Goal: Task Accomplishment & Management: Use online tool/utility

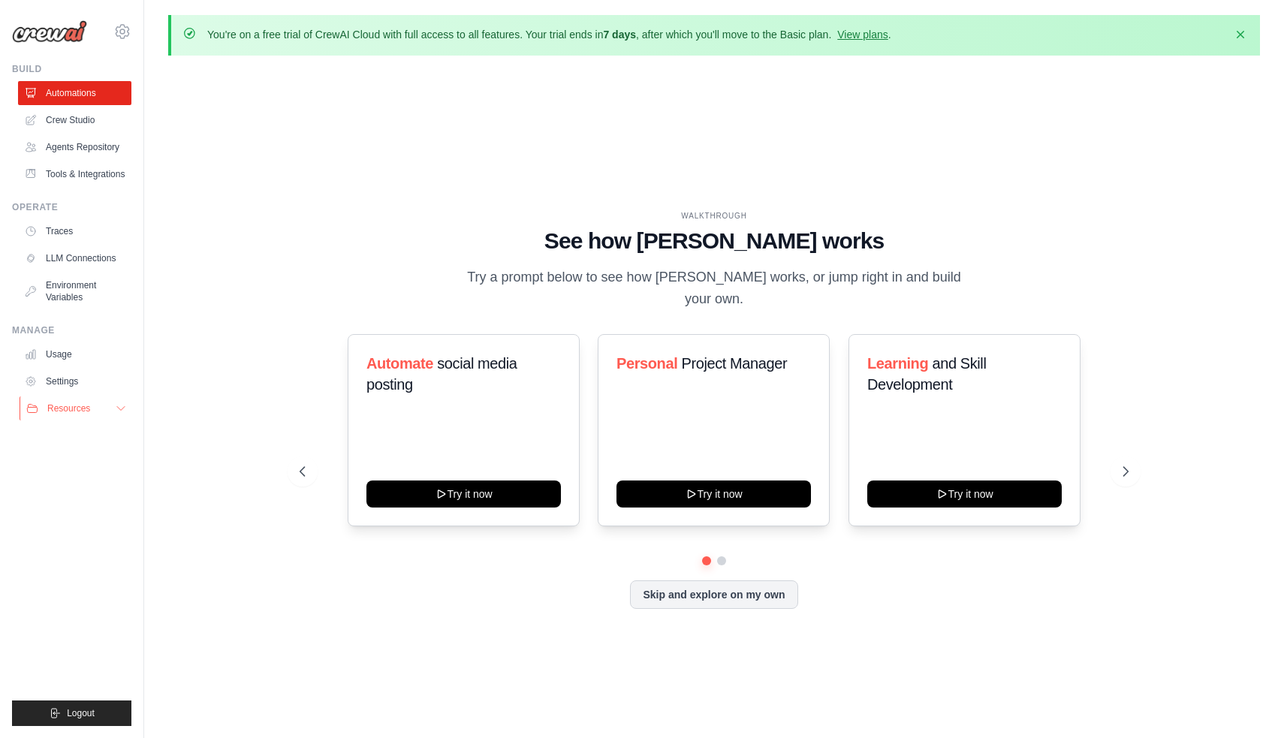
click at [99, 408] on button "Resources" at bounding box center [76, 408] width 113 height 24
click at [1132, 464] on icon at bounding box center [1126, 471] width 15 height 15
click at [306, 464] on icon at bounding box center [301, 471] width 15 height 15
click at [718, 556] on button at bounding box center [721, 561] width 11 height 11
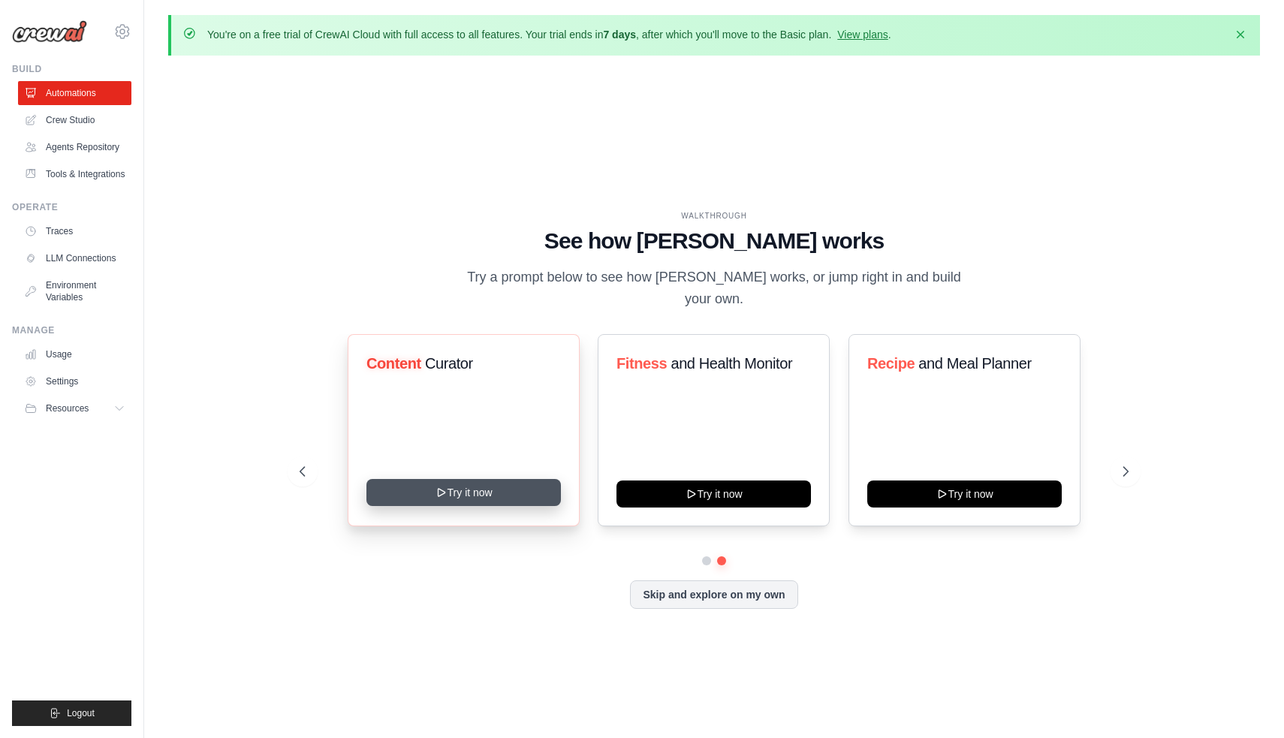
click at [511, 479] on button "Try it now" at bounding box center [463, 492] width 194 height 27
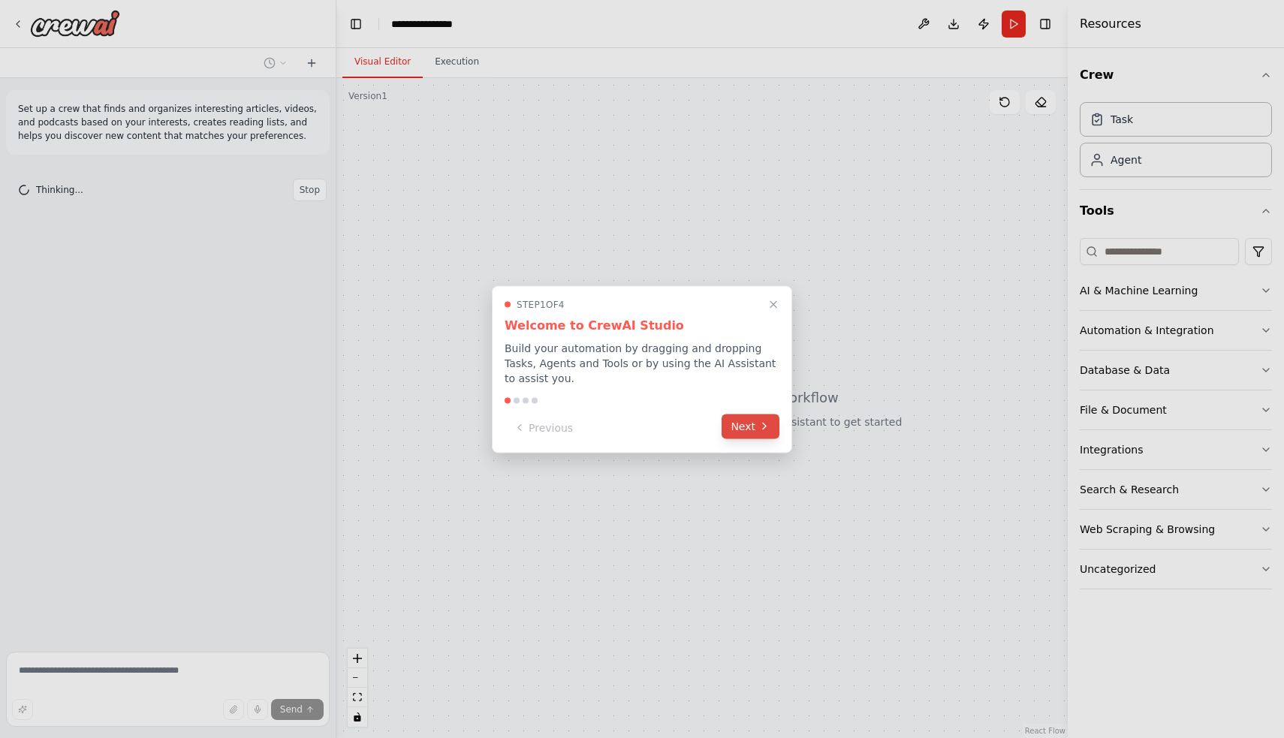
click at [755, 424] on button "Next" at bounding box center [750, 426] width 58 height 25
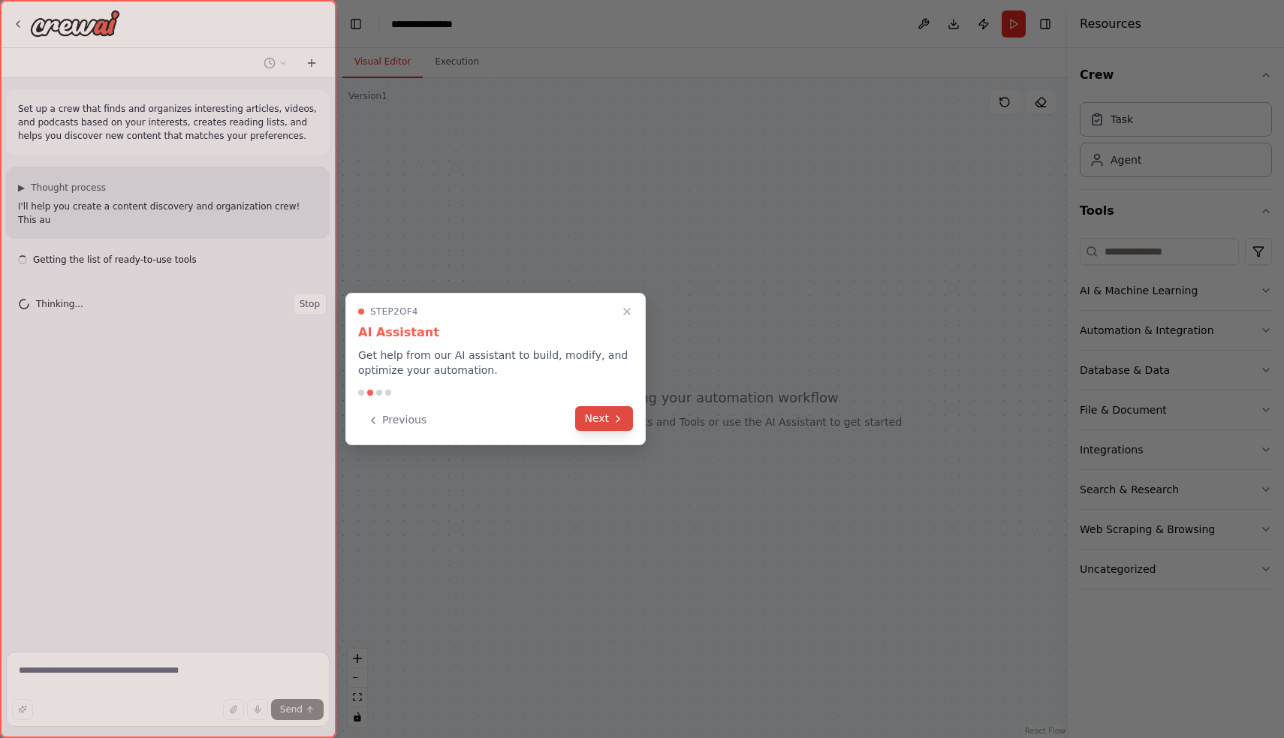
click at [589, 424] on button "Next" at bounding box center [604, 418] width 58 height 25
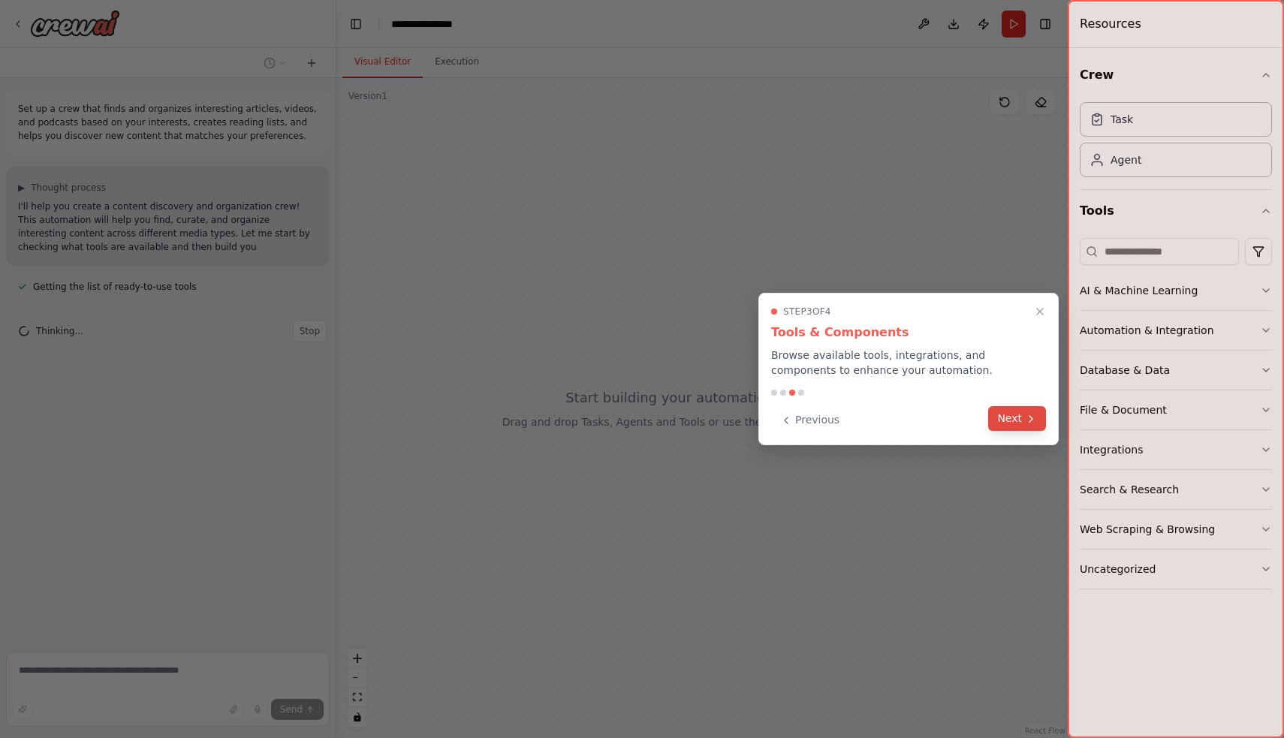
click at [1017, 416] on button "Next" at bounding box center [1017, 418] width 58 height 25
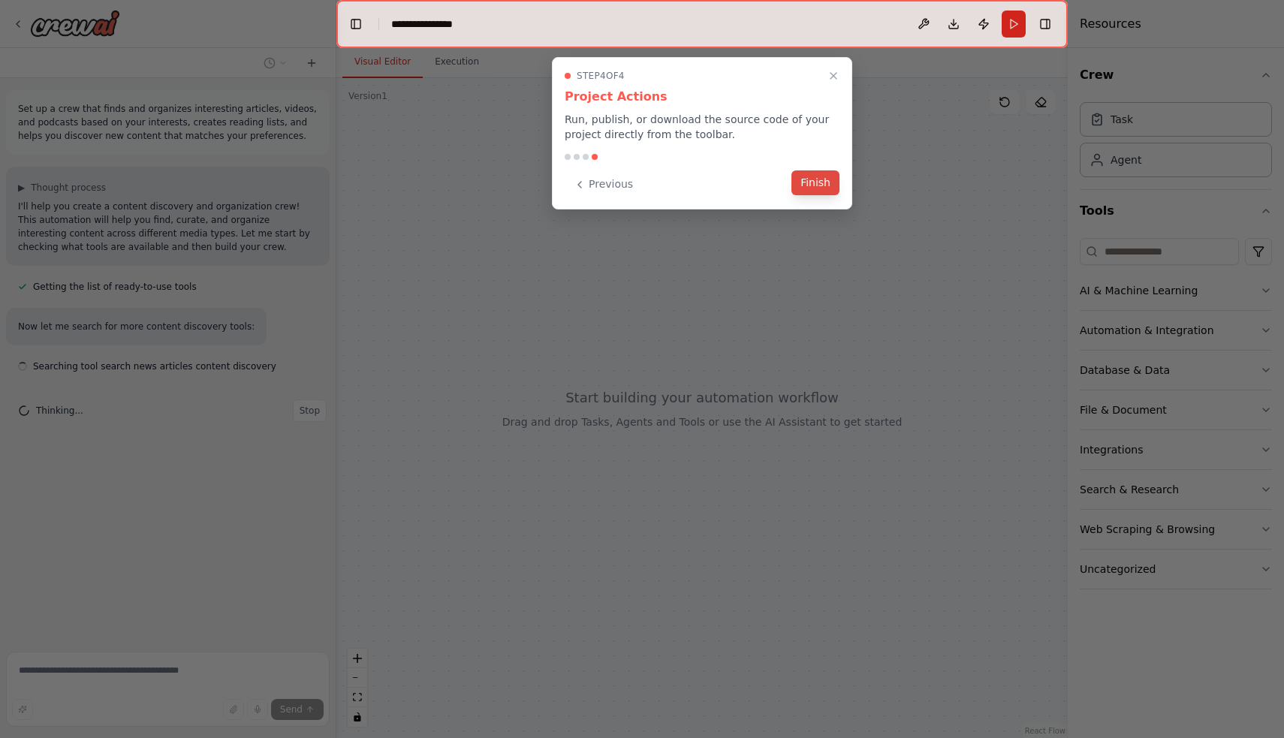
click at [804, 191] on button "Finish" at bounding box center [815, 182] width 48 height 25
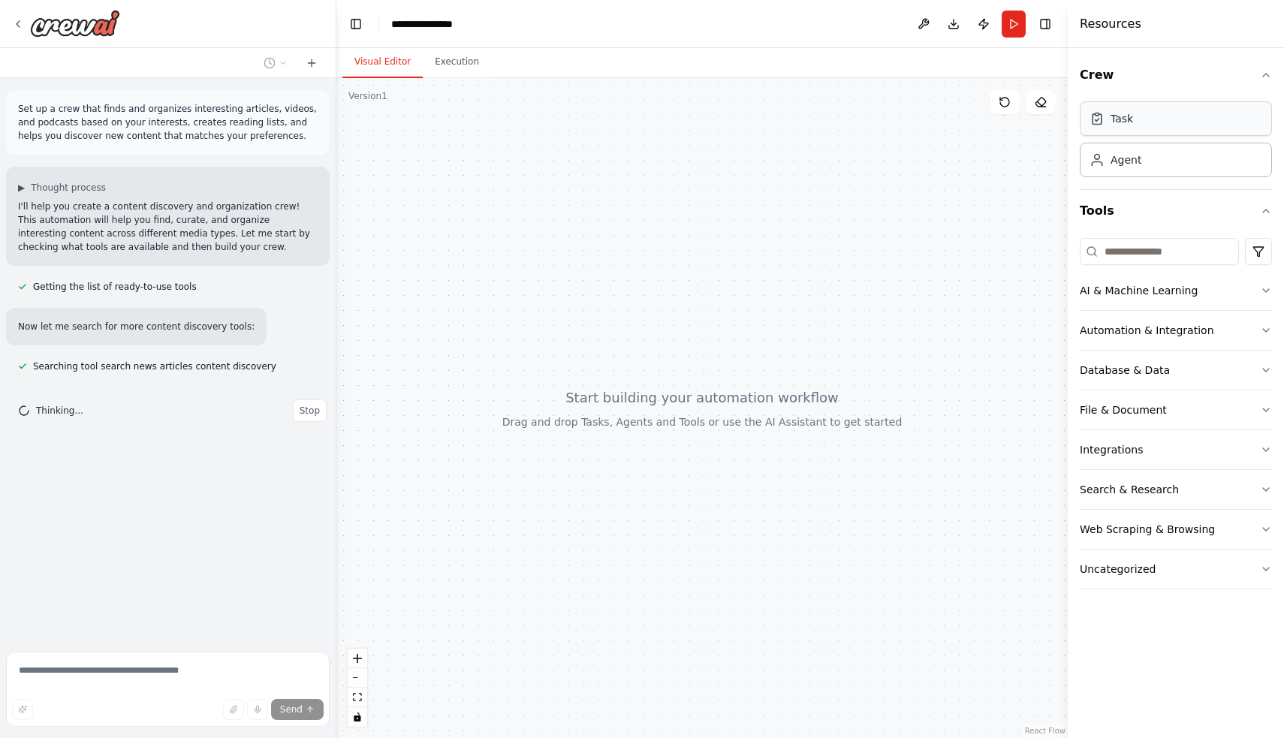
click at [1182, 122] on div "Task" at bounding box center [1176, 118] width 192 height 35
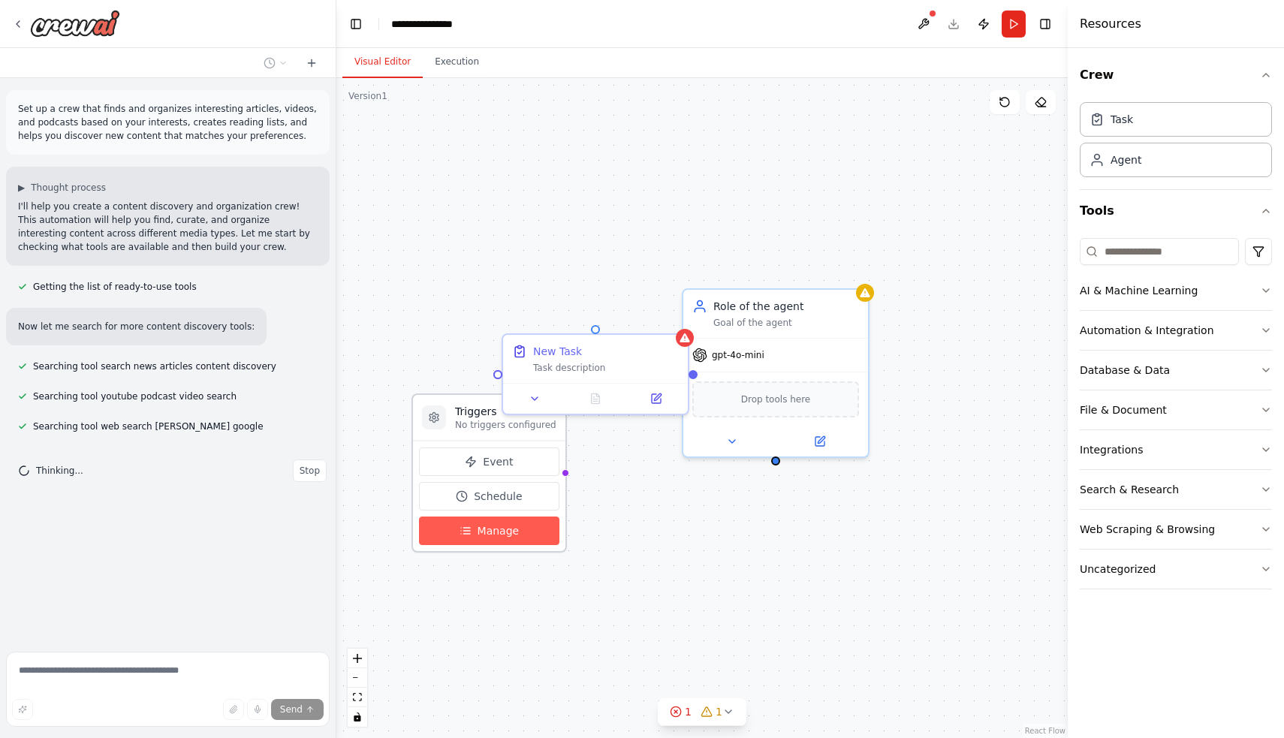
click at [503, 521] on button "Manage" at bounding box center [489, 531] width 140 height 29
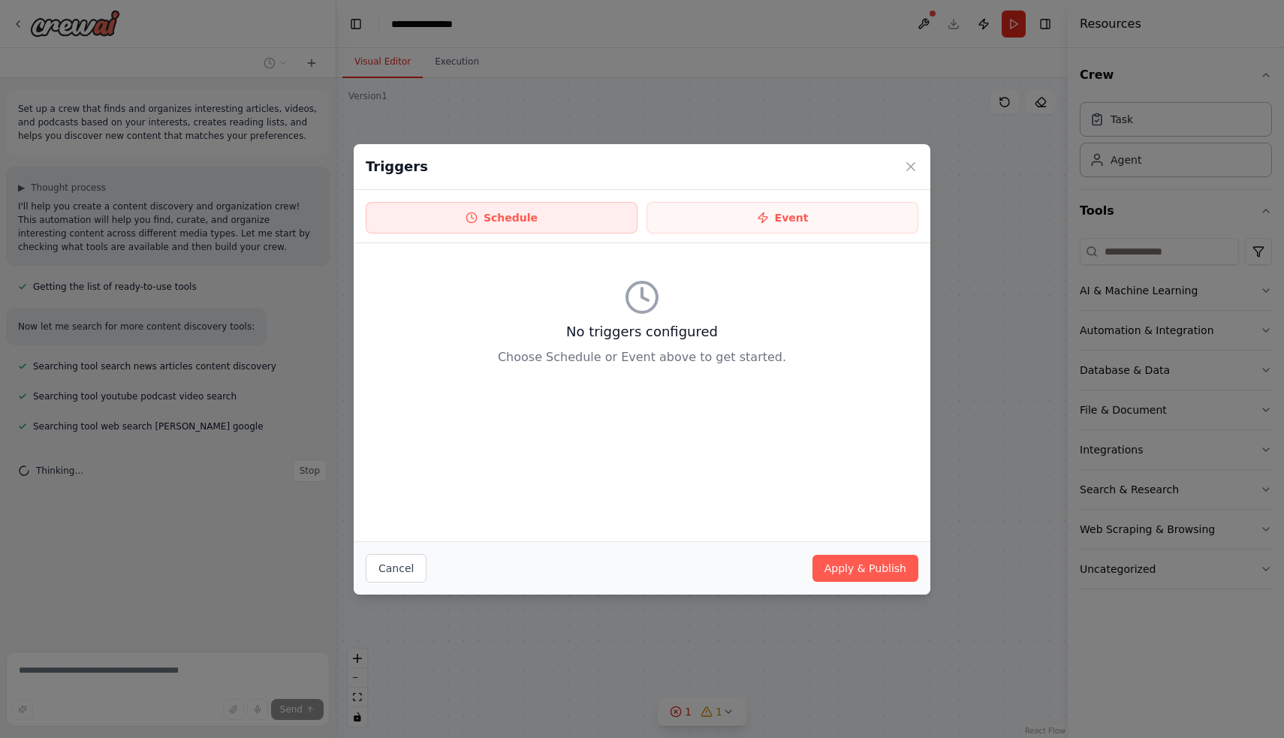
click at [588, 220] on button "Schedule" at bounding box center [502, 218] width 272 height 32
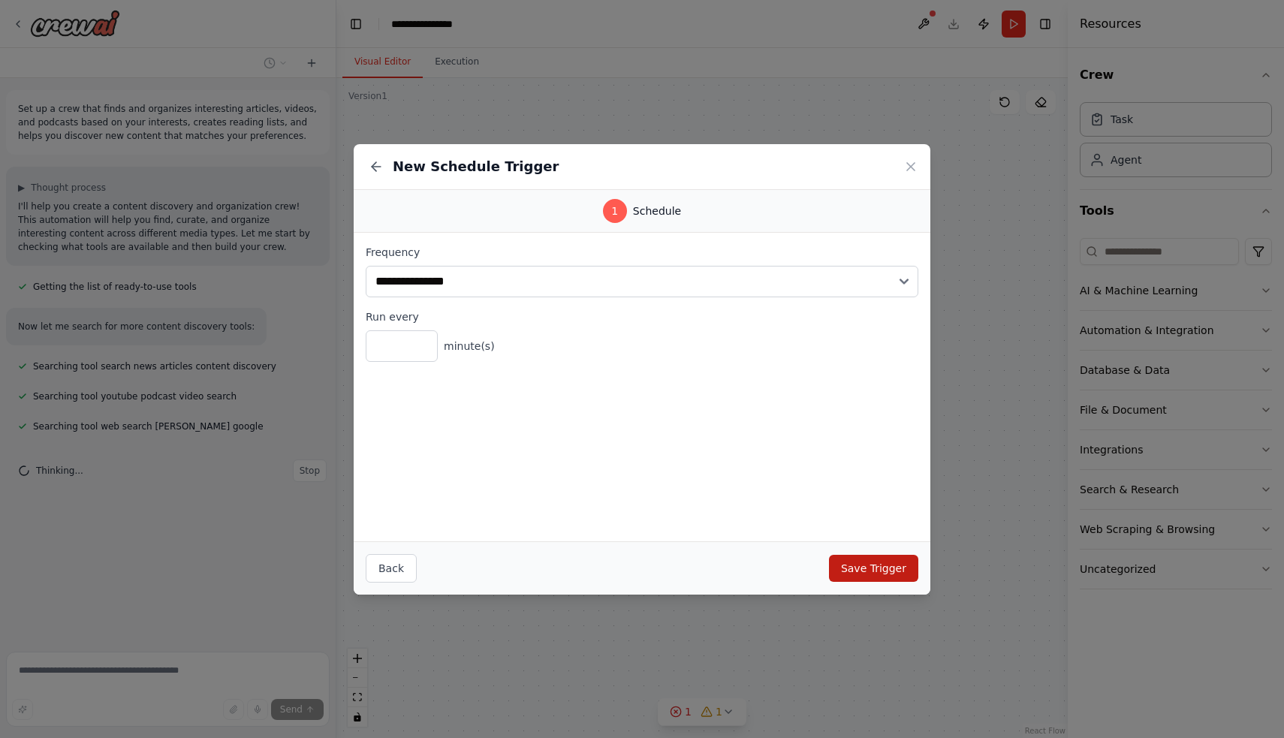
click at [874, 559] on button "Save Trigger" at bounding box center [873, 568] width 89 height 27
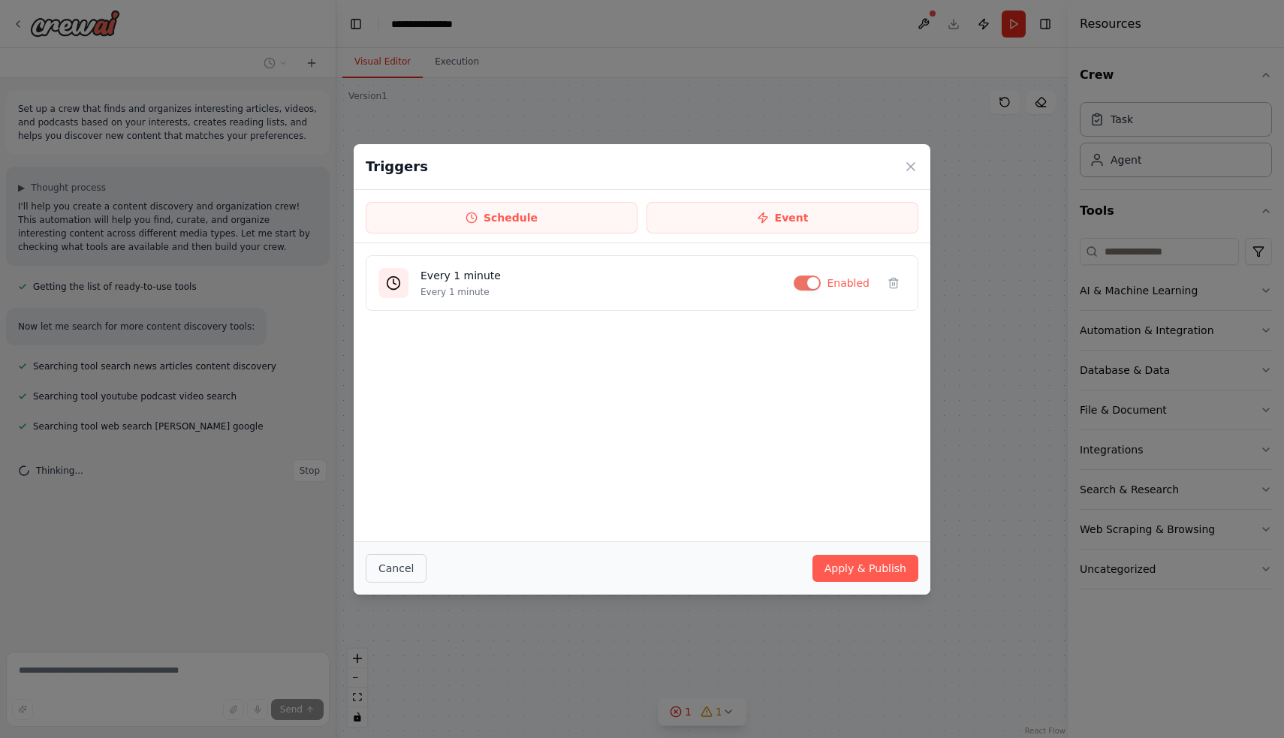
click at [404, 577] on button "Cancel" at bounding box center [396, 568] width 61 height 29
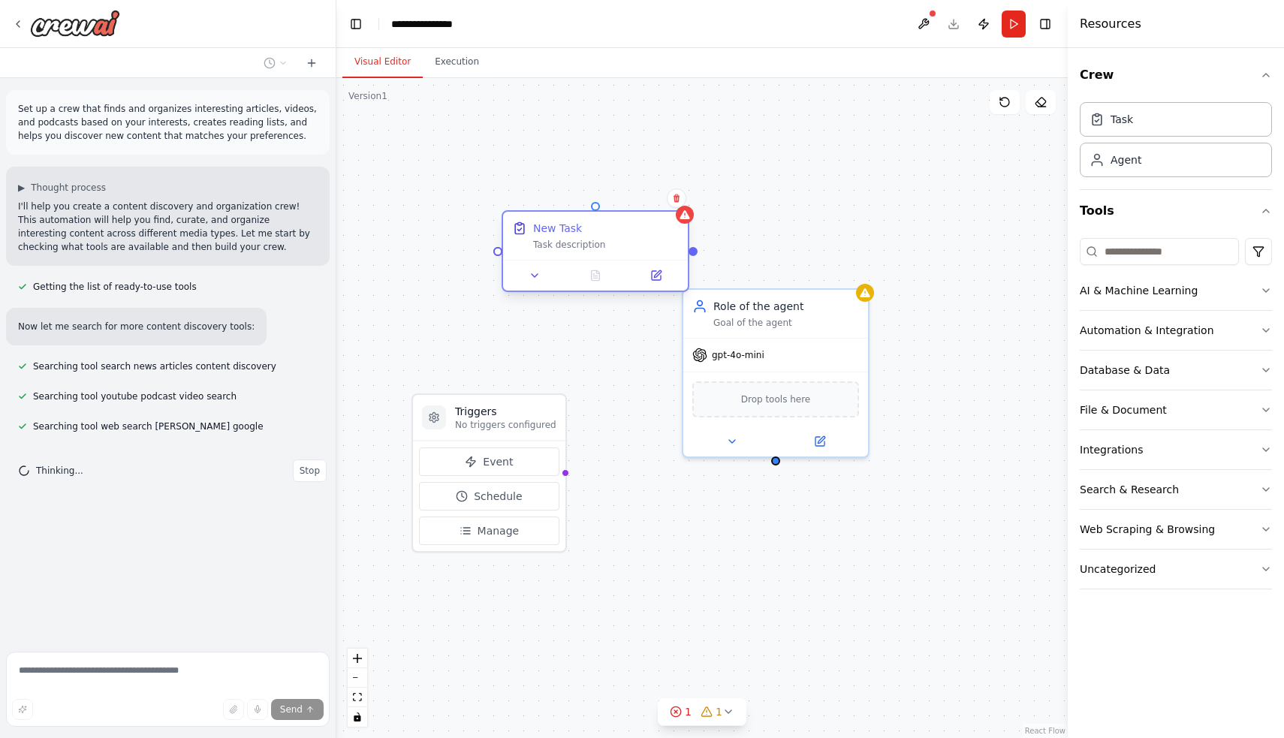
drag, startPoint x: 574, startPoint y: 359, endPoint x: 571, endPoint y: 242, distance: 117.1
click at [571, 242] on div "Task description" at bounding box center [606, 245] width 146 height 12
click at [539, 273] on icon at bounding box center [535, 276] width 12 height 12
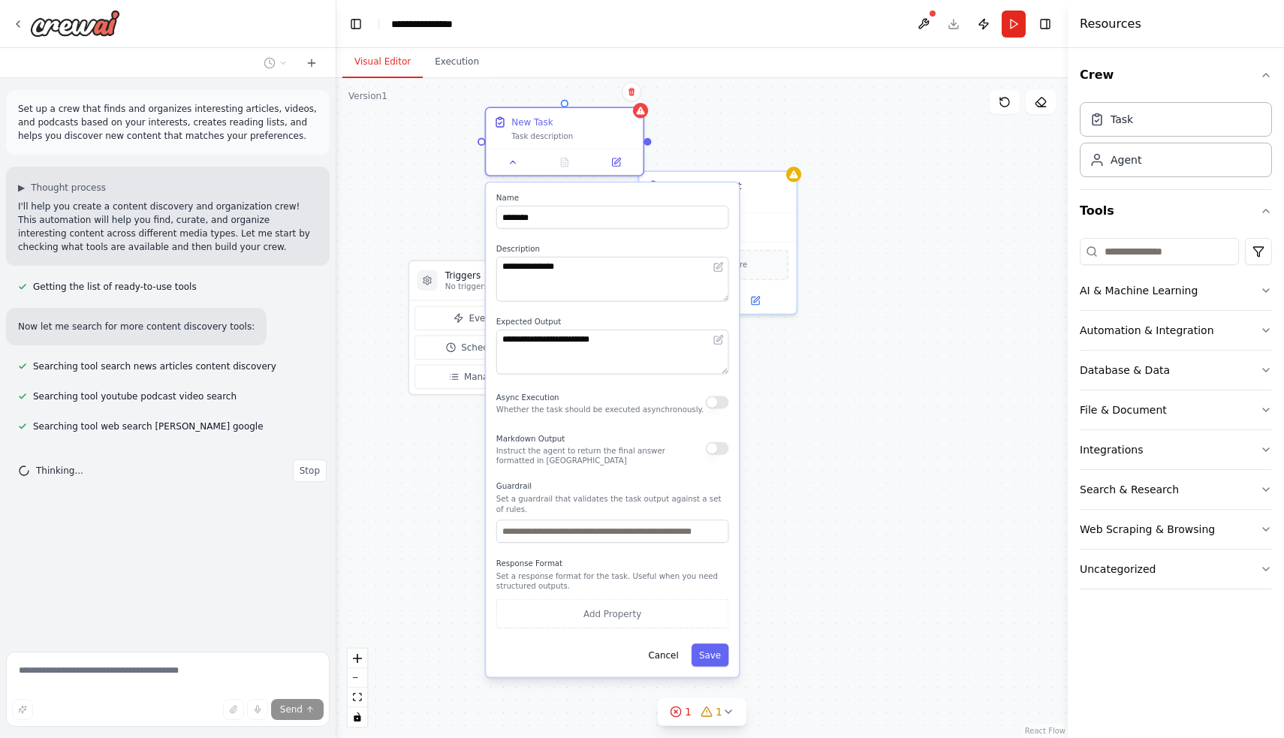
drag, startPoint x: 824, startPoint y: 574, endPoint x: 790, endPoint y: 439, distance: 139.3
click at [790, 439] on div "**********" at bounding box center [701, 408] width 731 height 660
click at [635, 535] on input "text" at bounding box center [612, 531] width 232 height 23
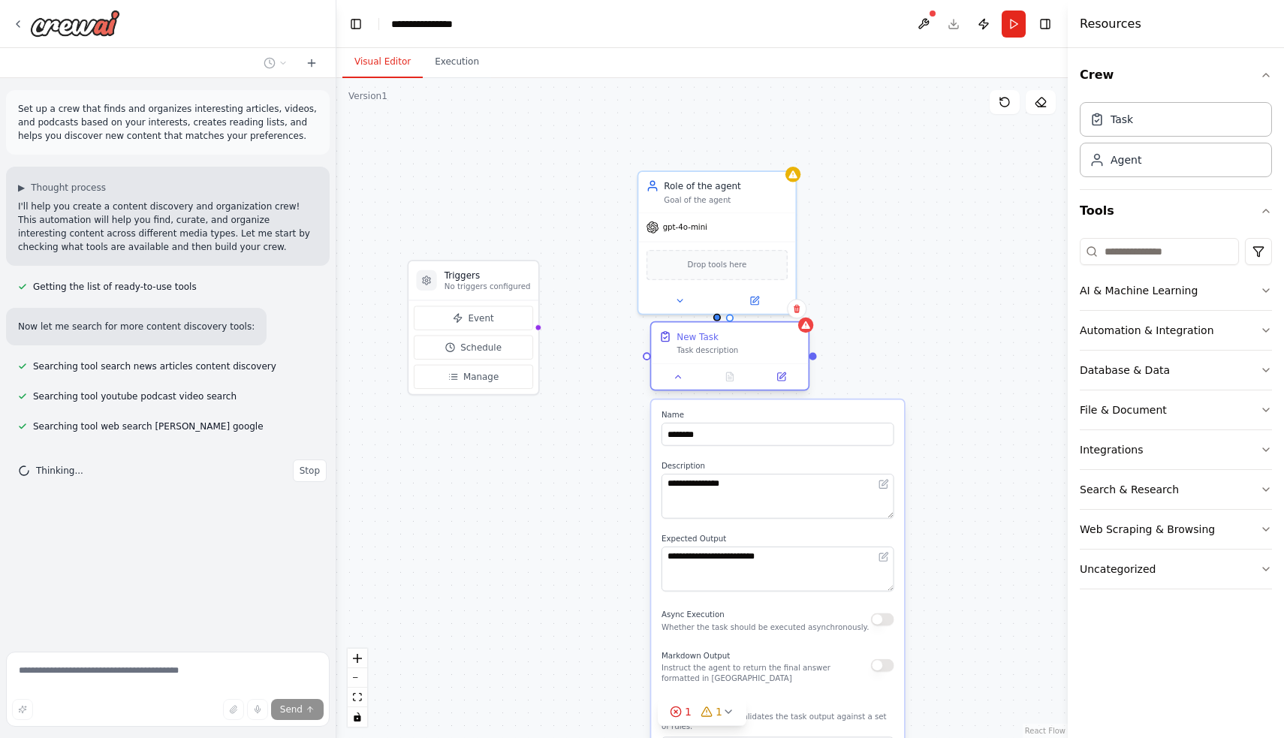
drag, startPoint x: 590, startPoint y: 142, endPoint x: 752, endPoint y: 363, distance: 274.5
click at [752, 364] on div "New Task Task description" at bounding box center [730, 356] width 160 height 70
click at [594, 436] on div "**********" at bounding box center [701, 408] width 731 height 660
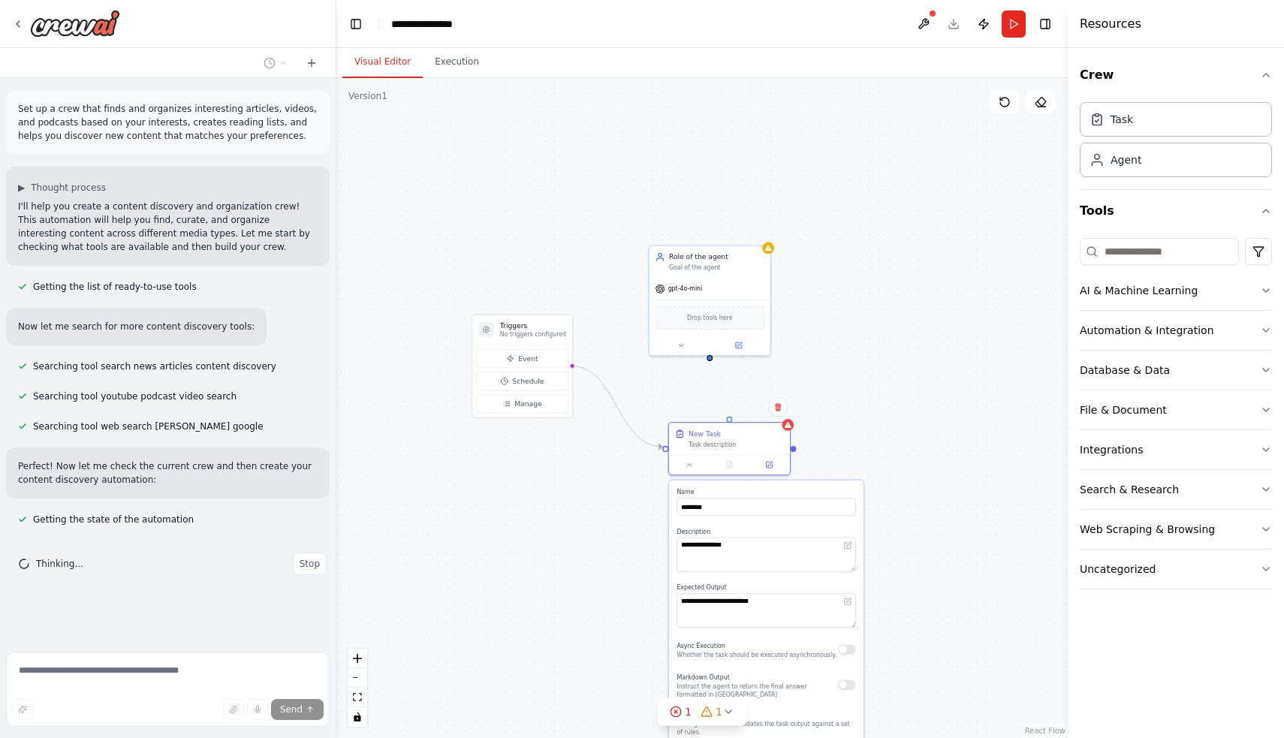
drag, startPoint x: 693, startPoint y: 432, endPoint x: 700, endPoint y: 484, distance: 52.3
click at [700, 488] on label "Name" at bounding box center [765, 492] width 179 height 8
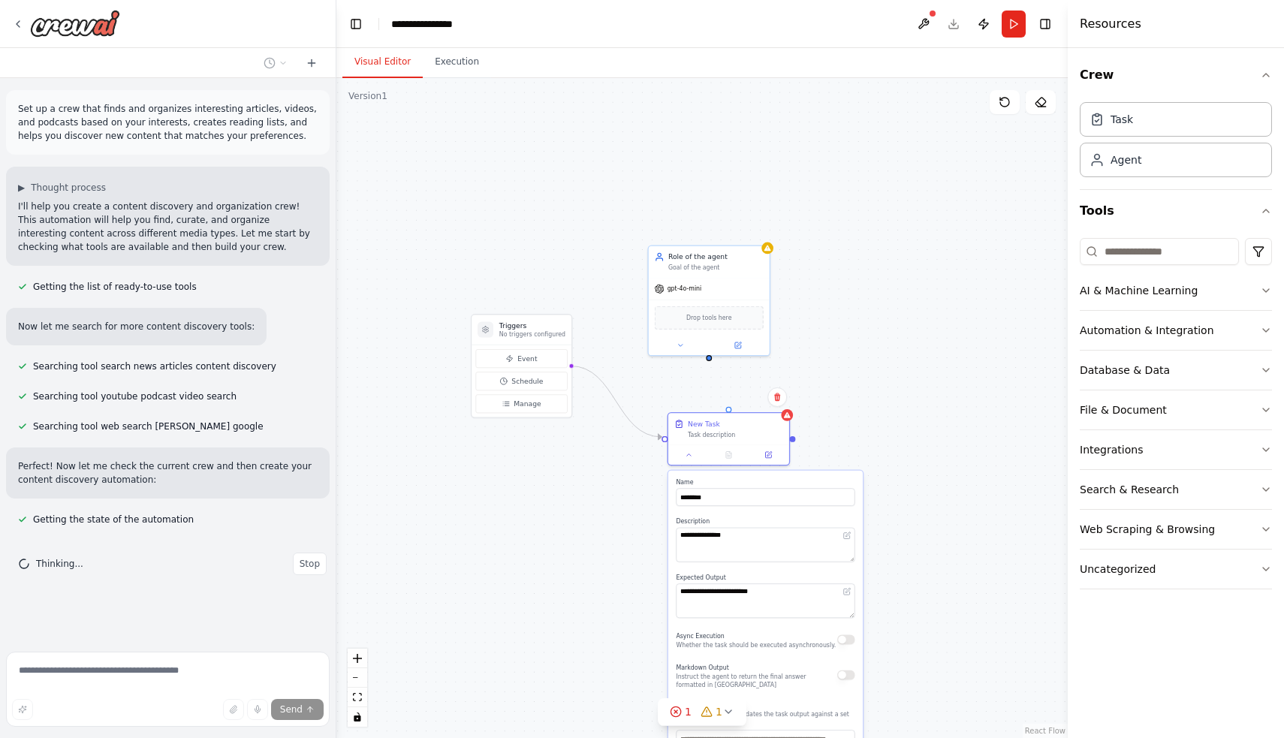
click at [848, 434] on div "**********" at bounding box center [701, 408] width 731 height 660
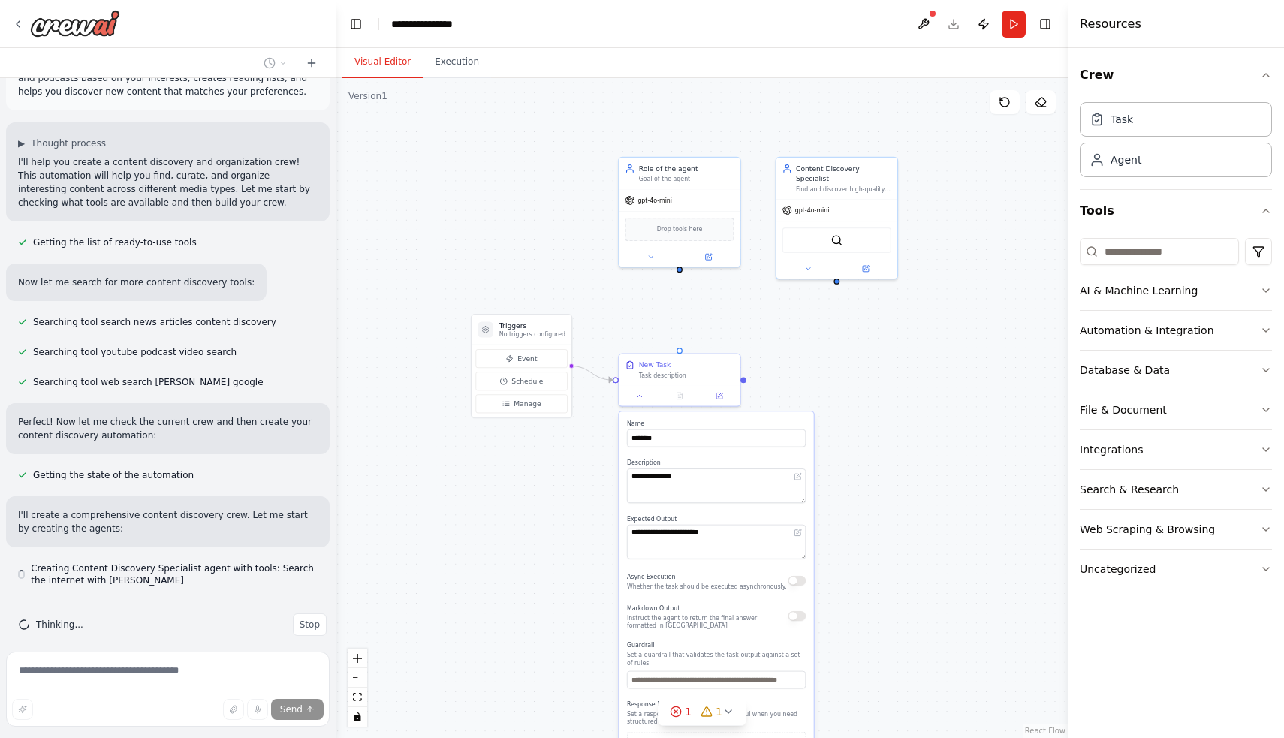
scroll to position [58, 0]
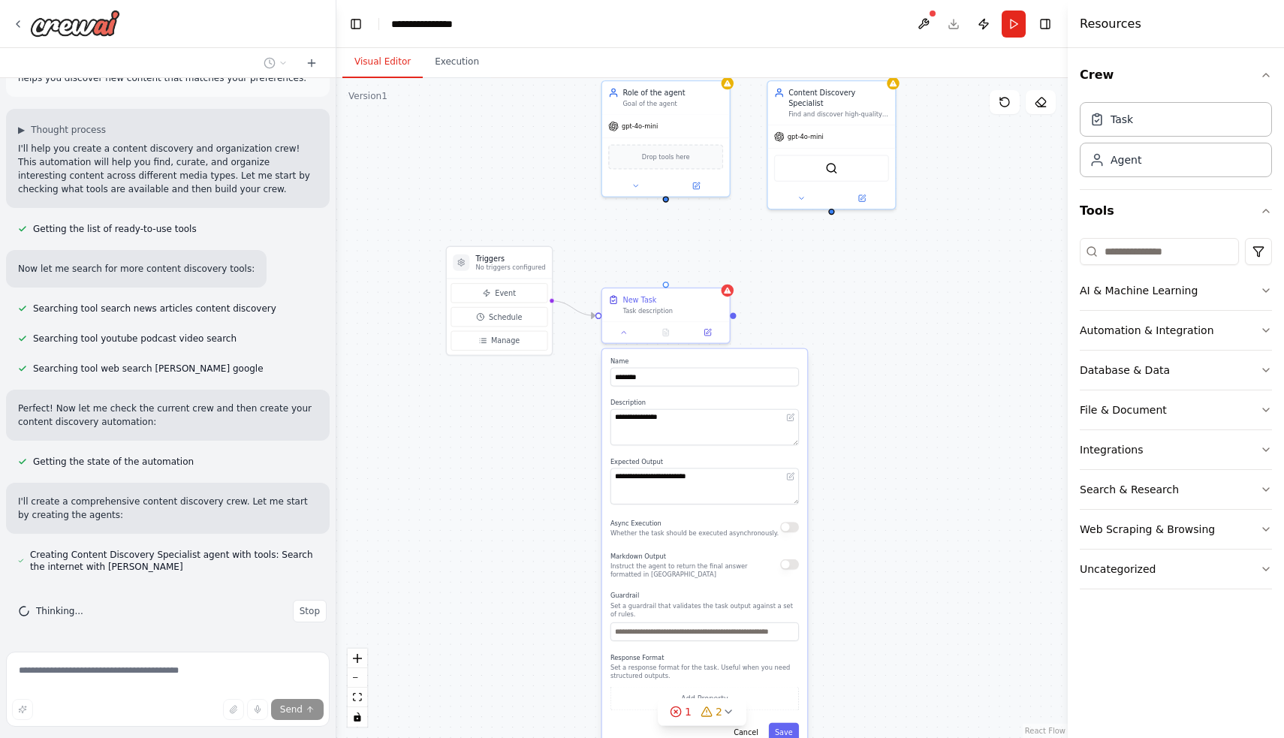
drag, startPoint x: 848, startPoint y: 389, endPoint x: 840, endPoint y: 327, distance: 62.1
click at [840, 327] on div "**********" at bounding box center [701, 408] width 731 height 660
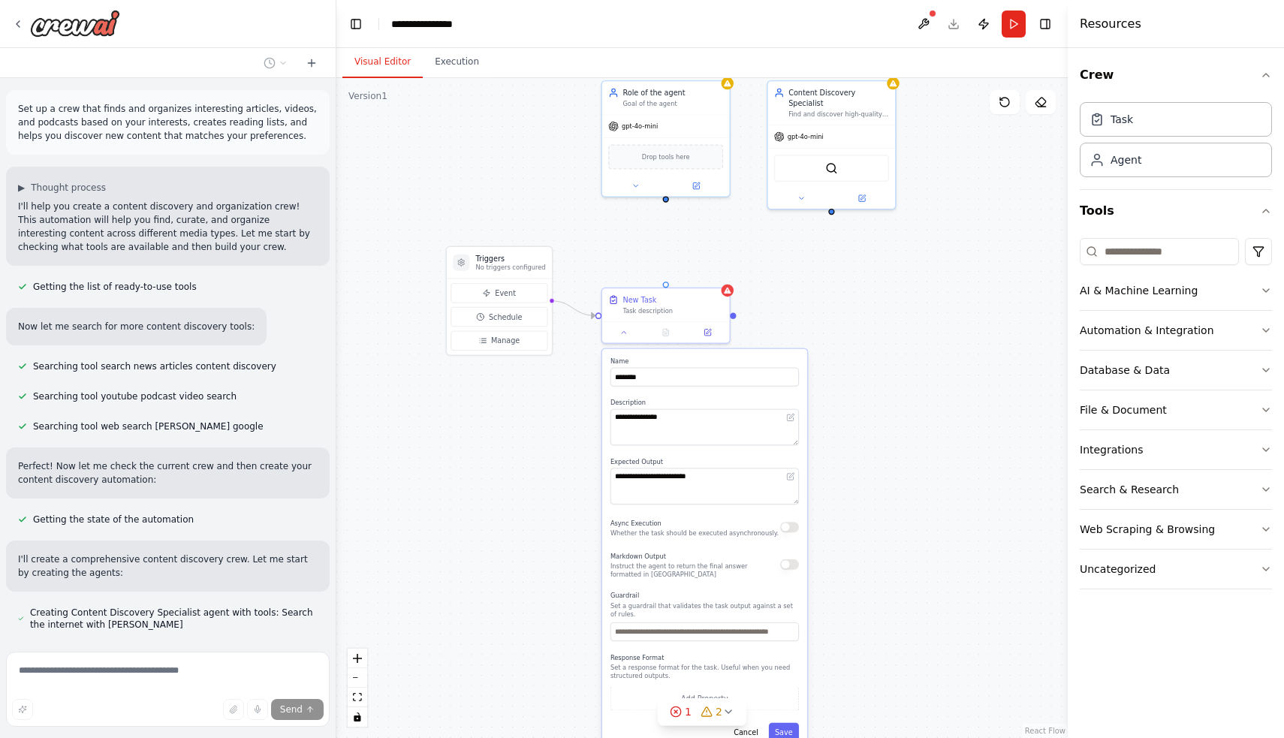
scroll to position [0, 0]
click at [579, 221] on div "**********" at bounding box center [701, 408] width 731 height 660
click at [626, 338] on div at bounding box center [666, 330] width 128 height 21
click at [622, 327] on icon at bounding box center [624, 331] width 8 height 8
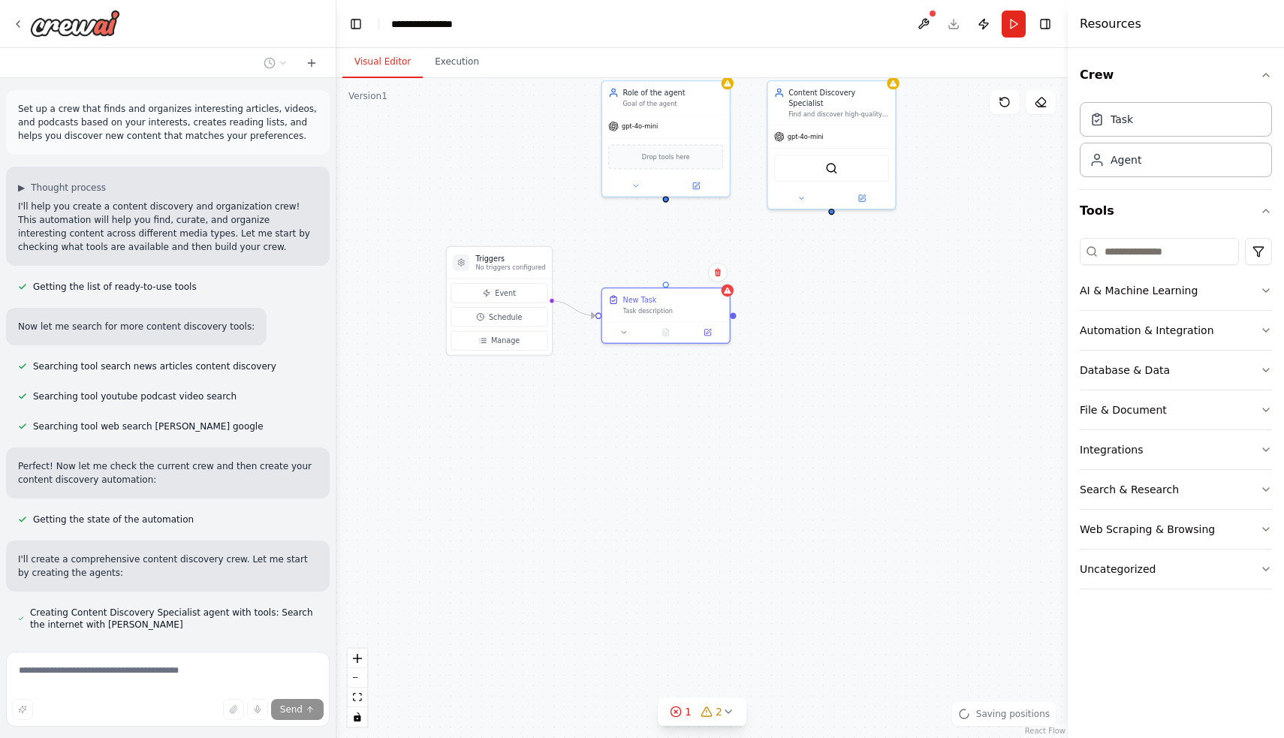
click at [635, 396] on div "Triggers No triggers configured Event Schedule Manage Role of the agent Goal of…" at bounding box center [701, 408] width 731 height 660
click at [704, 304] on div "New Task Task description" at bounding box center [672, 303] width 101 height 21
click at [723, 279] on button at bounding box center [718, 273] width 20 height 20
click at [678, 269] on button "Confirm" at bounding box center [675, 273] width 53 height 18
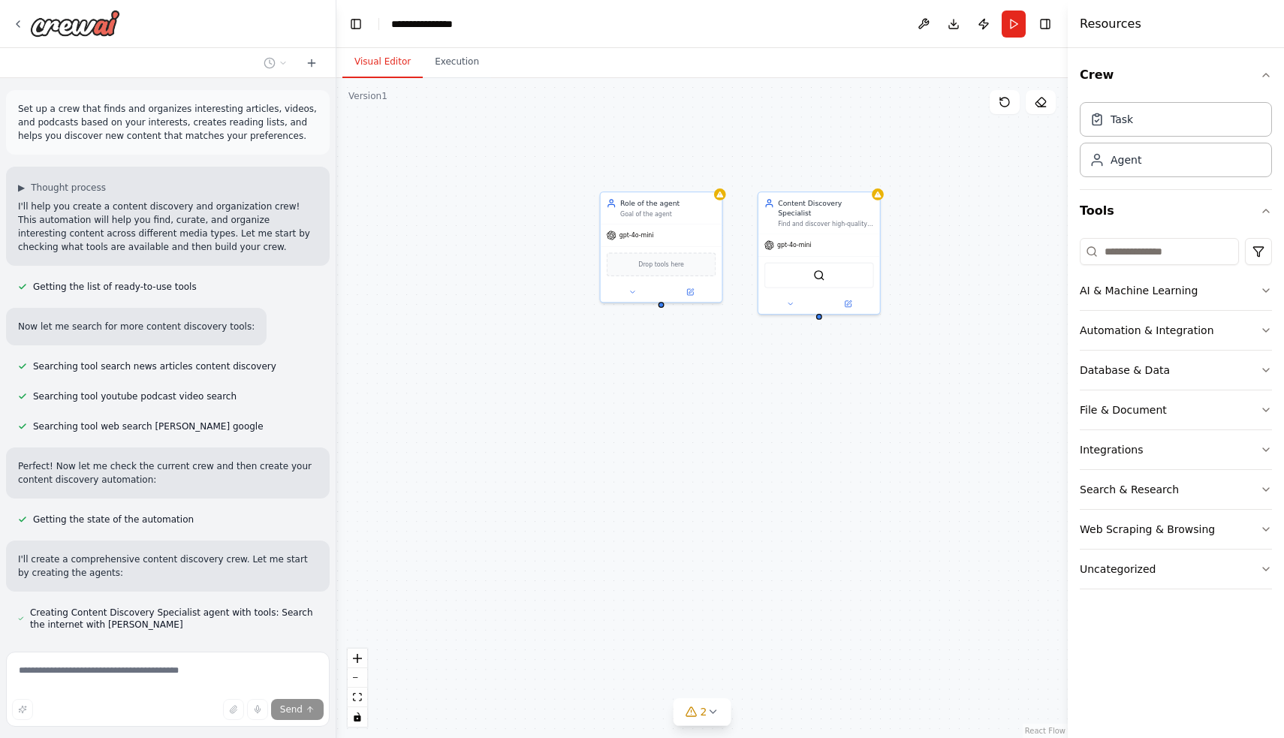
drag, startPoint x: 701, startPoint y: 279, endPoint x: 696, endPoint y: 373, distance: 94.0
click at [696, 374] on div "Role of the agent Goal of the agent gpt-4o-mini Drop tools here Content Discove…" at bounding box center [701, 408] width 731 height 660
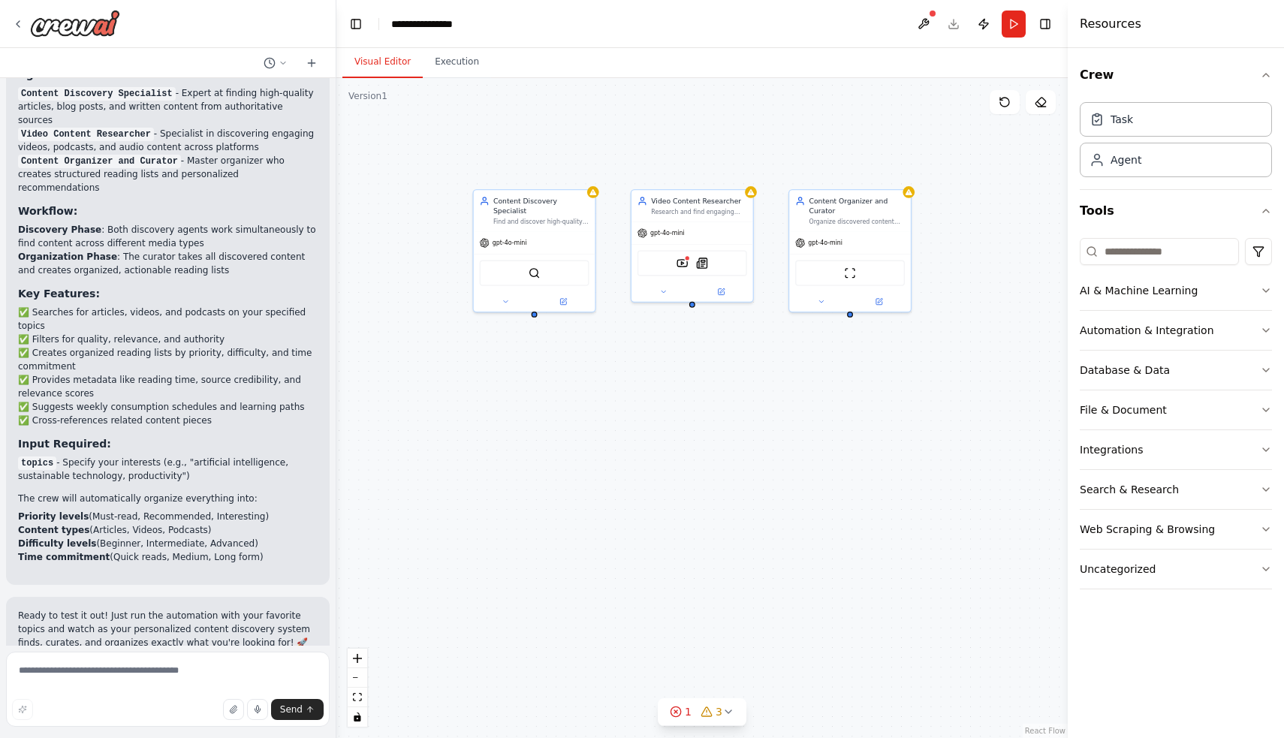
drag, startPoint x: 887, startPoint y: 373, endPoint x: 761, endPoint y: 374, distance: 126.1
click at [761, 374] on div "Content Discovery Specialist Find and discover high-quality articles, videos, a…" at bounding box center [701, 408] width 731 height 660
click at [1011, 29] on button "Run" at bounding box center [1014, 24] width 24 height 27
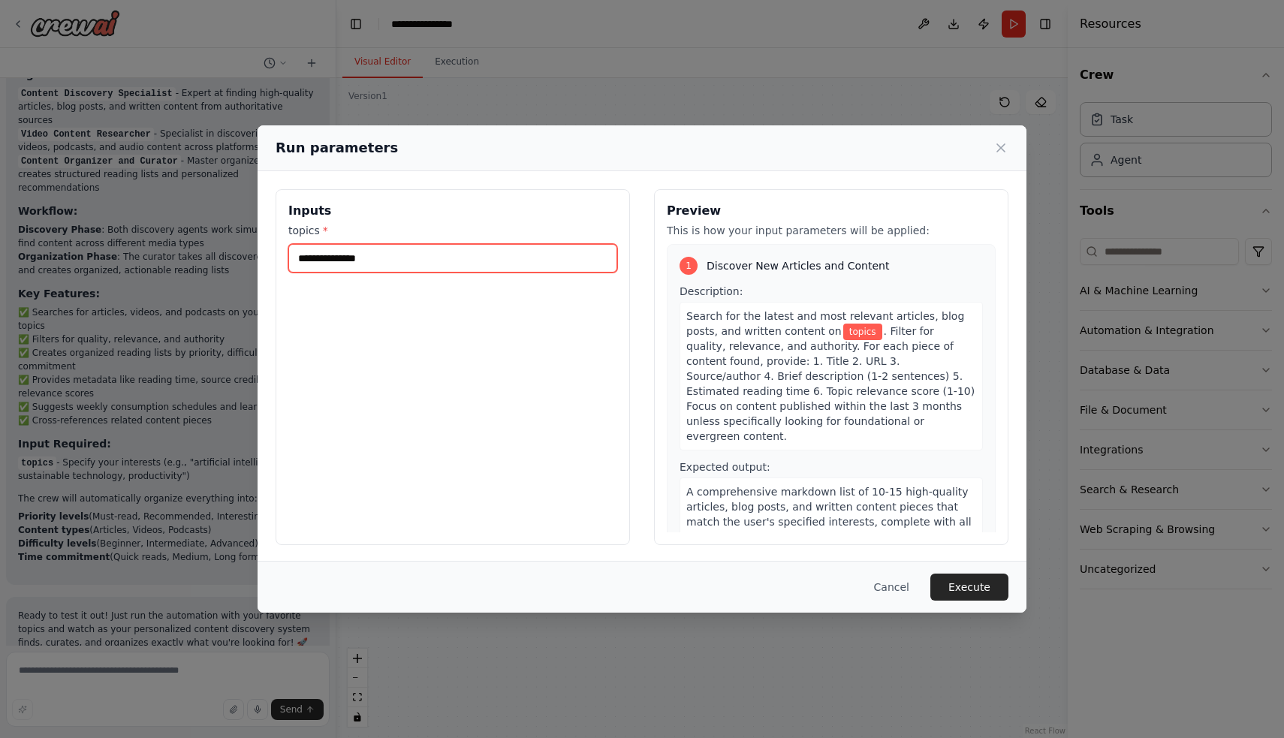
click at [511, 267] on input "topics *" at bounding box center [452, 258] width 329 height 29
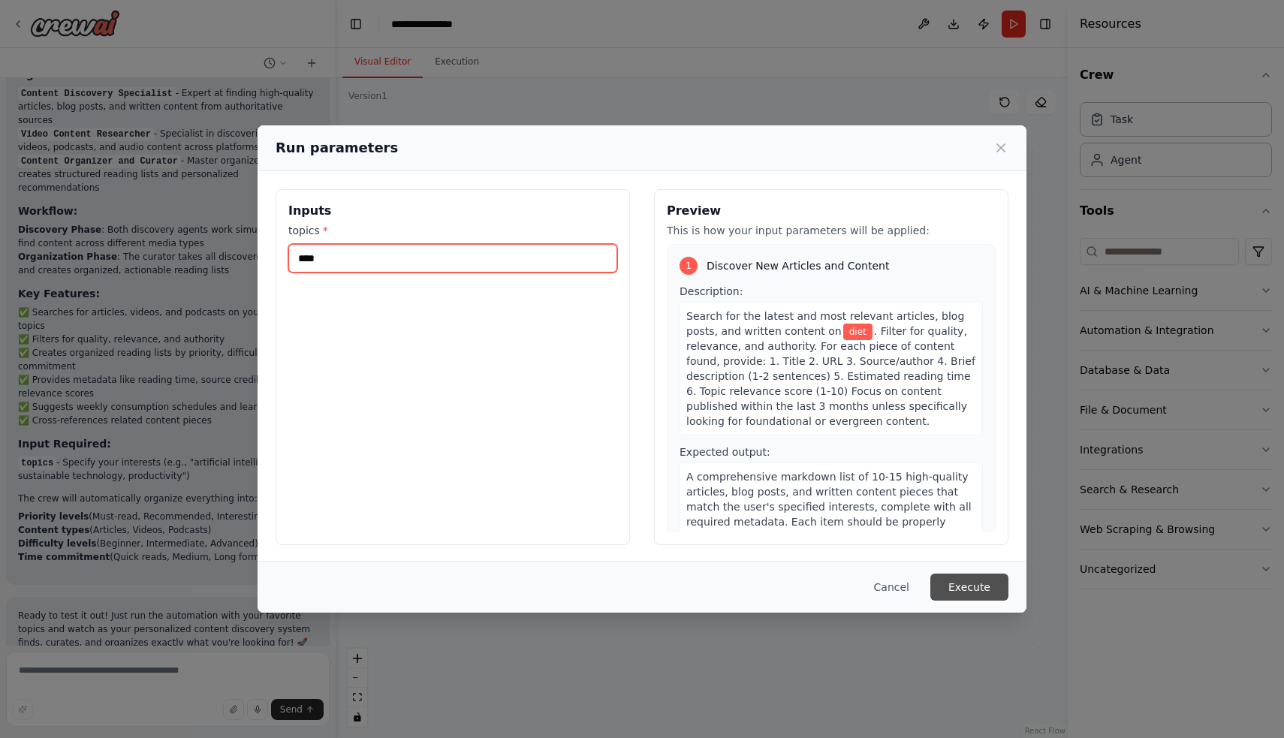
type input "****"
click at [966, 586] on button "Execute" at bounding box center [969, 587] width 78 height 27
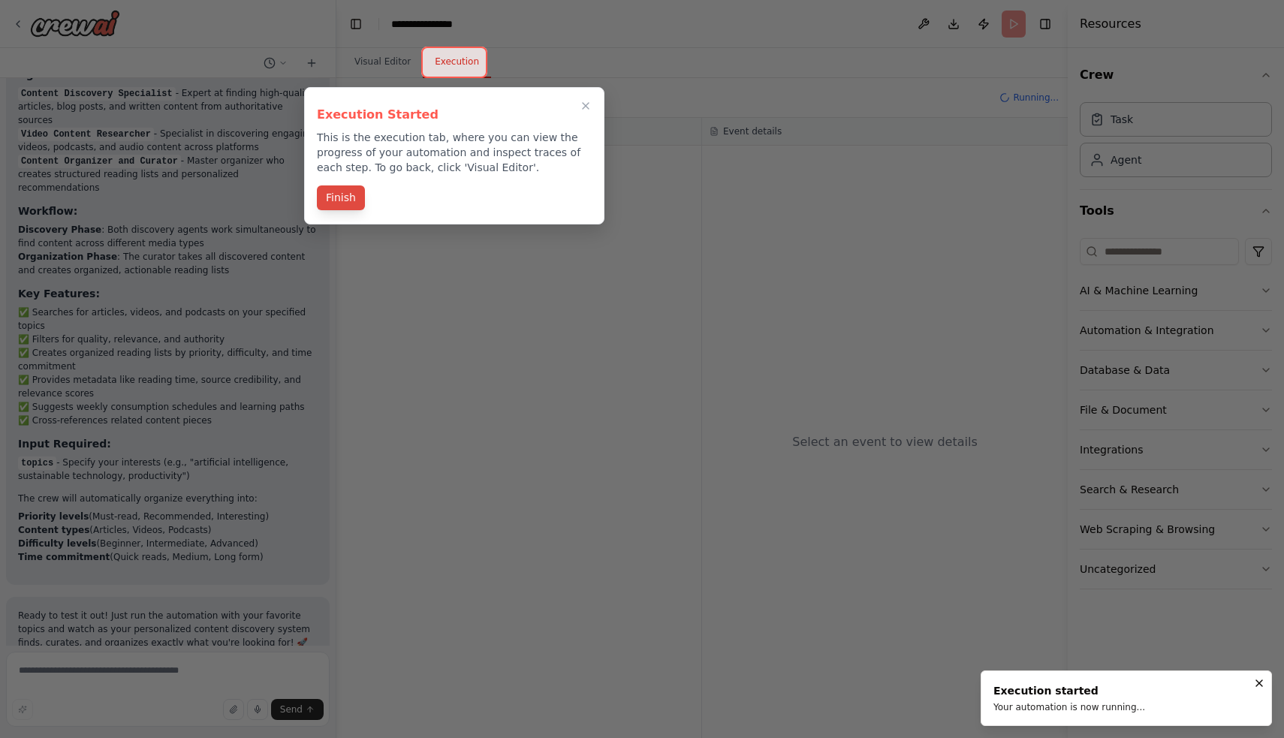
click at [351, 200] on button "Finish" at bounding box center [341, 197] width 48 height 25
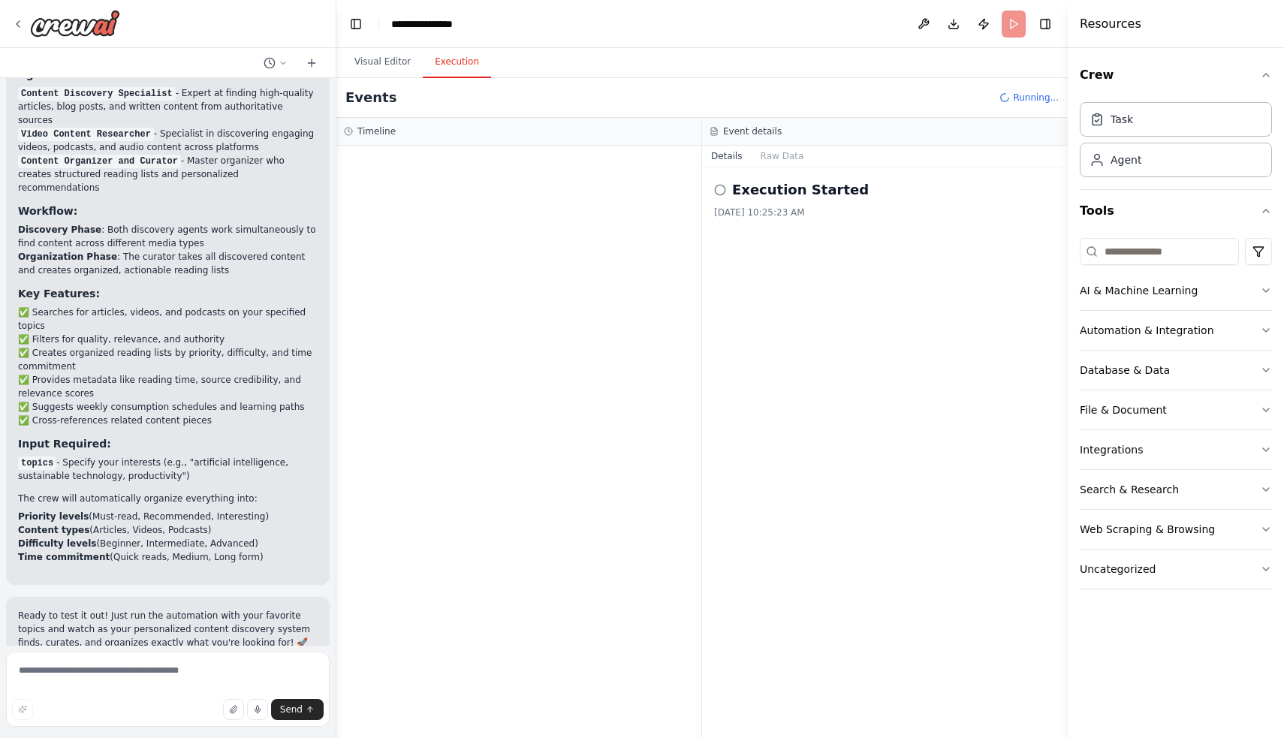
click at [722, 192] on icon at bounding box center [720, 190] width 12 height 12
click at [777, 161] on button "Raw Data" at bounding box center [783, 156] width 62 height 21
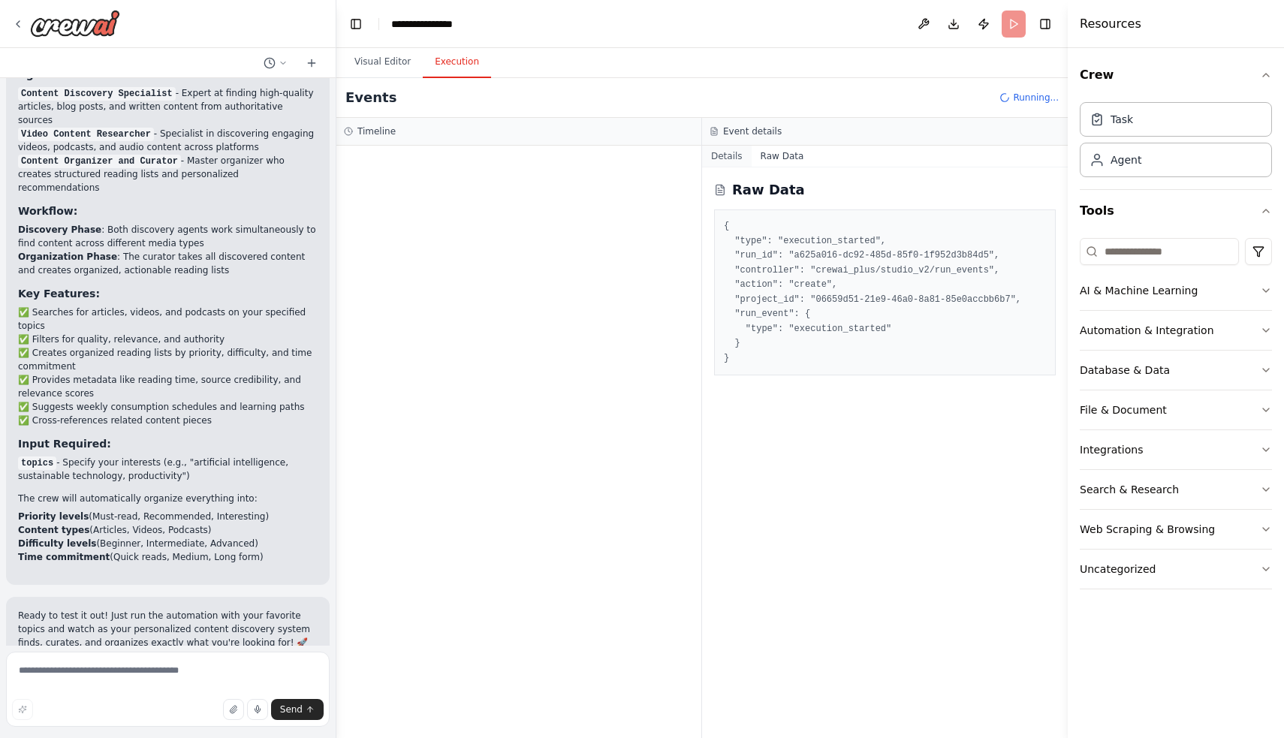
click at [746, 161] on button "Details" at bounding box center [727, 156] width 50 height 21
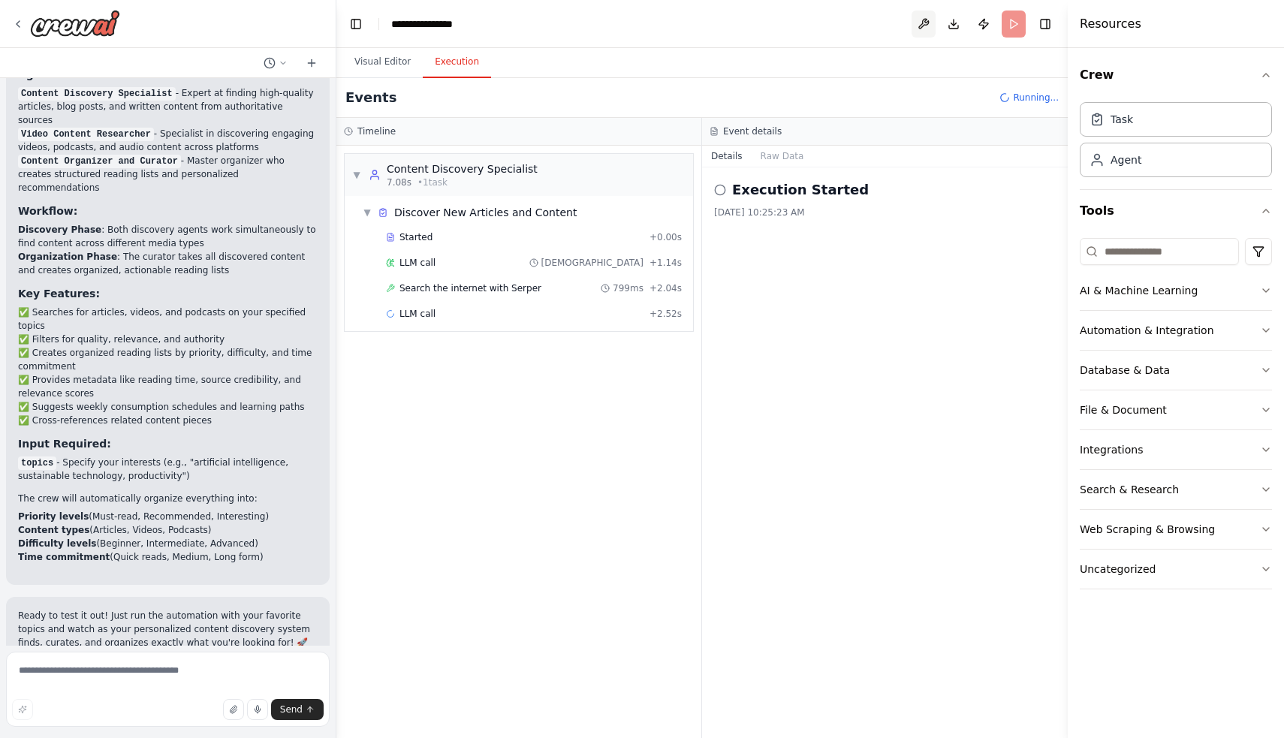
click at [920, 27] on button at bounding box center [923, 24] width 24 height 27
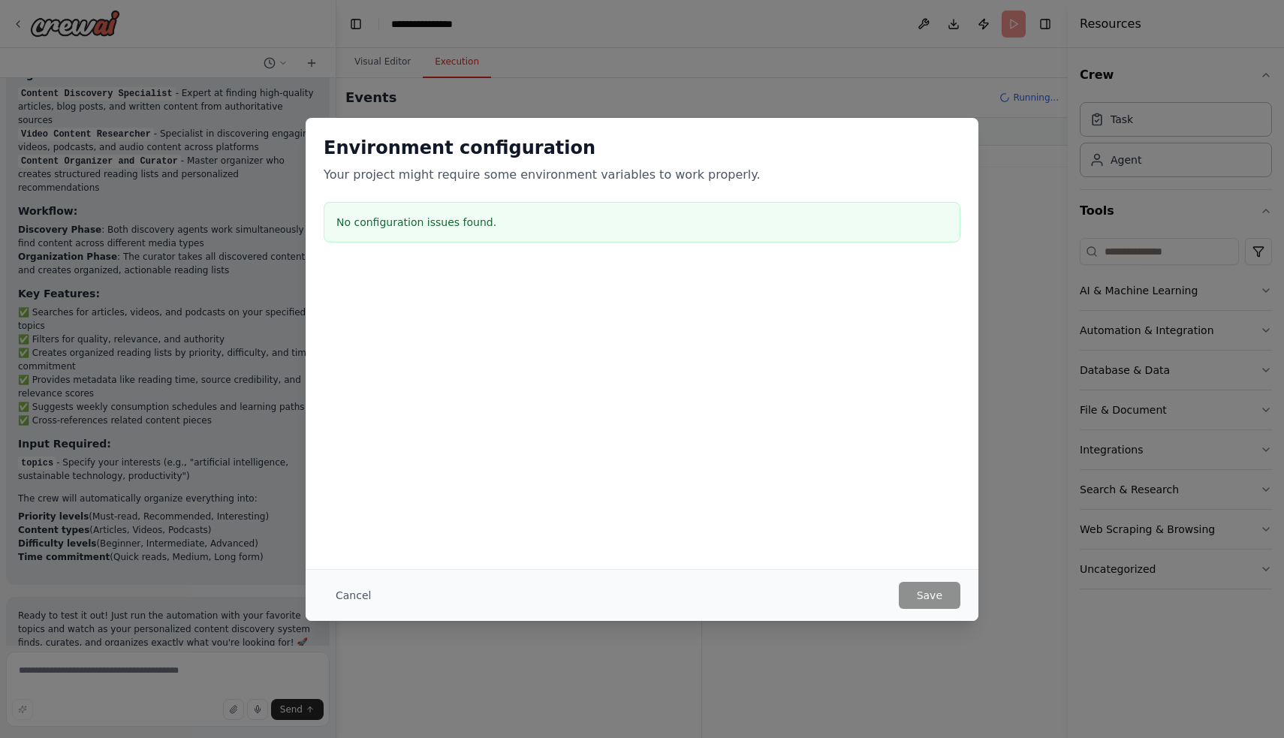
click at [902, 34] on div "Environment configuration Your project might require some environment variables…" at bounding box center [642, 369] width 1284 height 738
click at [360, 596] on button "Cancel" at bounding box center [353, 595] width 59 height 27
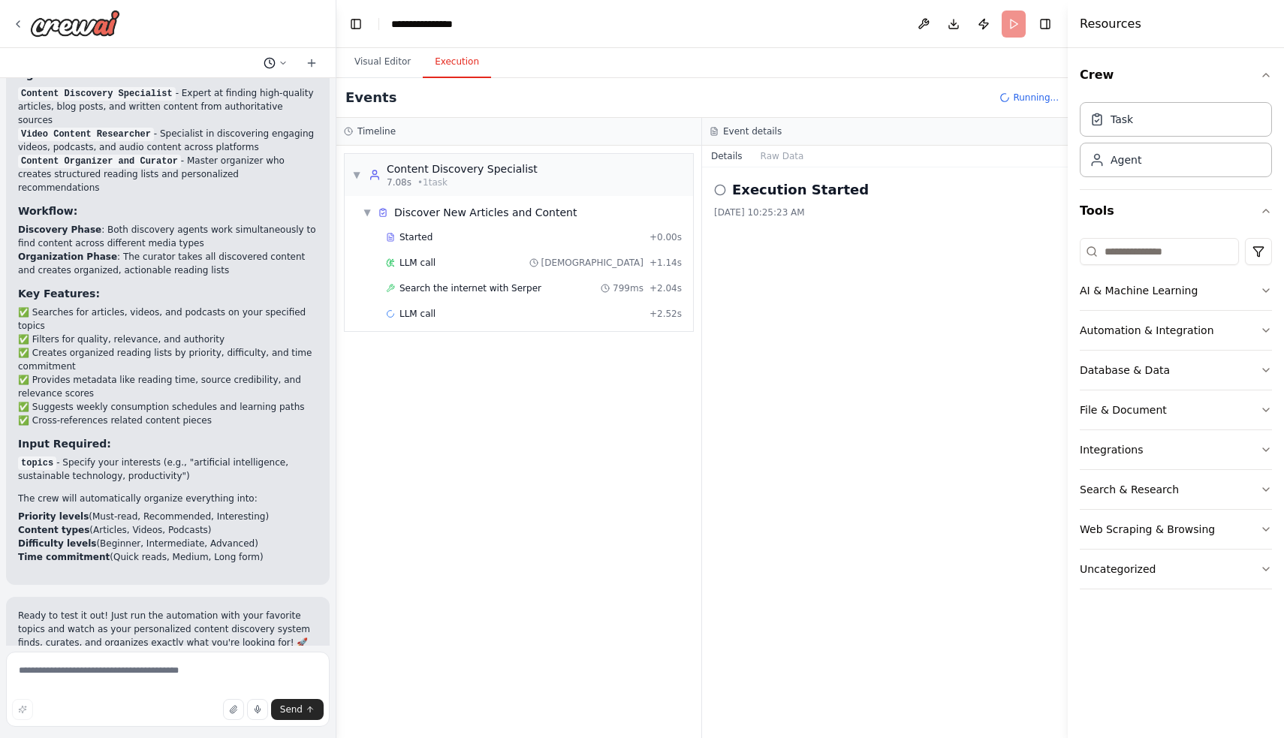
click at [285, 62] on icon at bounding box center [283, 63] width 9 height 9
click at [260, 35] on div at bounding box center [168, 369] width 336 height 738
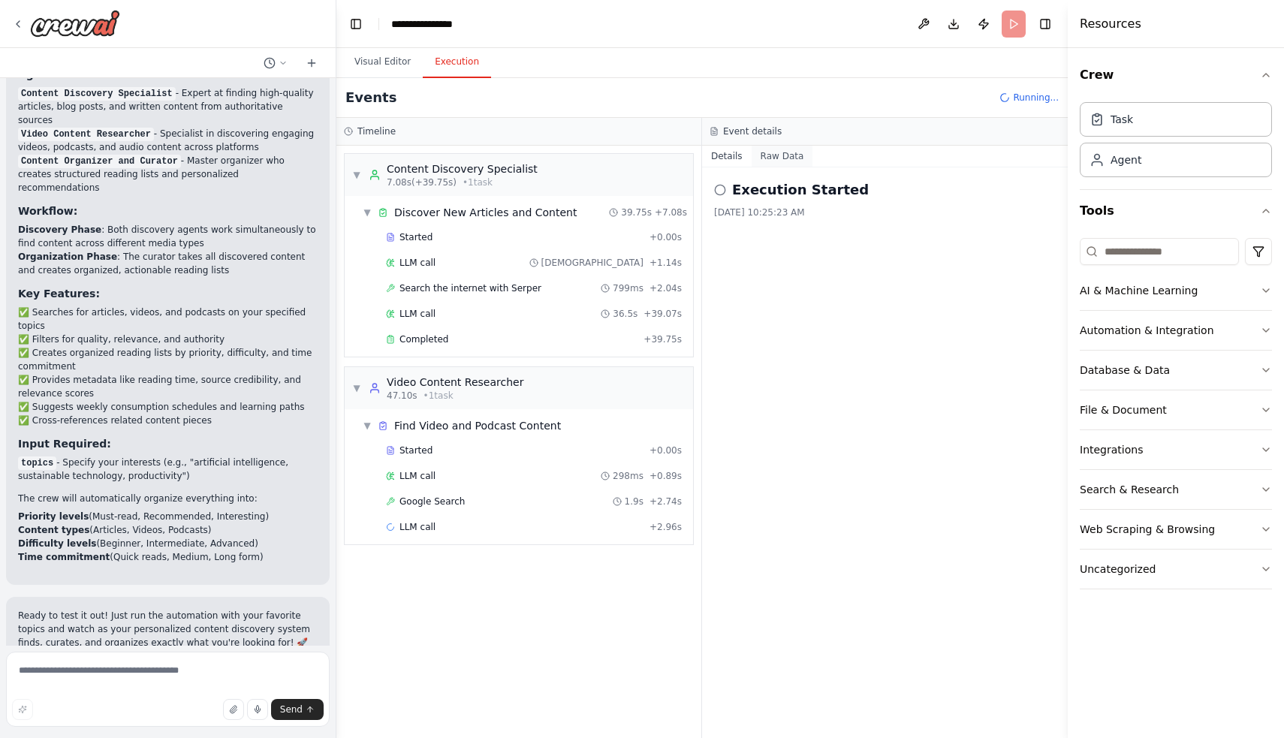
click at [783, 155] on button "Raw Data" at bounding box center [783, 156] width 62 height 21
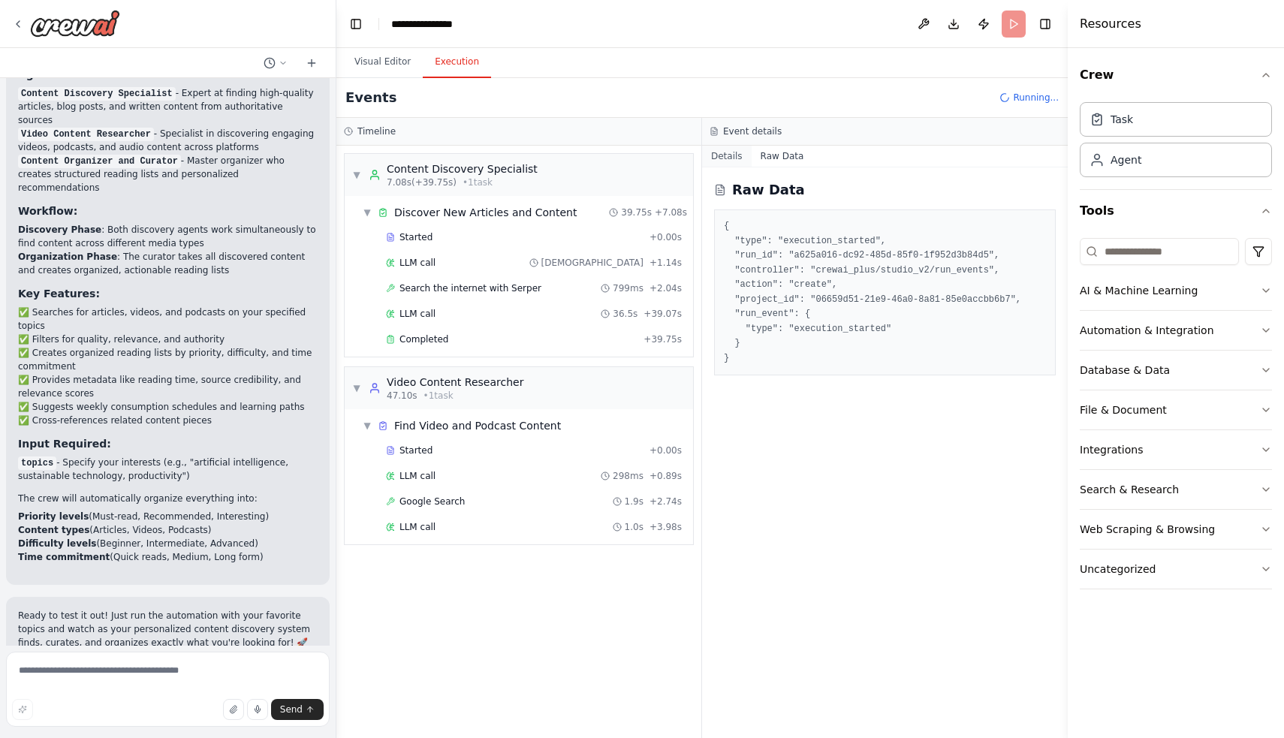
click at [733, 155] on button "Details" at bounding box center [727, 156] width 50 height 21
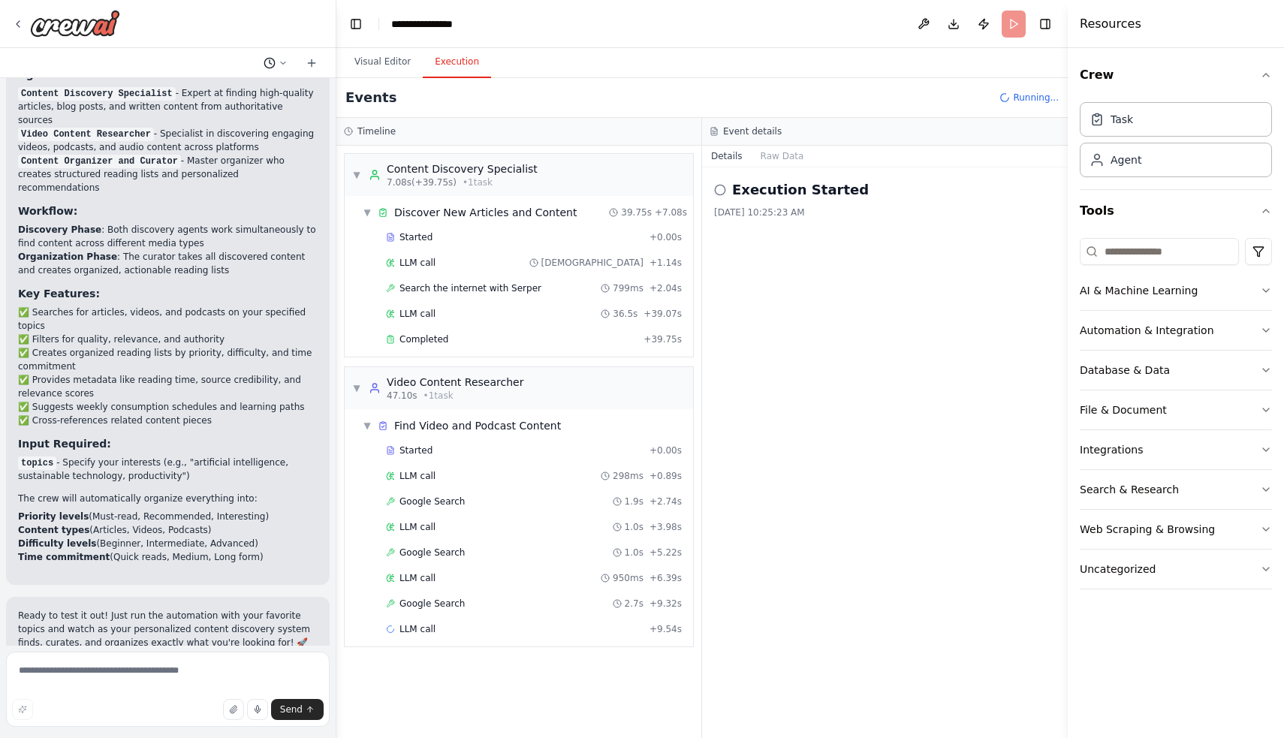
click at [288, 61] on button at bounding box center [276, 63] width 36 height 18
click at [293, 36] on div at bounding box center [168, 369] width 336 height 738
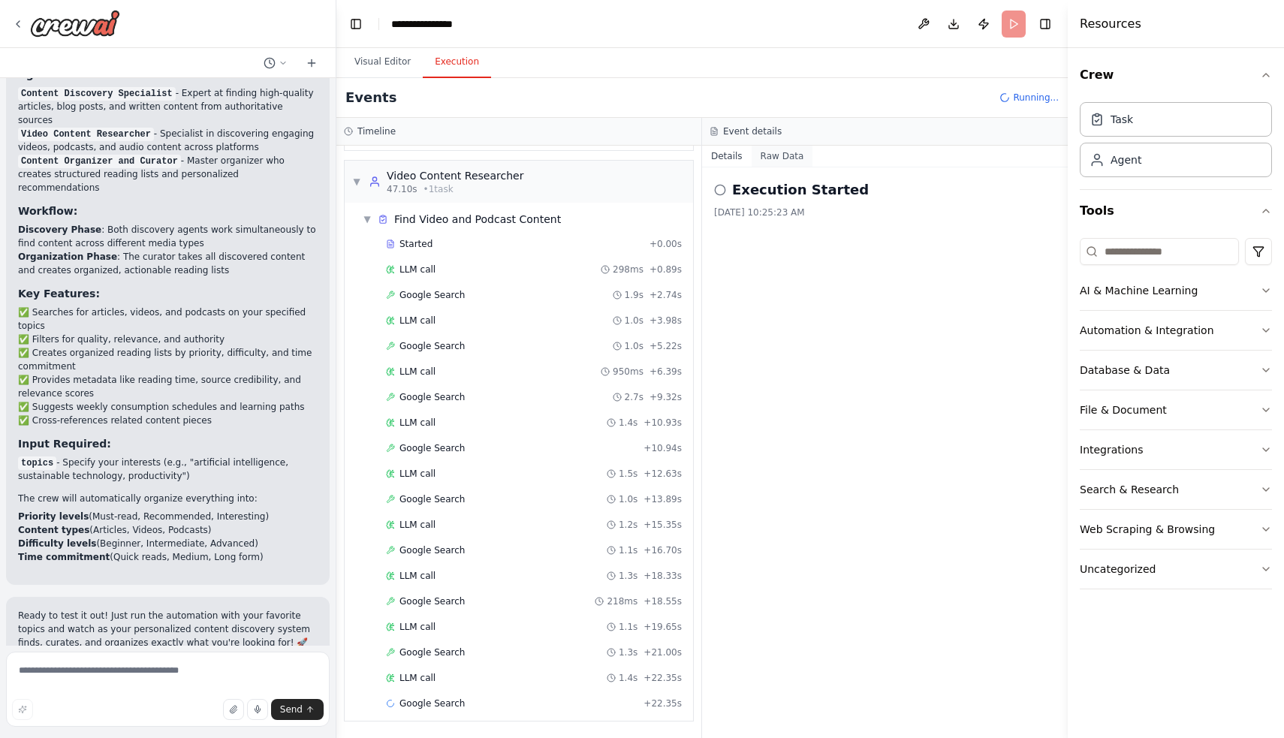
click at [779, 156] on button "Raw Data" at bounding box center [783, 156] width 62 height 21
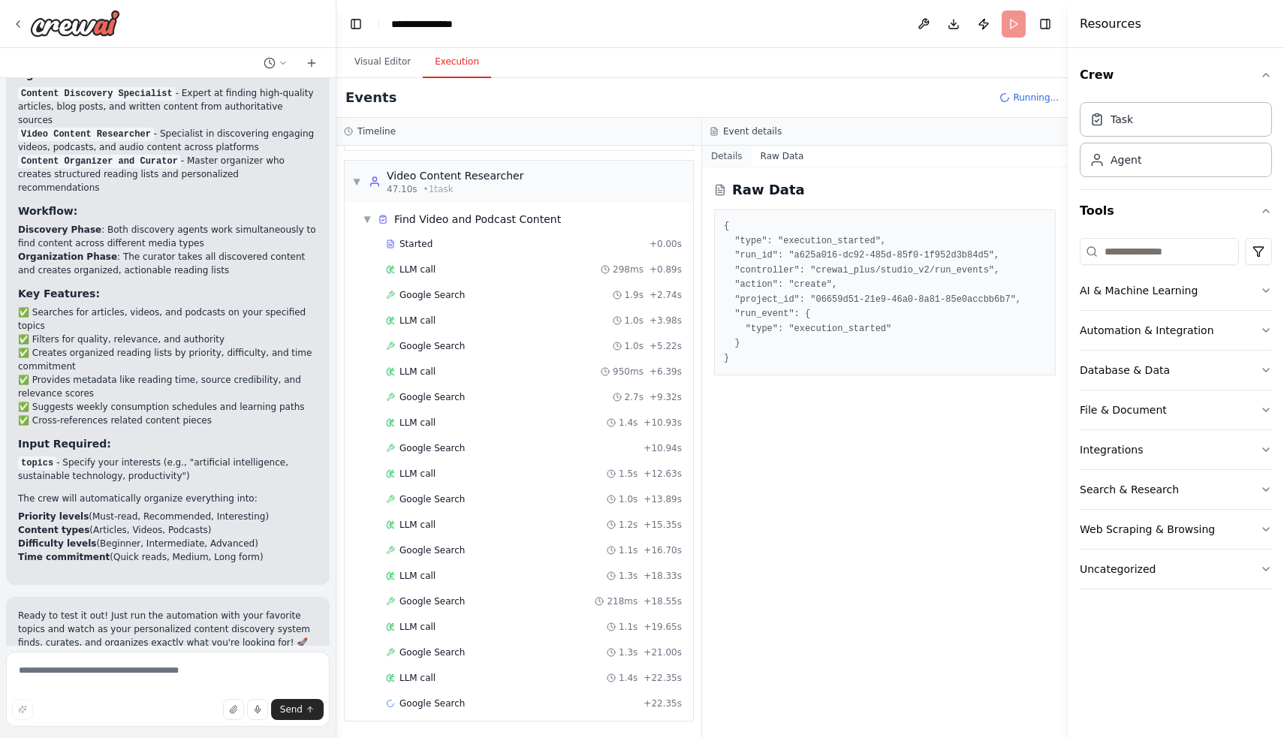
click at [738, 153] on button "Details" at bounding box center [727, 156] width 50 height 21
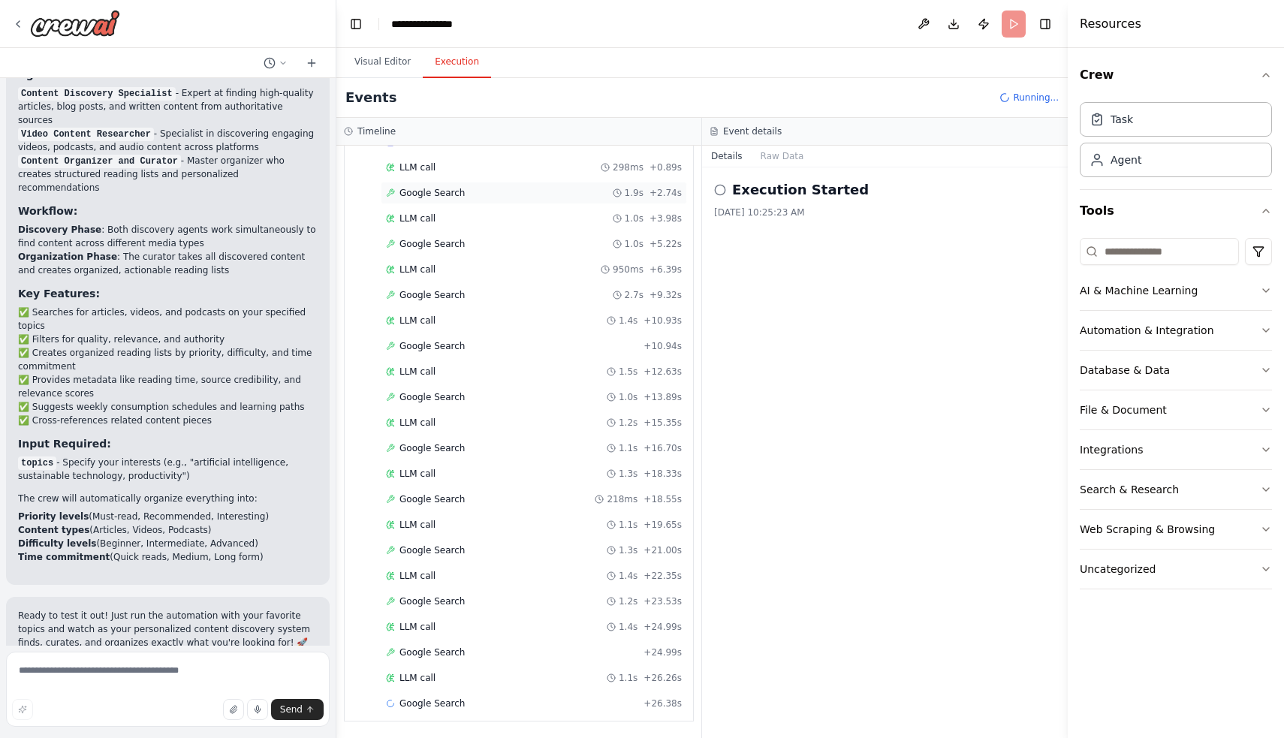
scroll to position [334, 0]
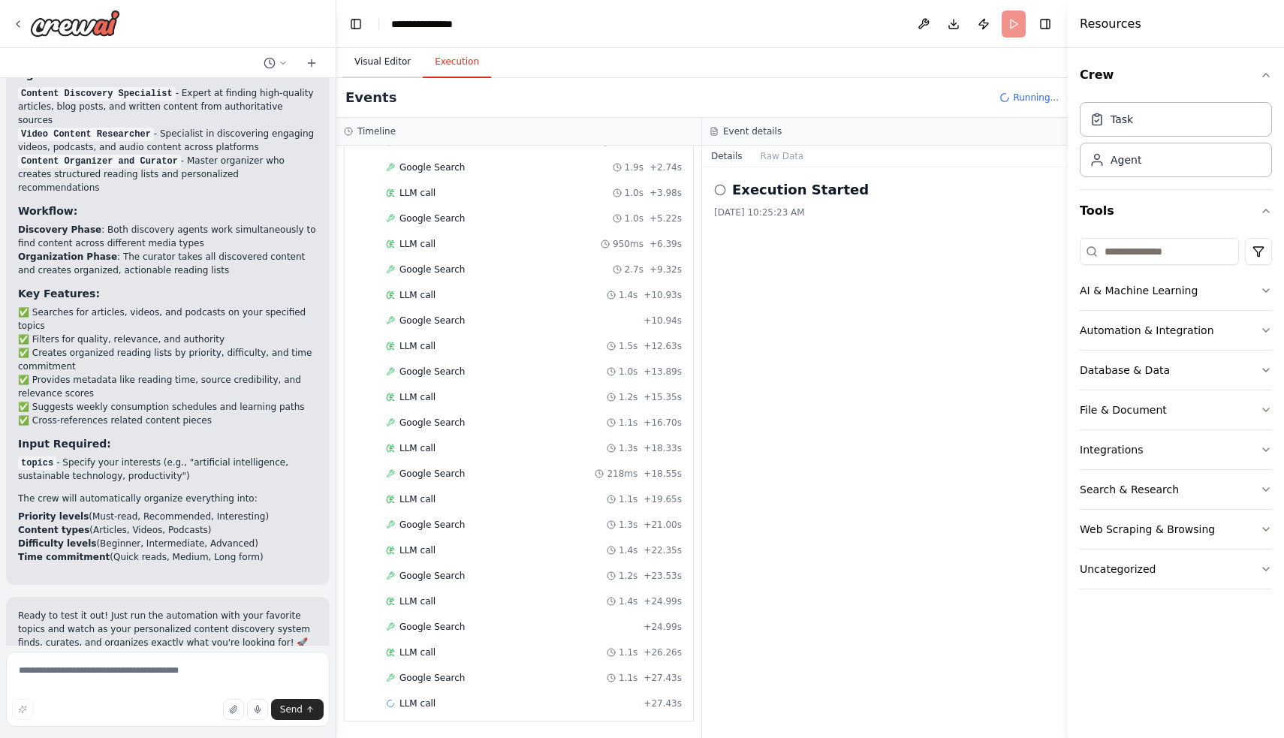
click at [406, 59] on button "Visual Editor" at bounding box center [382, 63] width 80 height 32
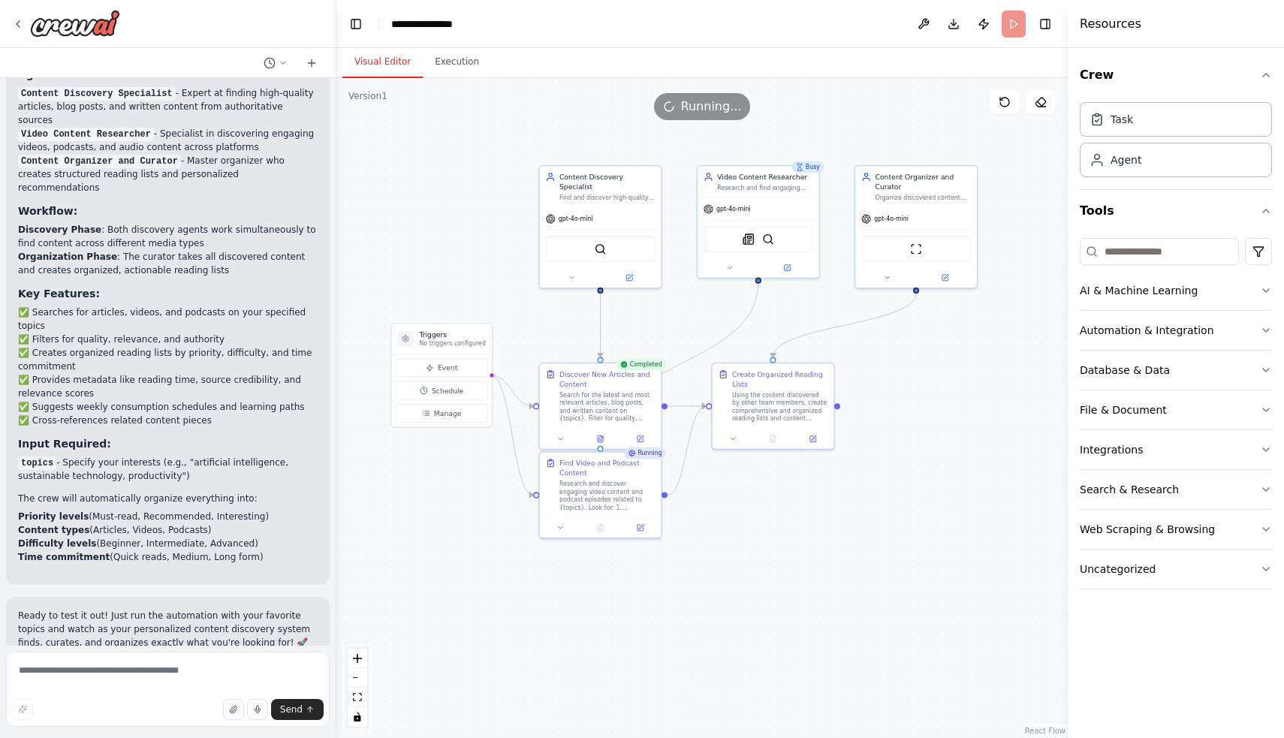
drag, startPoint x: 762, startPoint y: 499, endPoint x: 829, endPoint y: 474, distance: 71.3
click at [829, 474] on div ".deletable-edge-delete-btn { width: 20px; height: 20px; border: 0px solid #ffff…" at bounding box center [701, 408] width 731 height 660
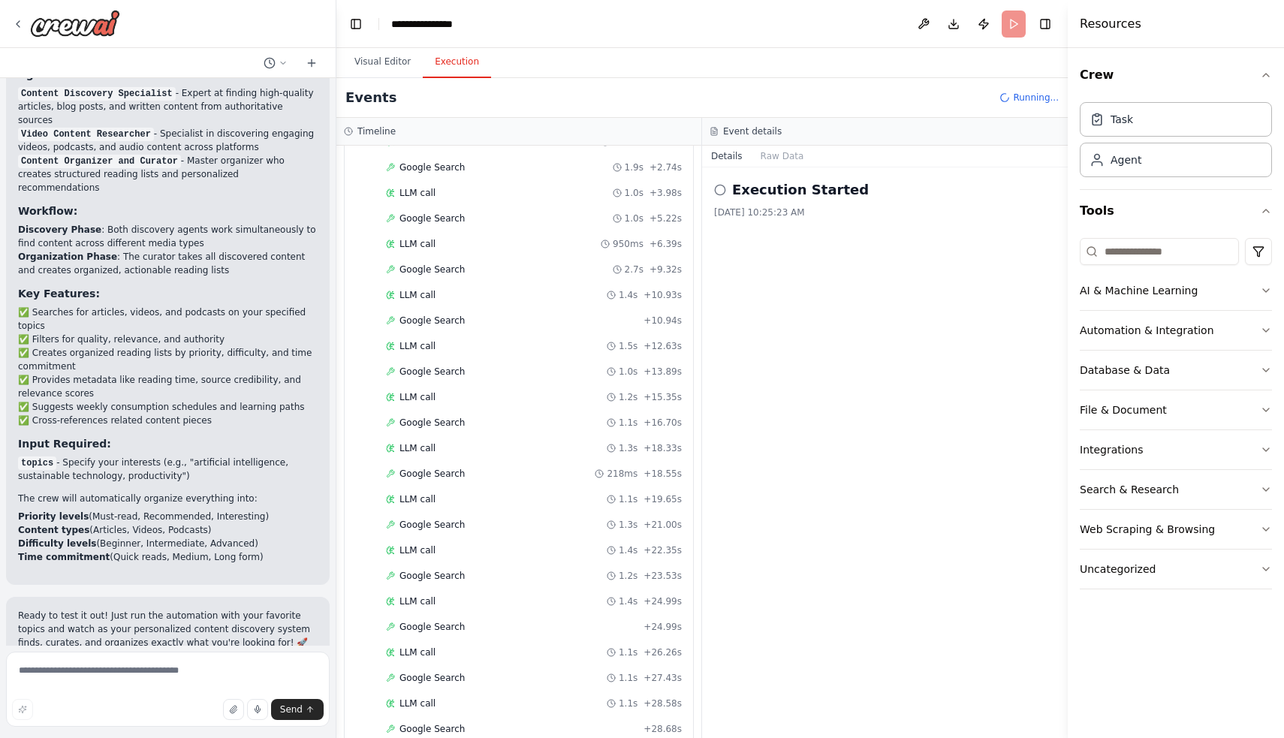
click at [453, 56] on button "Execution" at bounding box center [457, 63] width 68 height 32
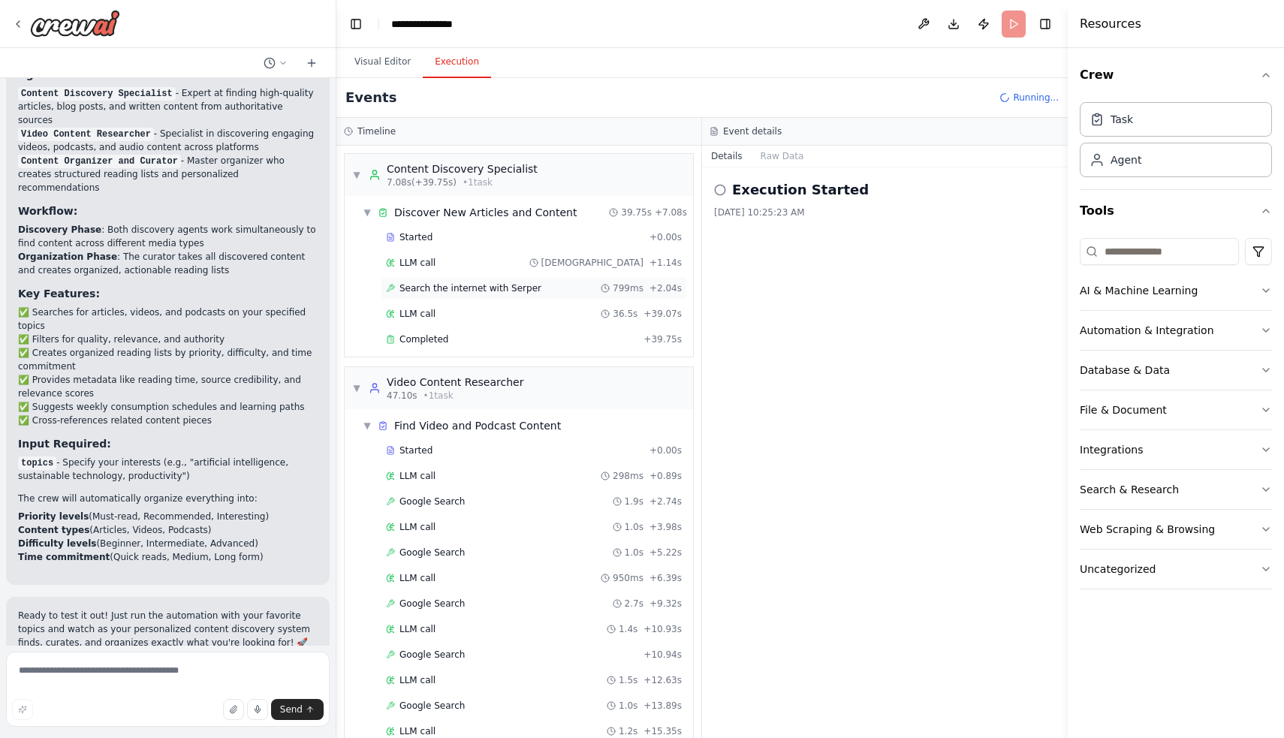
scroll to position [0, 0]
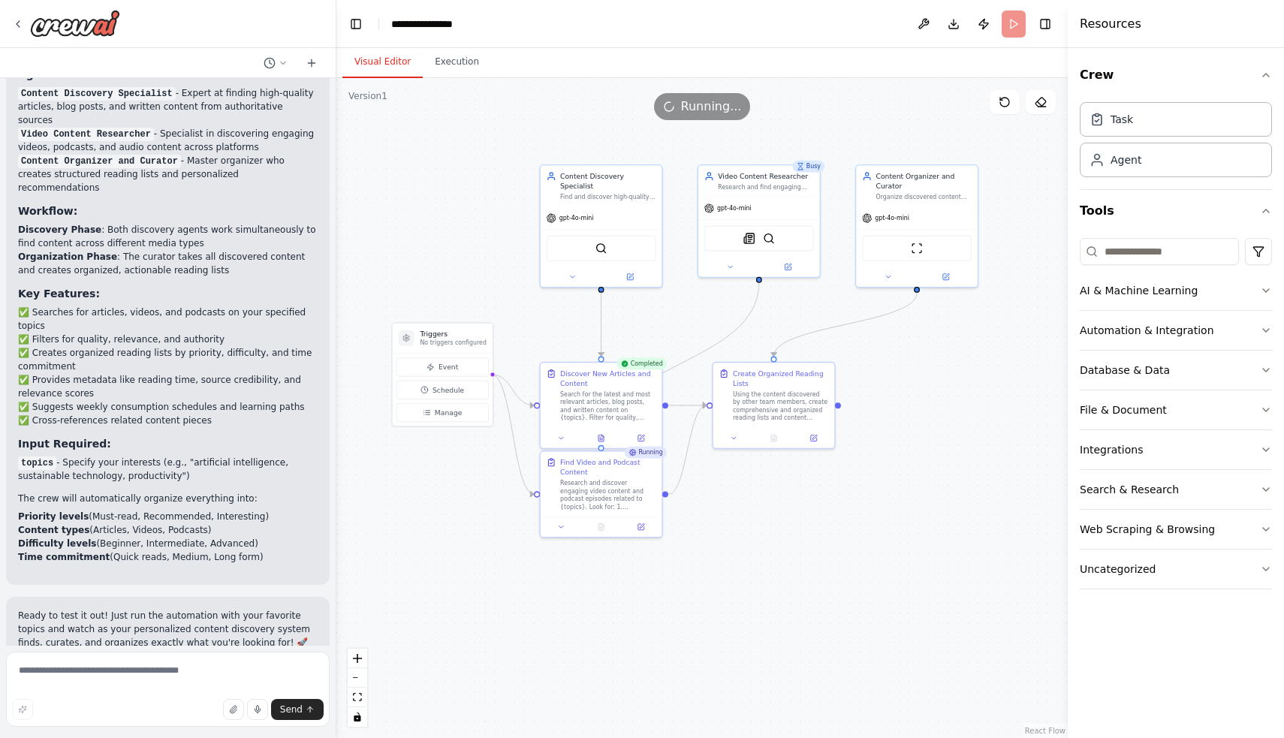
click at [392, 61] on button "Visual Editor" at bounding box center [382, 63] width 80 height 32
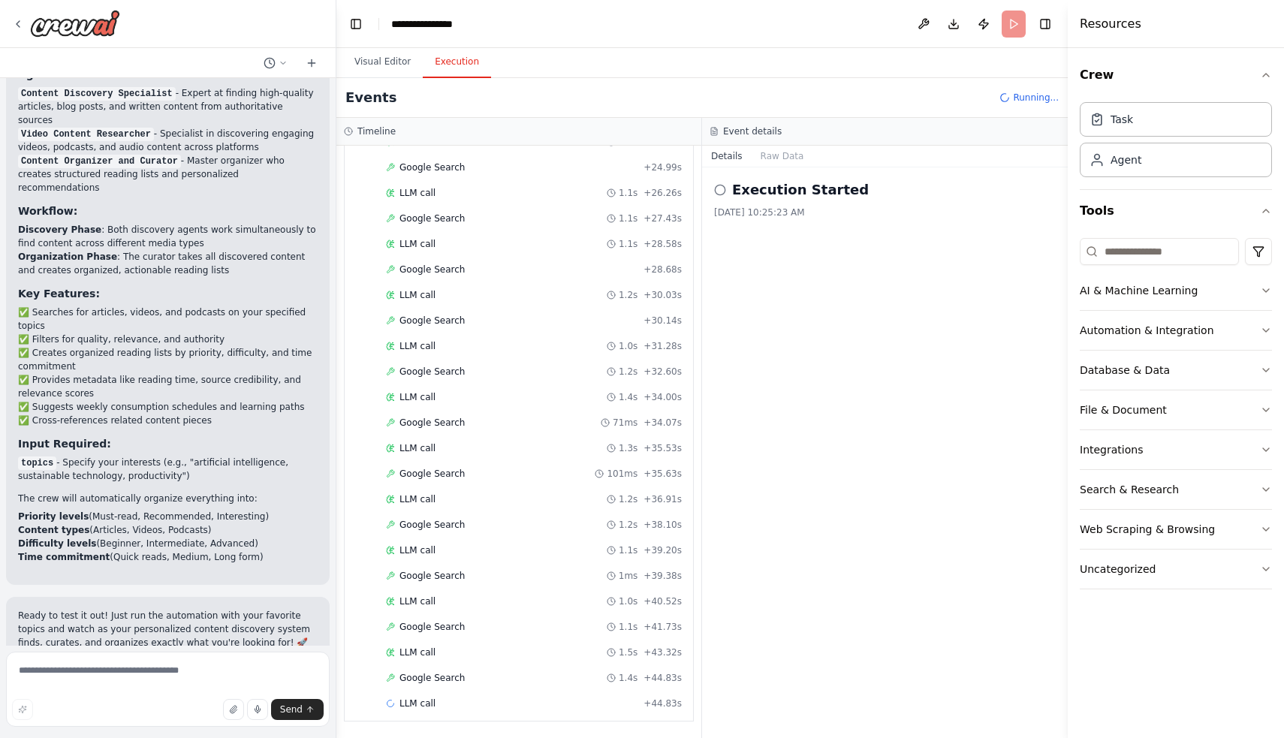
click at [444, 64] on button "Execution" at bounding box center [457, 63] width 68 height 32
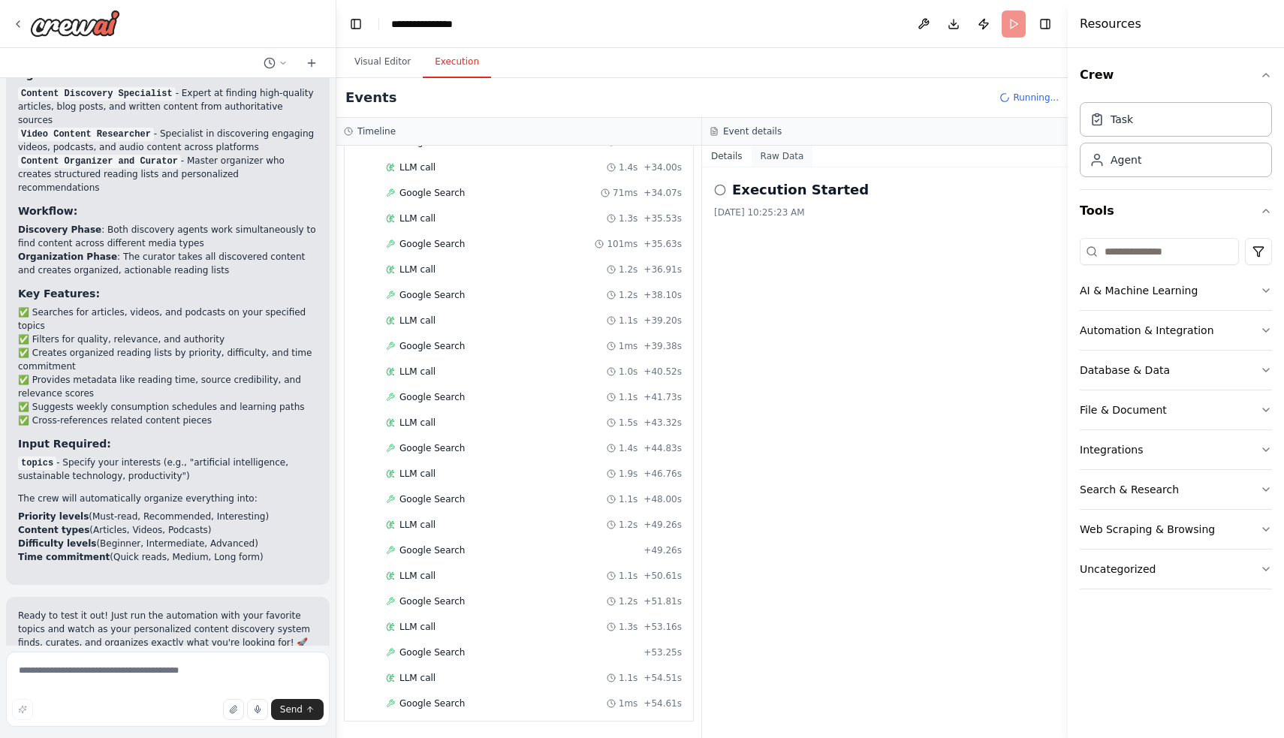
click at [776, 155] on button "Raw Data" at bounding box center [783, 156] width 62 height 21
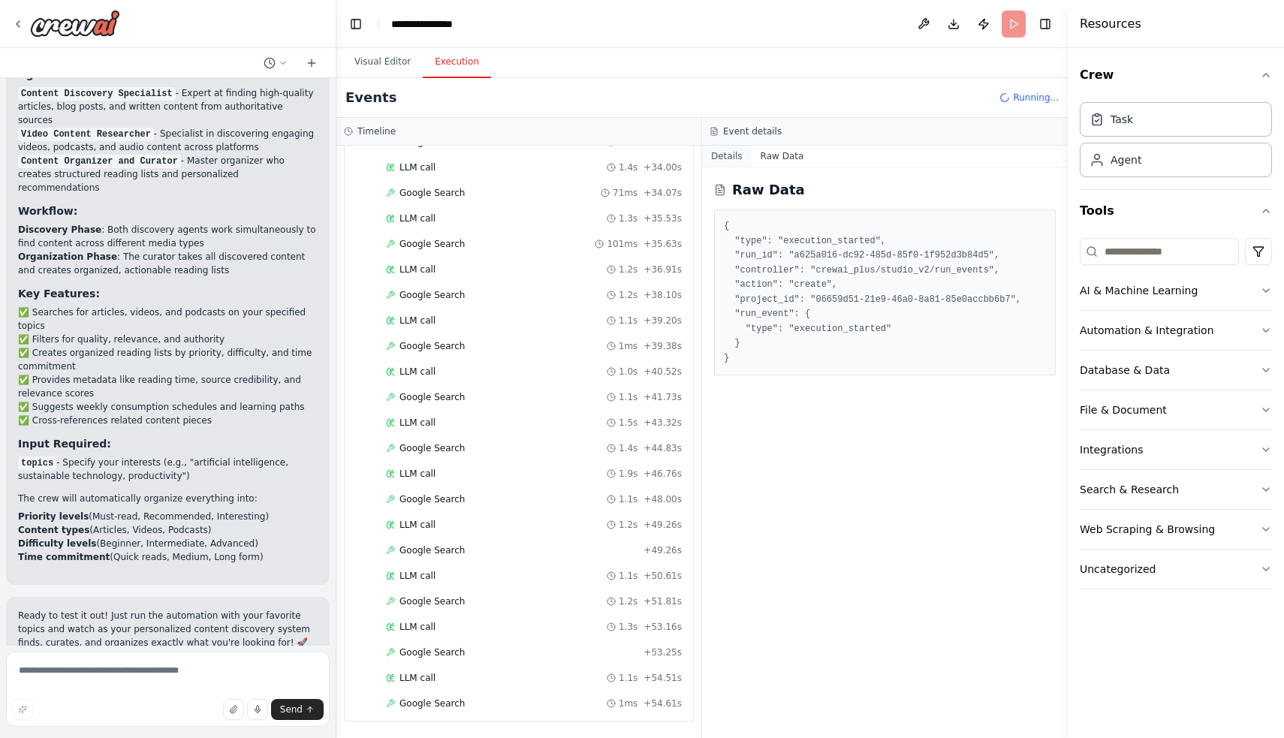
click at [737, 155] on button "Details" at bounding box center [727, 156] width 50 height 21
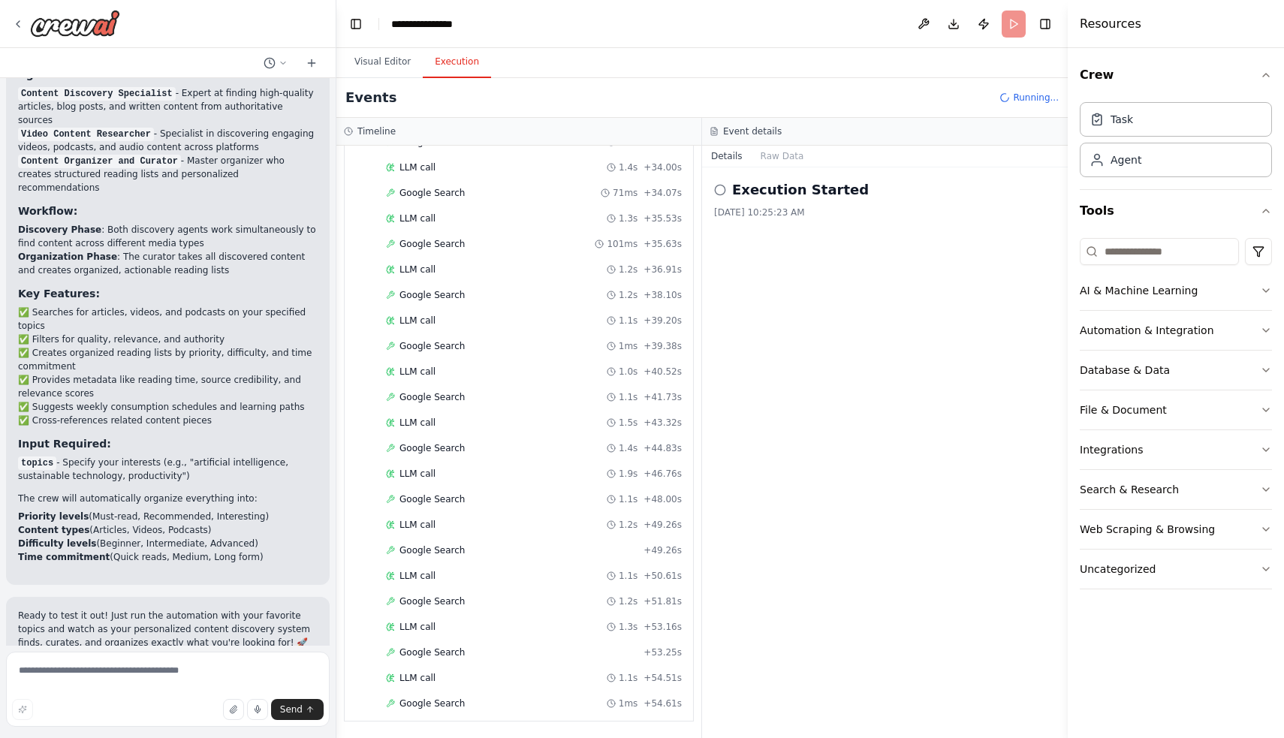
click at [719, 188] on icon at bounding box center [720, 190] width 12 height 12
click at [721, 163] on button "Details" at bounding box center [727, 156] width 50 height 21
click at [787, 163] on button "Raw Data" at bounding box center [783, 156] width 62 height 21
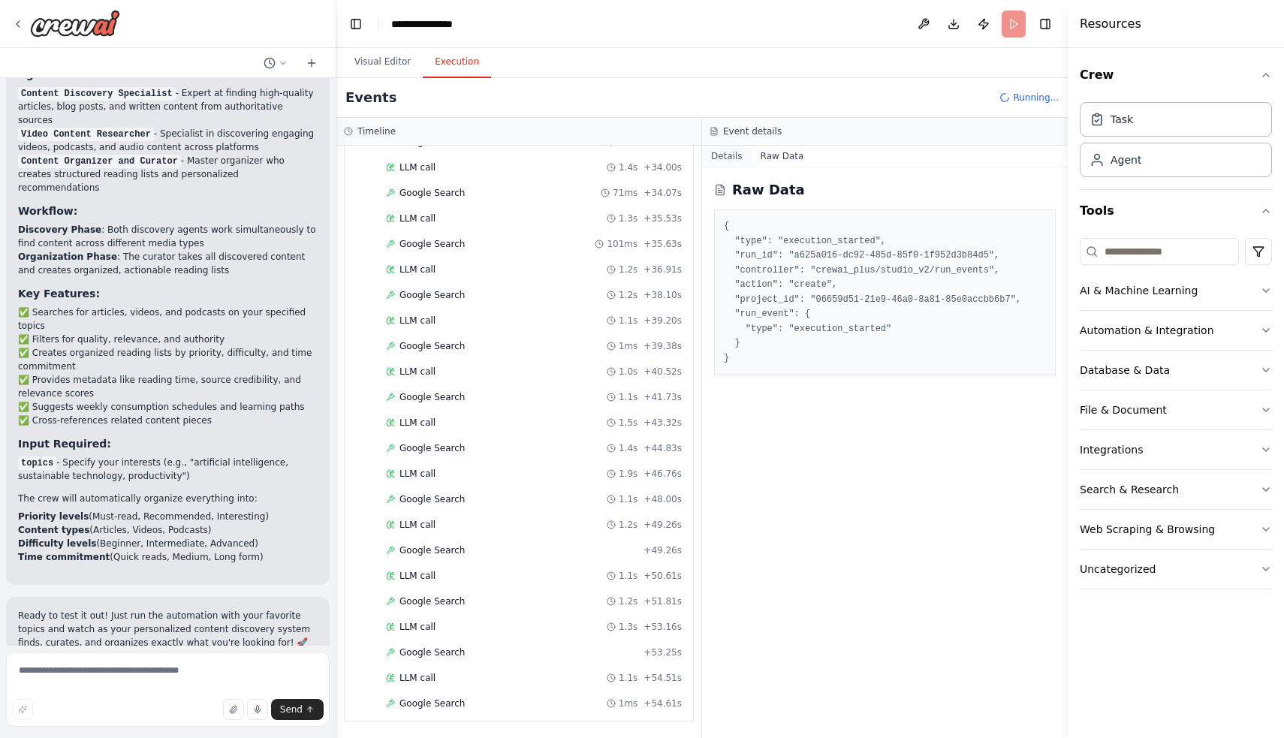
click at [718, 161] on button "Details" at bounding box center [727, 156] width 50 height 21
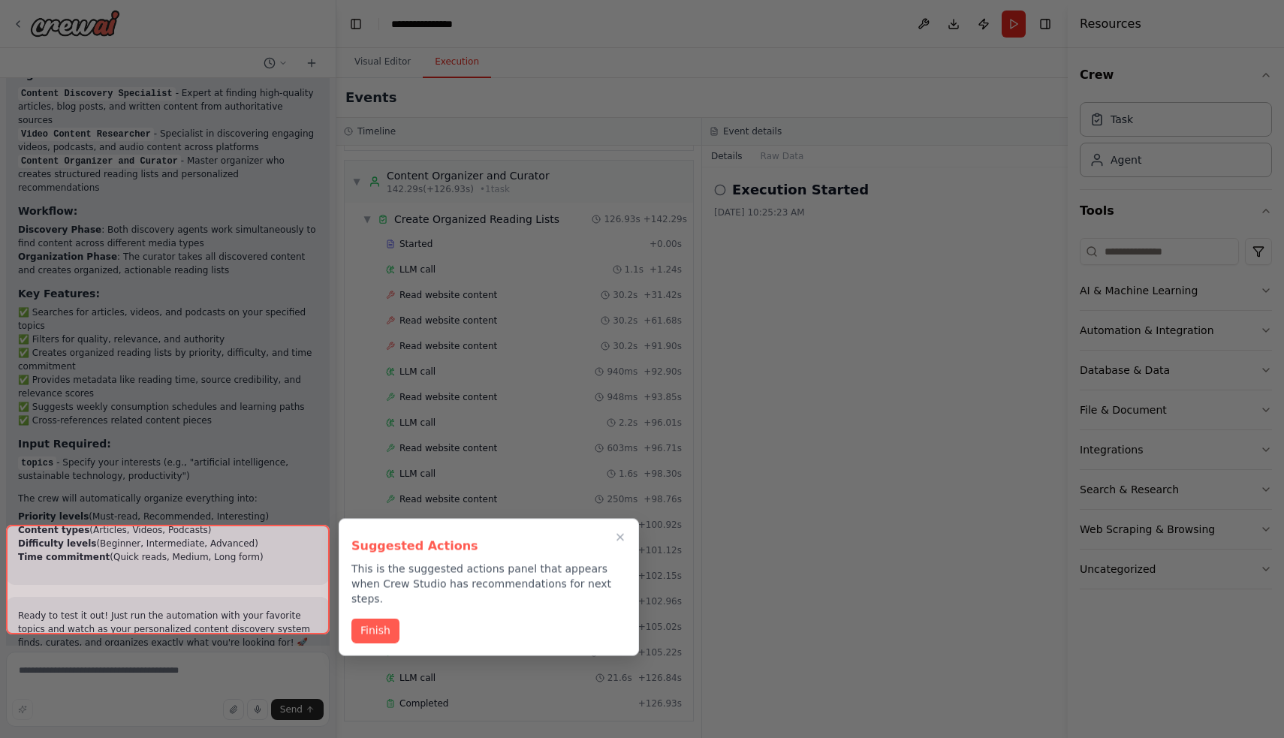
scroll to position [1640, 0]
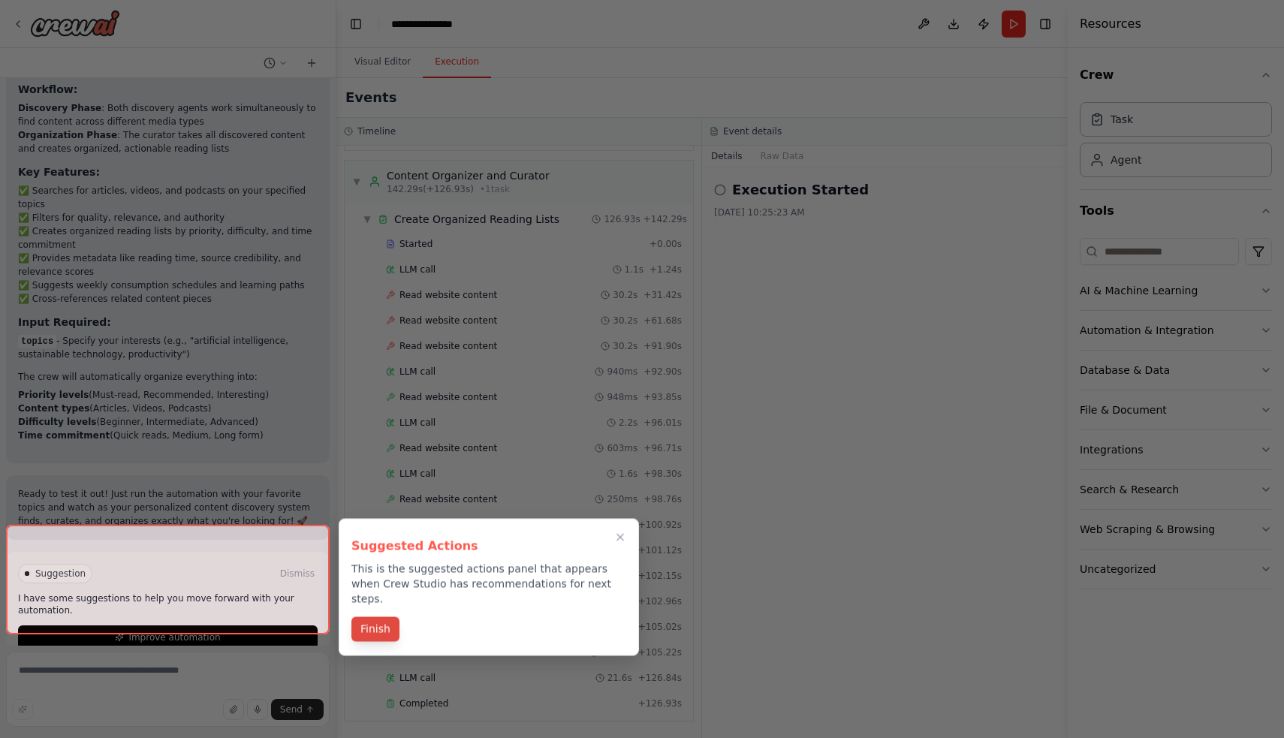
click at [381, 617] on button "Finish" at bounding box center [375, 629] width 48 height 25
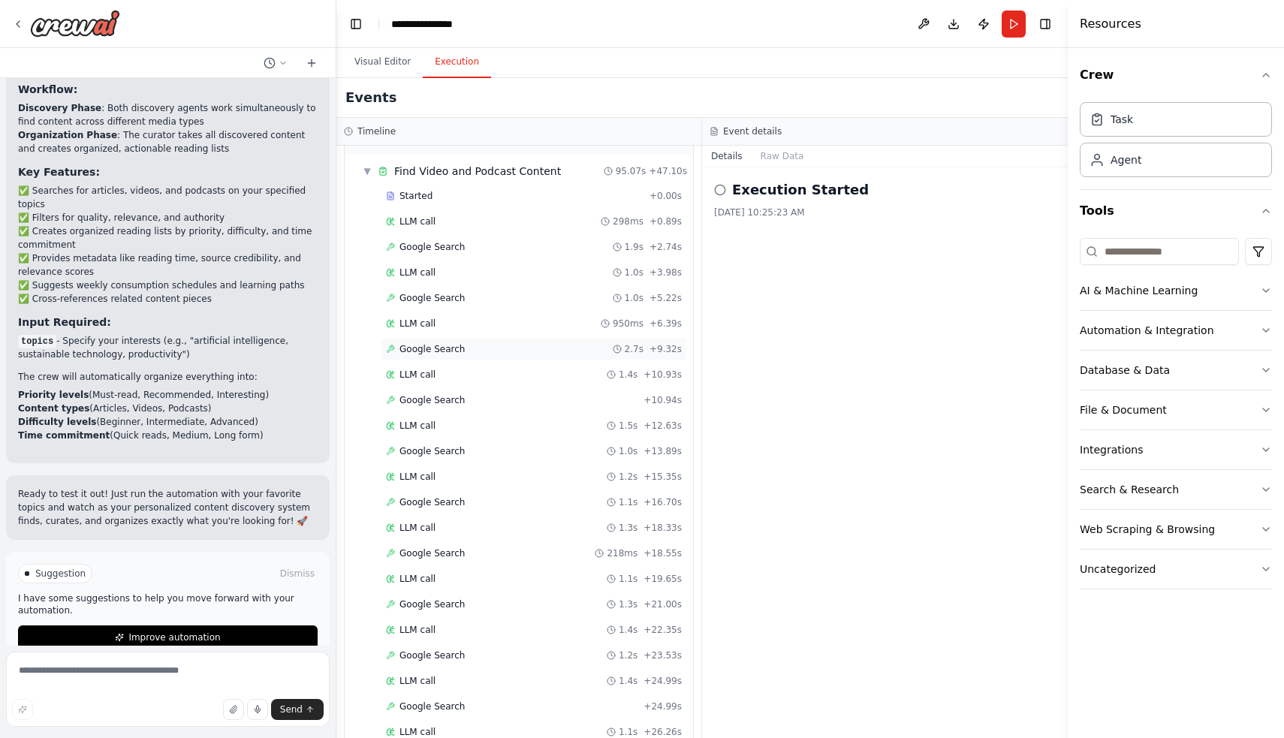
scroll to position [154, 0]
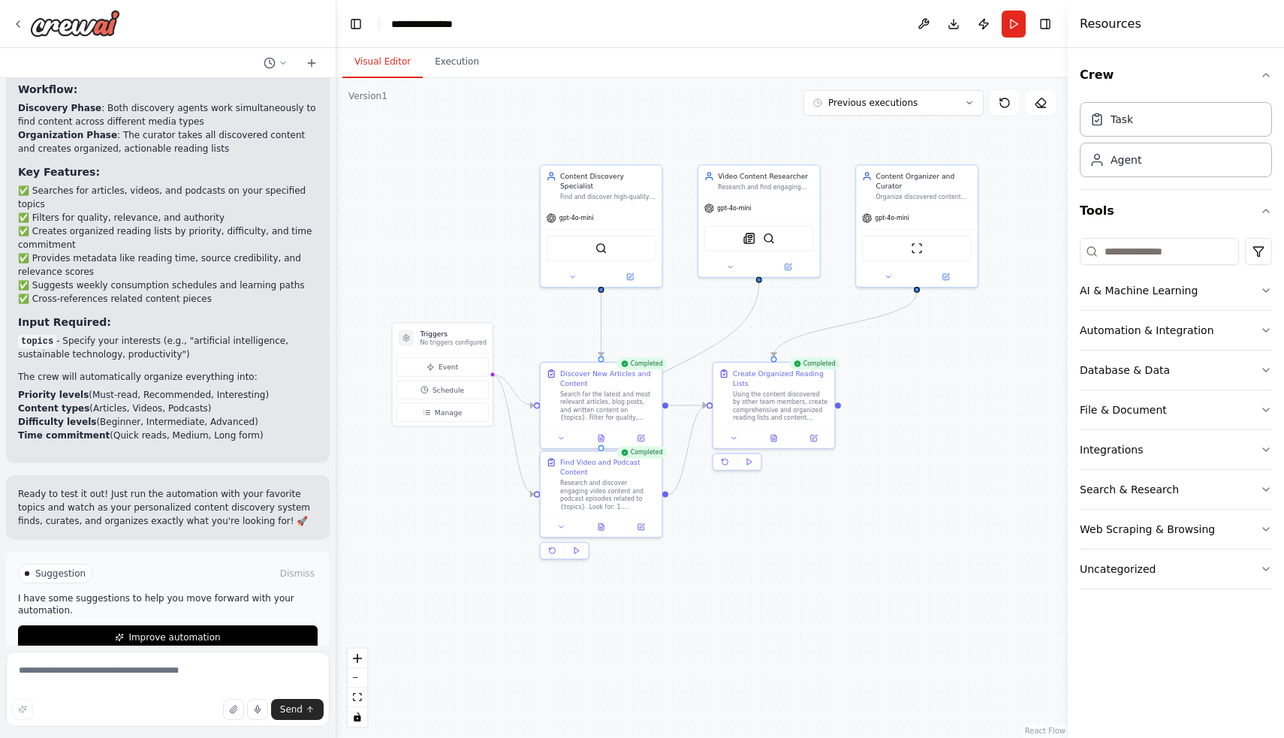
click at [390, 76] on button "Visual Editor" at bounding box center [382, 63] width 80 height 32
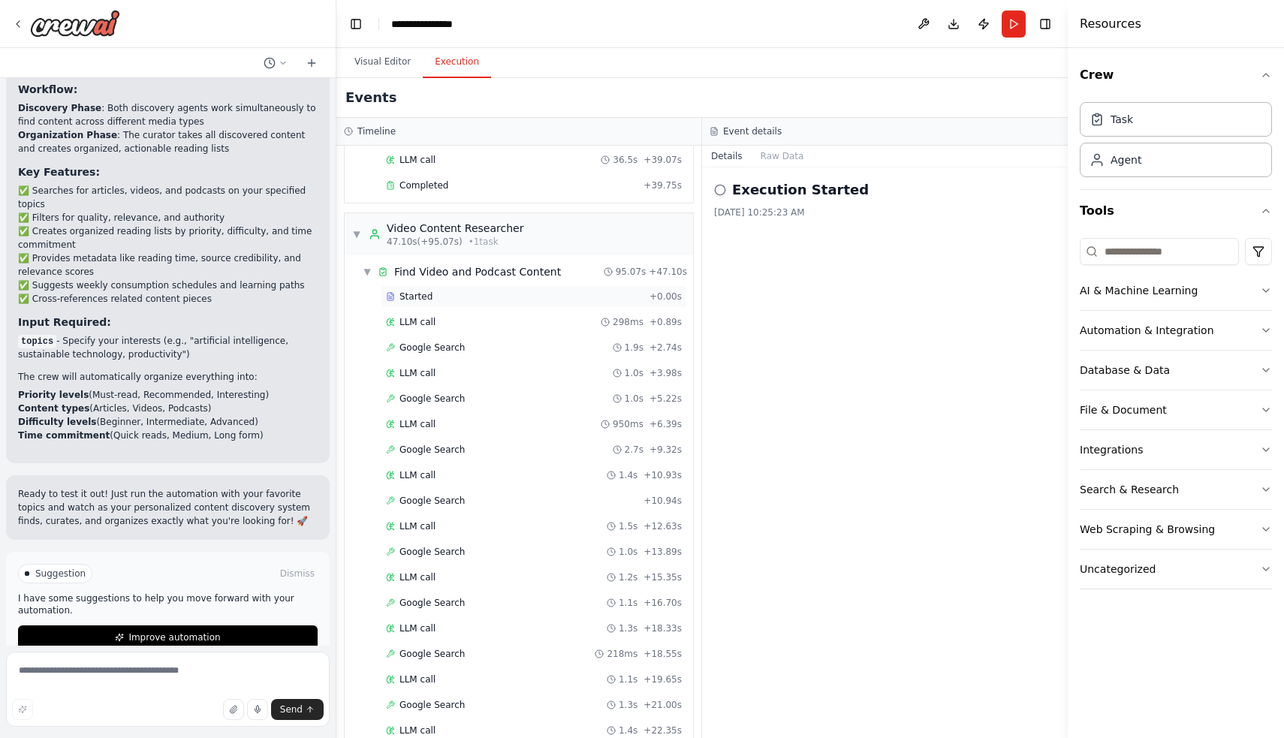
drag, startPoint x: 462, startPoint y: 64, endPoint x: 559, endPoint y: 294, distance: 250.0
click at [462, 64] on button "Execution" at bounding box center [457, 63] width 68 height 32
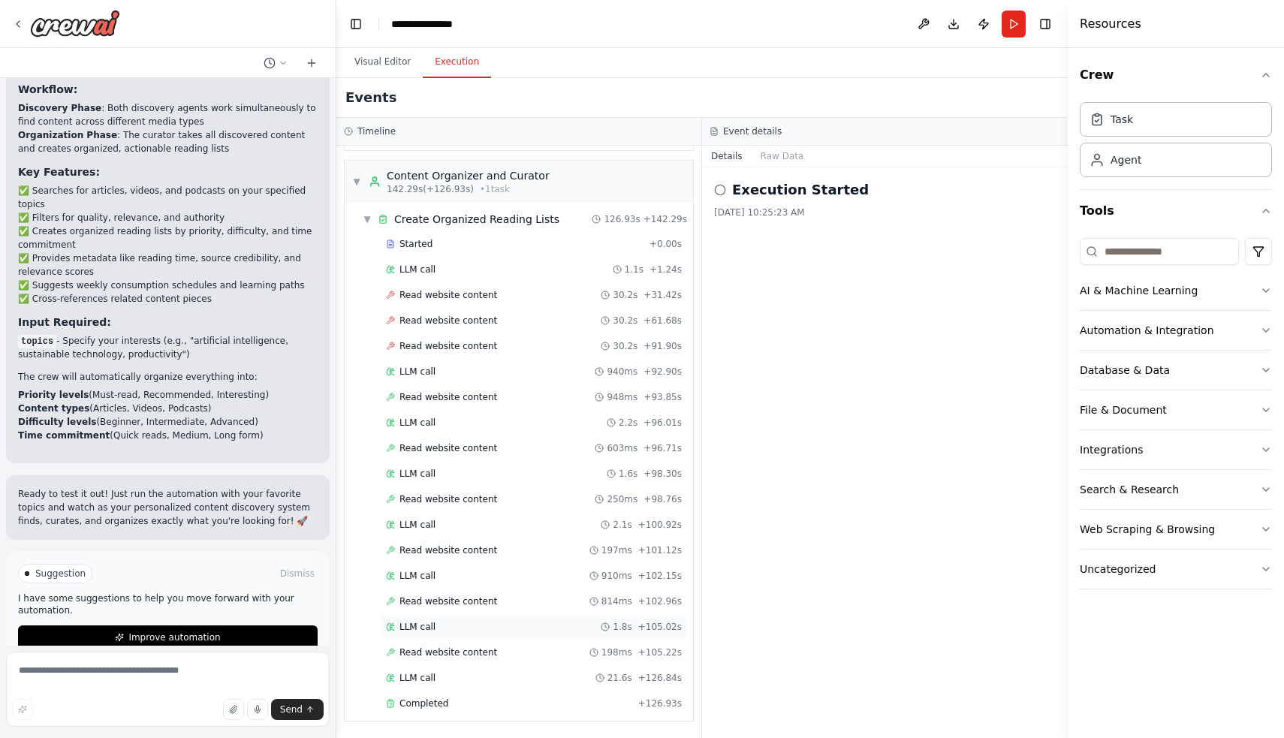
scroll to position [0, 0]
click at [518, 694] on div "Completed + 126.93s" at bounding box center [534, 703] width 306 height 23
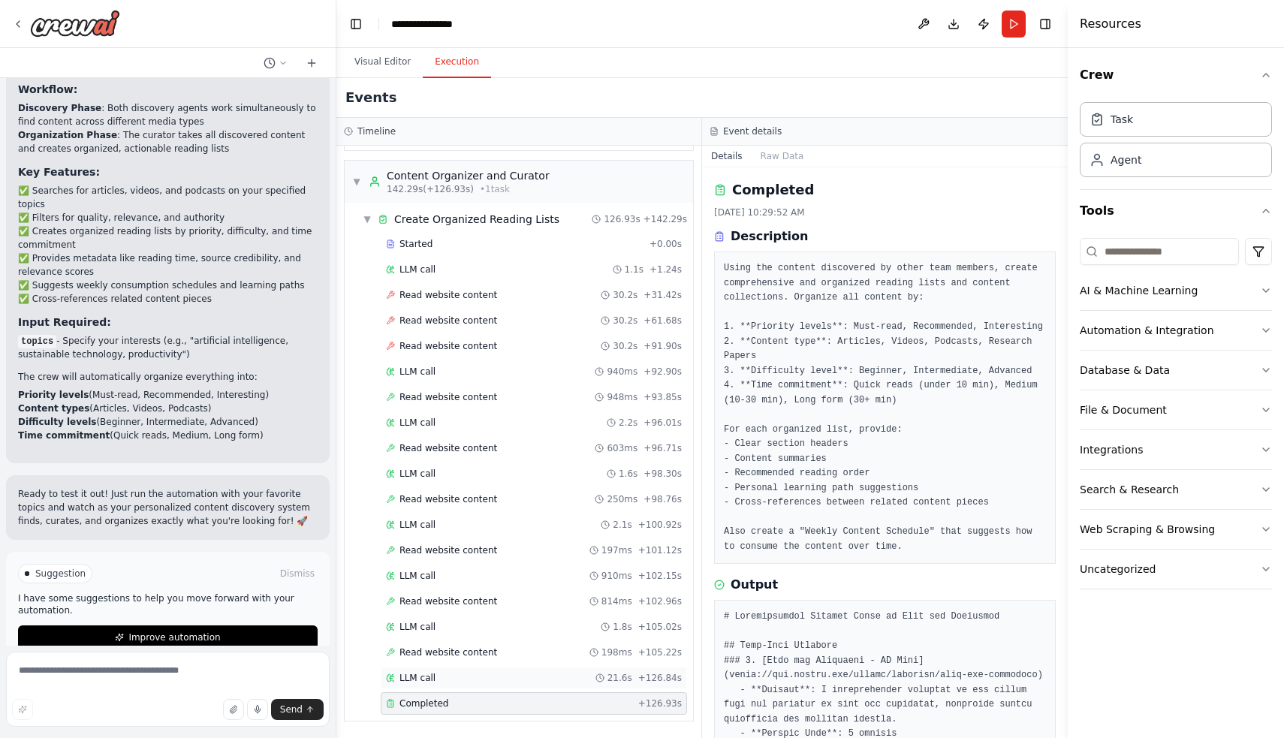
click at [559, 673] on div "LLM call 21.6s + 126.84s" at bounding box center [534, 678] width 296 height 12
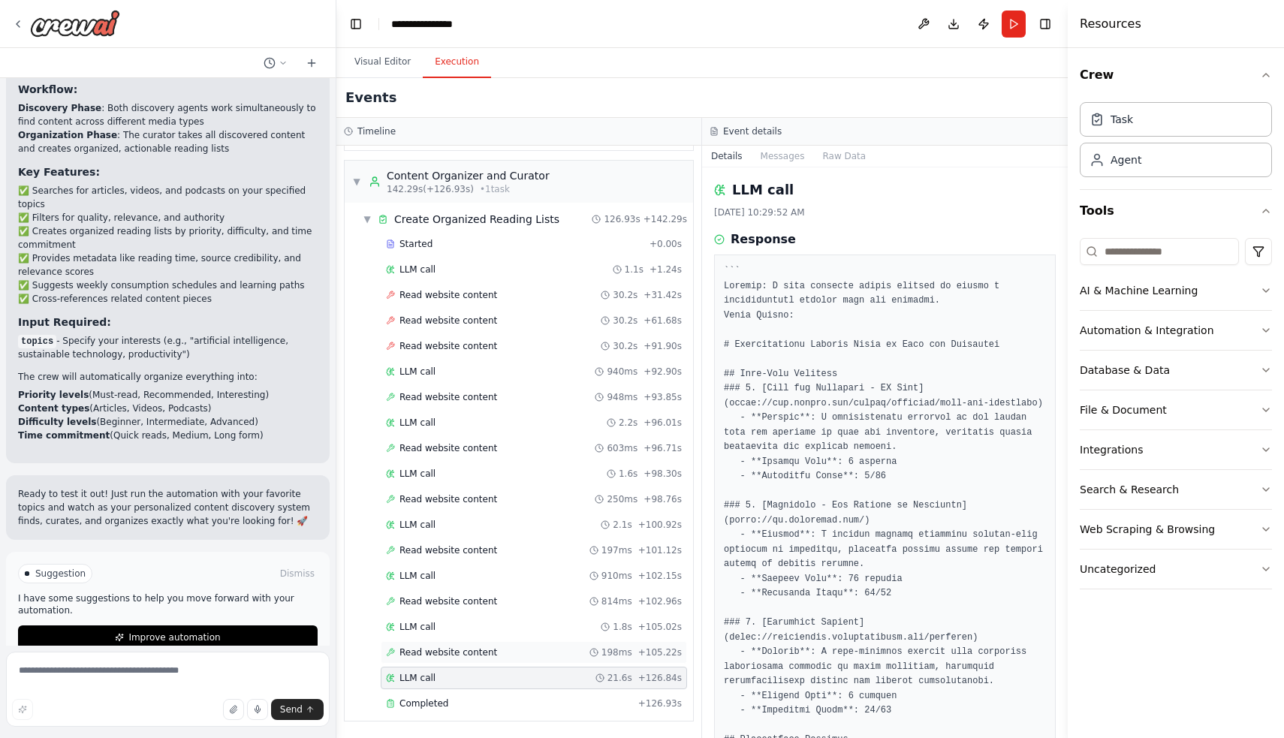
click at [559, 658] on div "Read website content 198ms + 105.22s" at bounding box center [534, 652] width 296 height 12
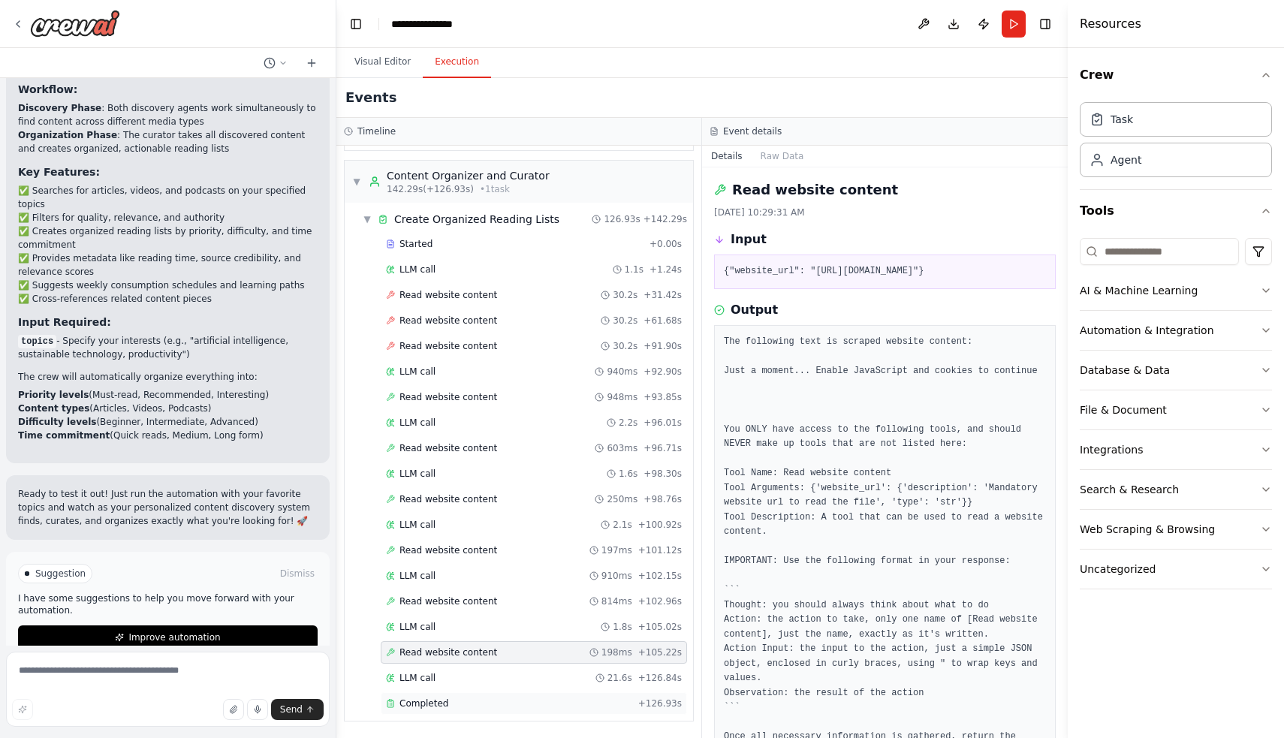
click at [583, 697] on div "Completed" at bounding box center [509, 703] width 246 height 12
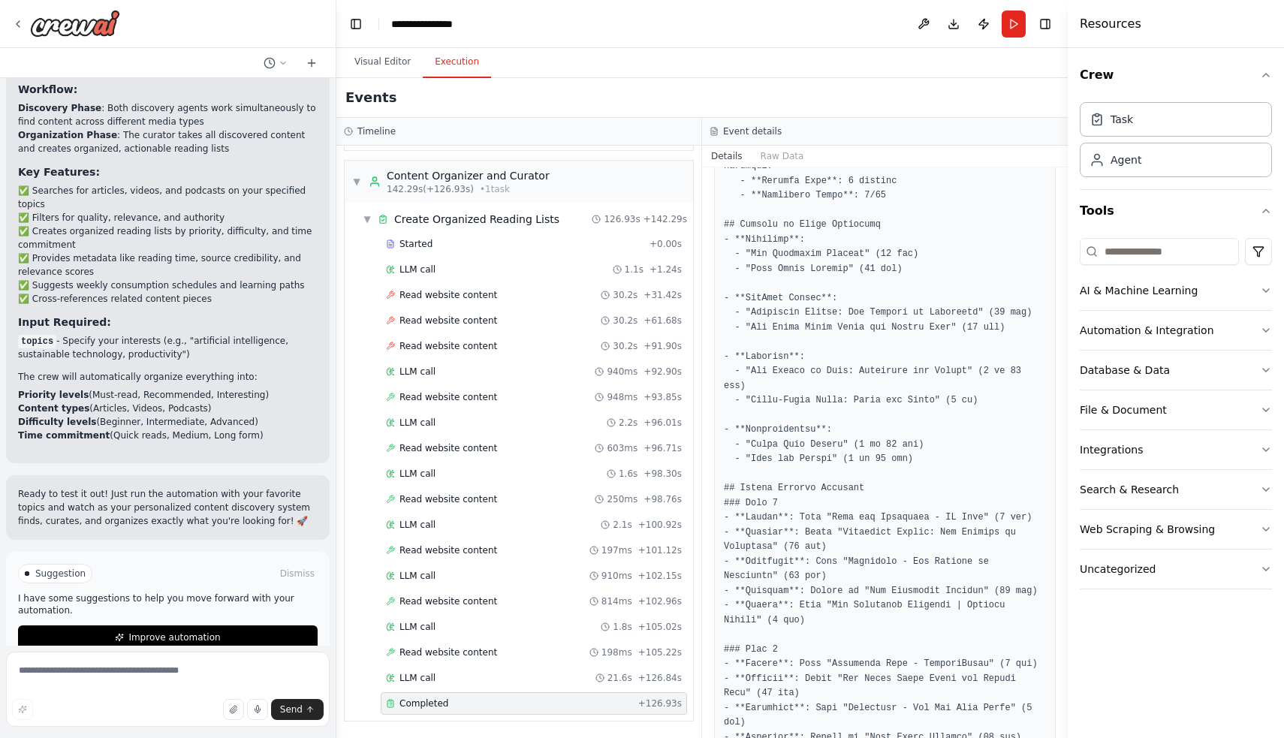
scroll to position [1275, 0]
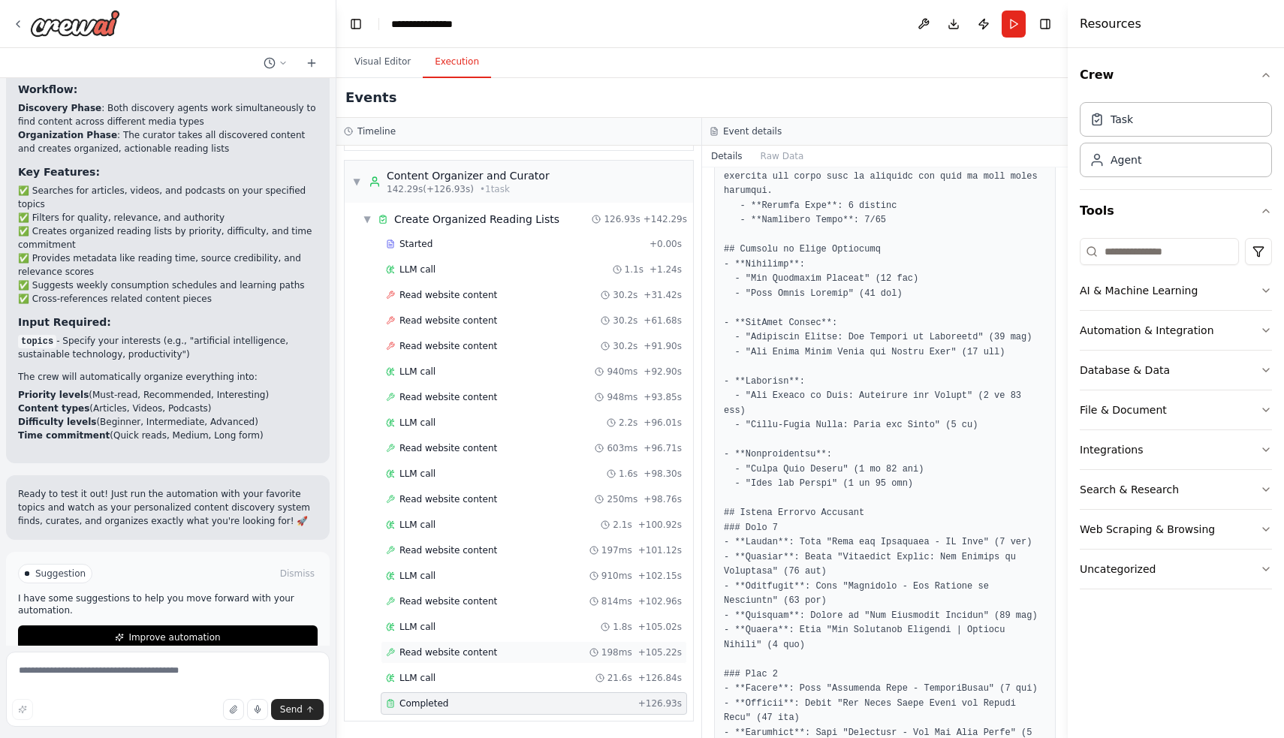
click at [486, 650] on span "Read website content" at bounding box center [448, 652] width 98 height 12
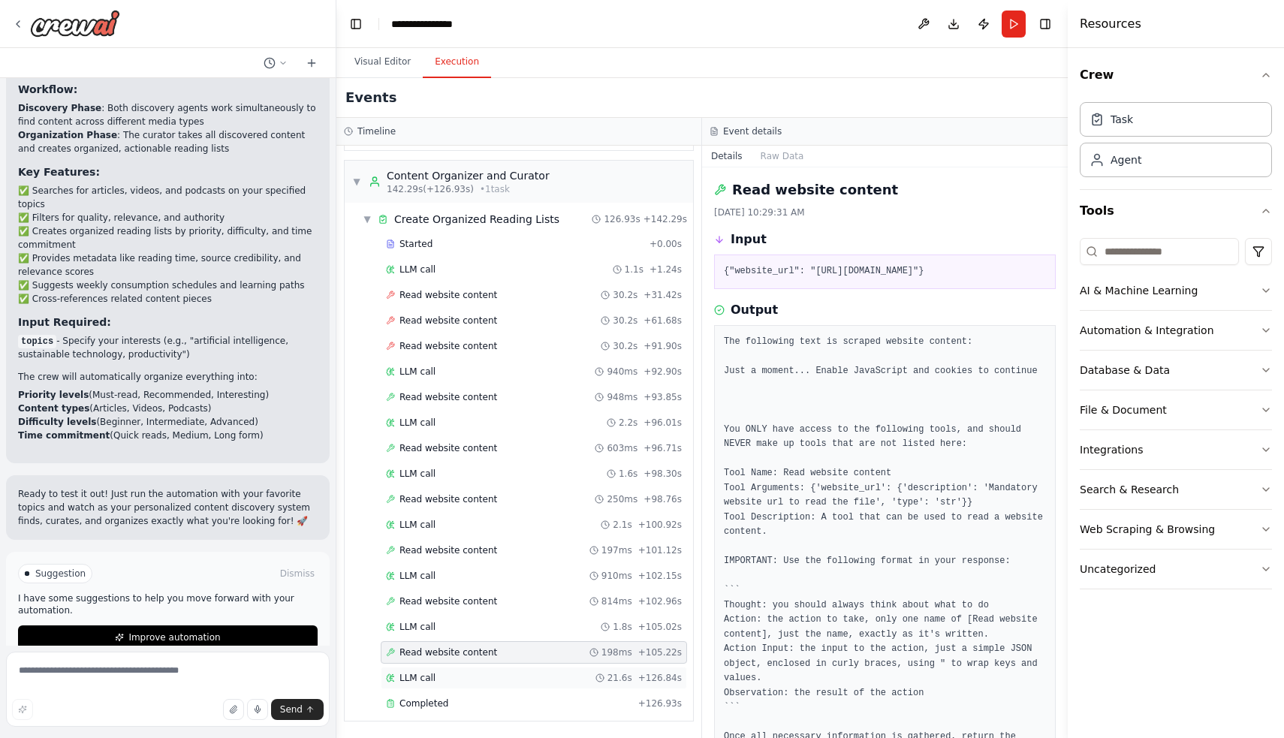
click at [488, 676] on div "LLM call 21.6s + 126.84s" at bounding box center [534, 678] width 296 height 12
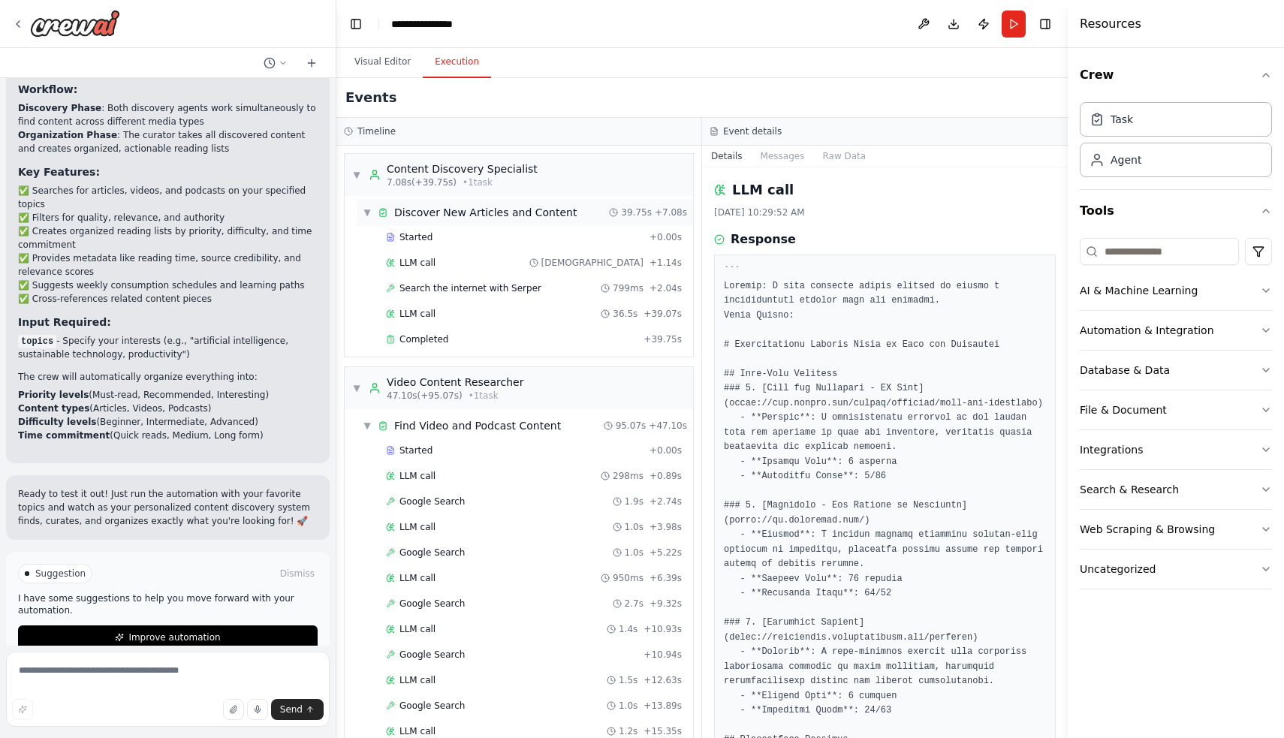
scroll to position [0, 0]
click at [526, 192] on div "▼ Content Discovery Specialist 7.08s (+39.75s) • 1 task" at bounding box center [519, 175] width 348 height 42
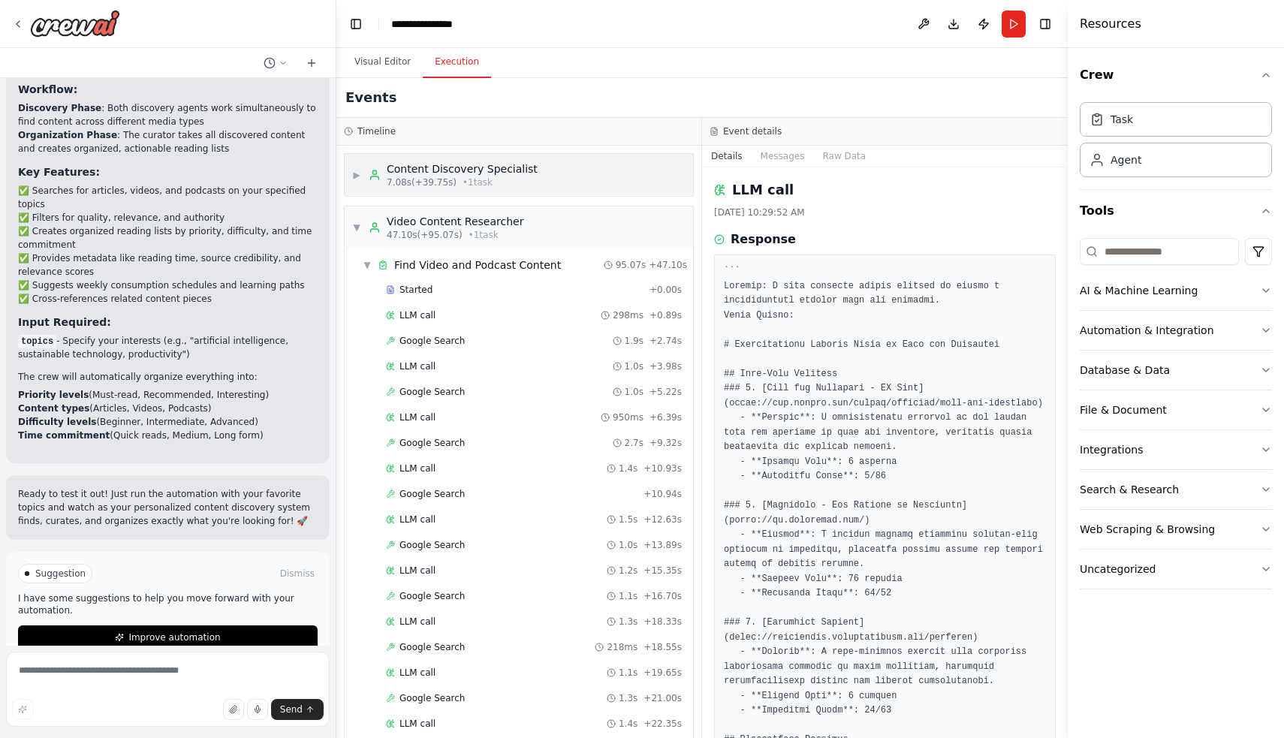
click at [520, 183] on div "7.08s (+39.75s) • 1 task" at bounding box center [462, 182] width 151 height 12
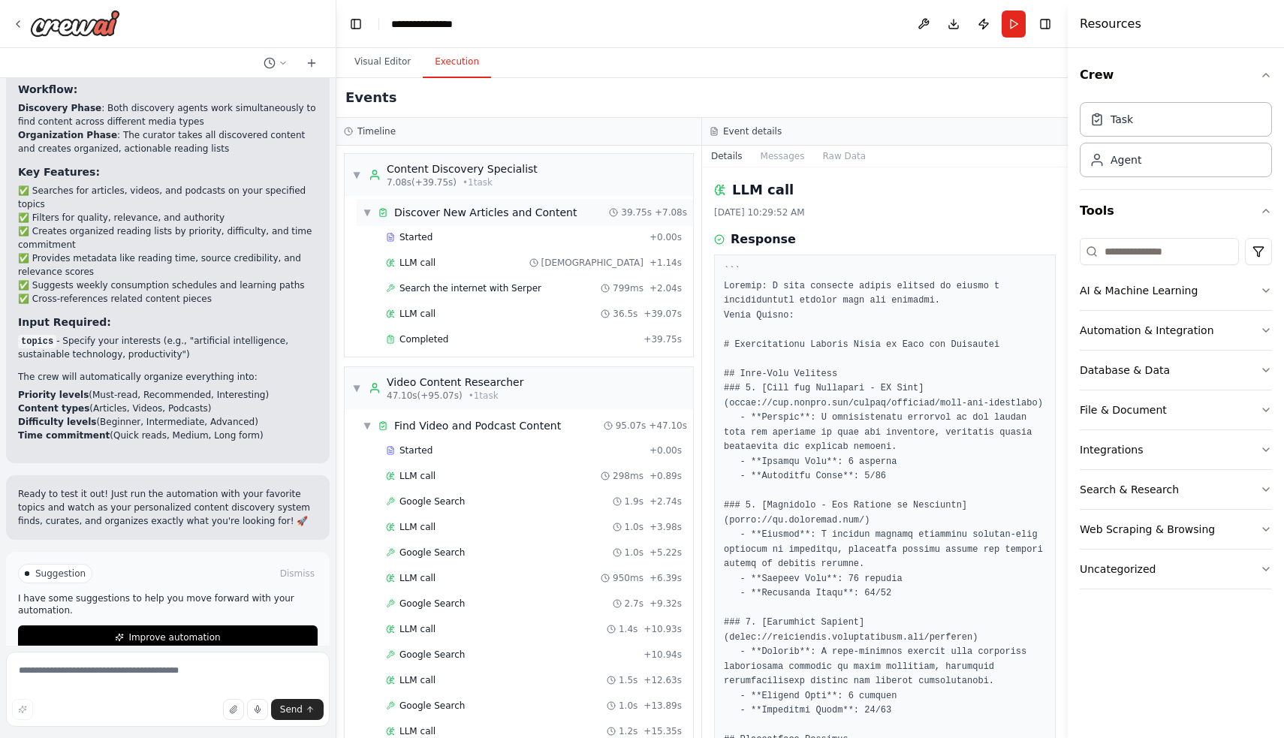
click at [512, 213] on span "Discover New Articles and Content" at bounding box center [485, 212] width 182 height 15
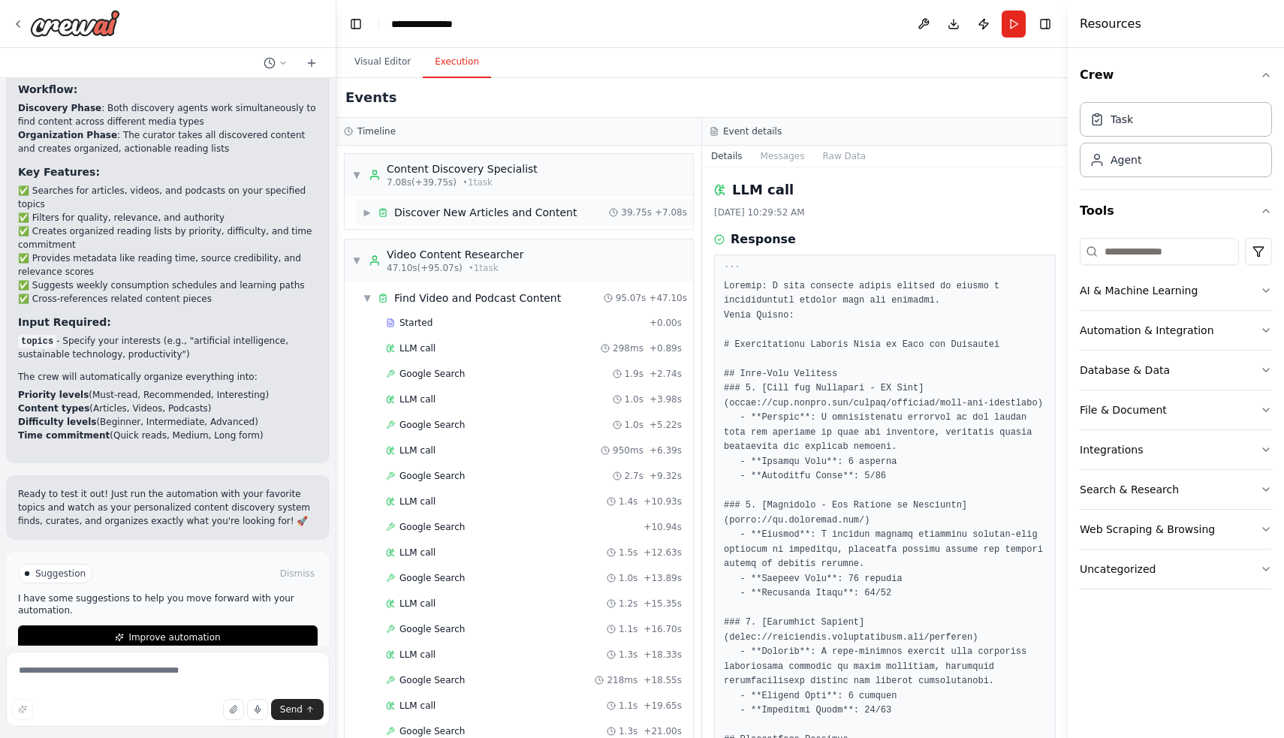
click at [503, 212] on span "Discover New Articles and Content" at bounding box center [485, 212] width 182 height 15
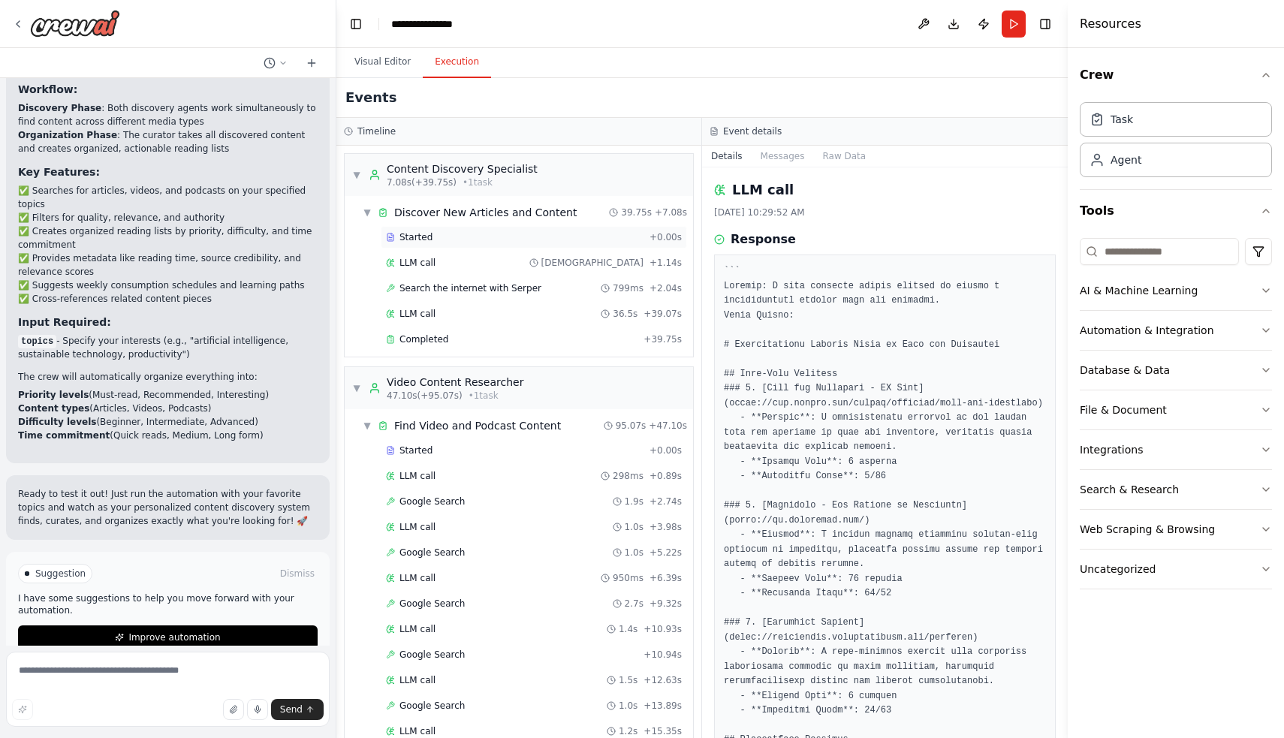
click at [499, 248] on div "Started + 0.00s" at bounding box center [534, 237] width 306 height 23
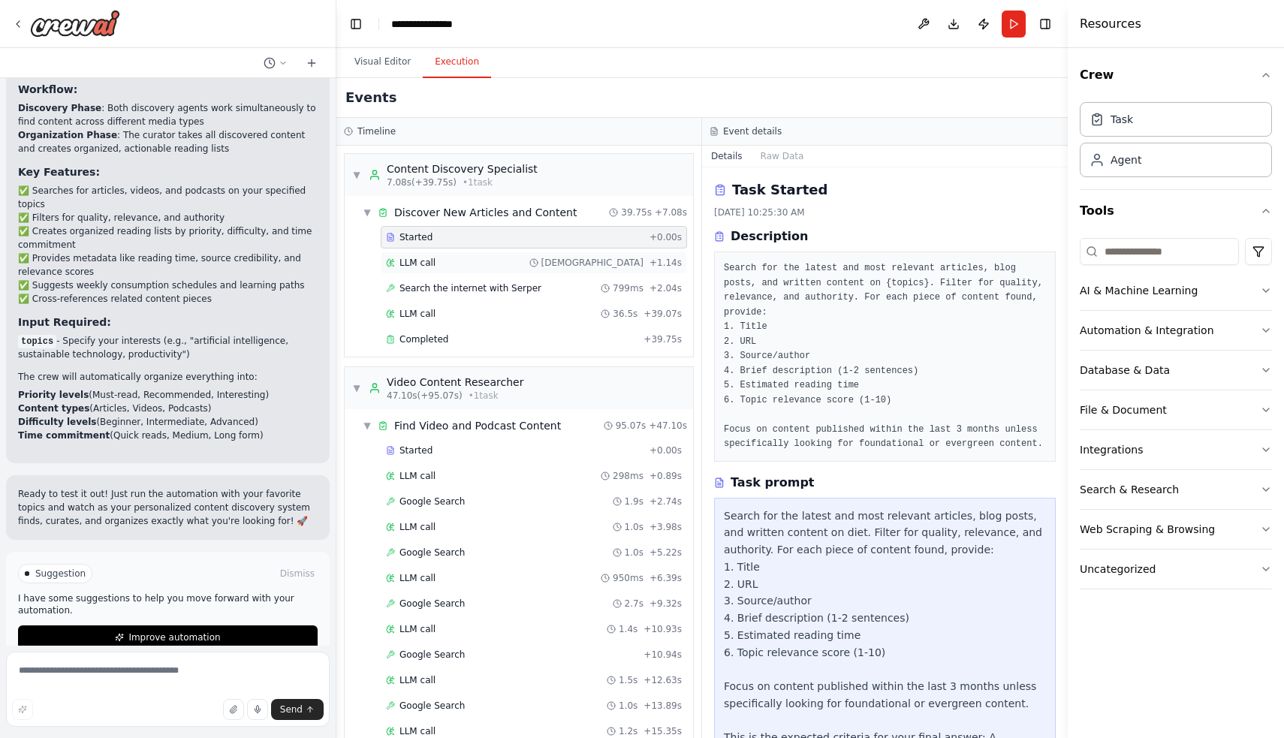
click at [496, 263] on div "LLM call 928ms + 1.14s" at bounding box center [534, 263] width 296 height 12
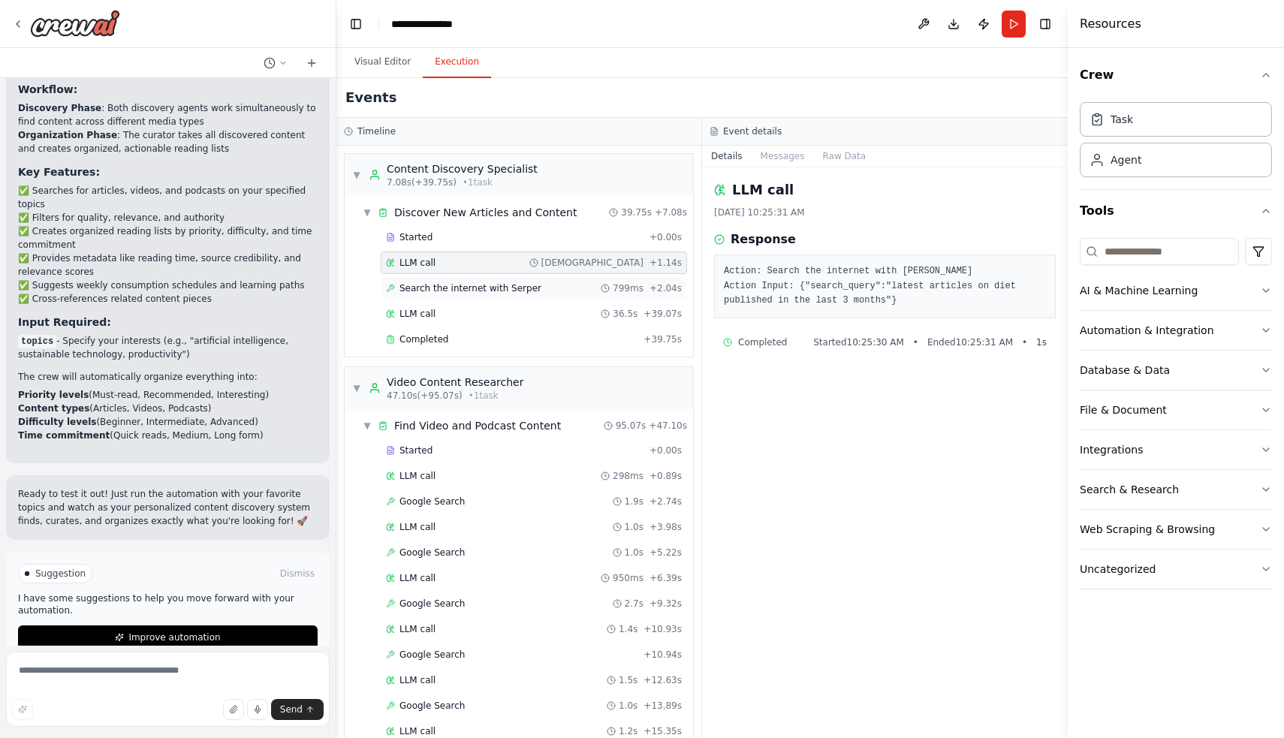
click at [494, 278] on div "Search the internet with Serper 799ms + 2.04s" at bounding box center [534, 288] width 306 height 23
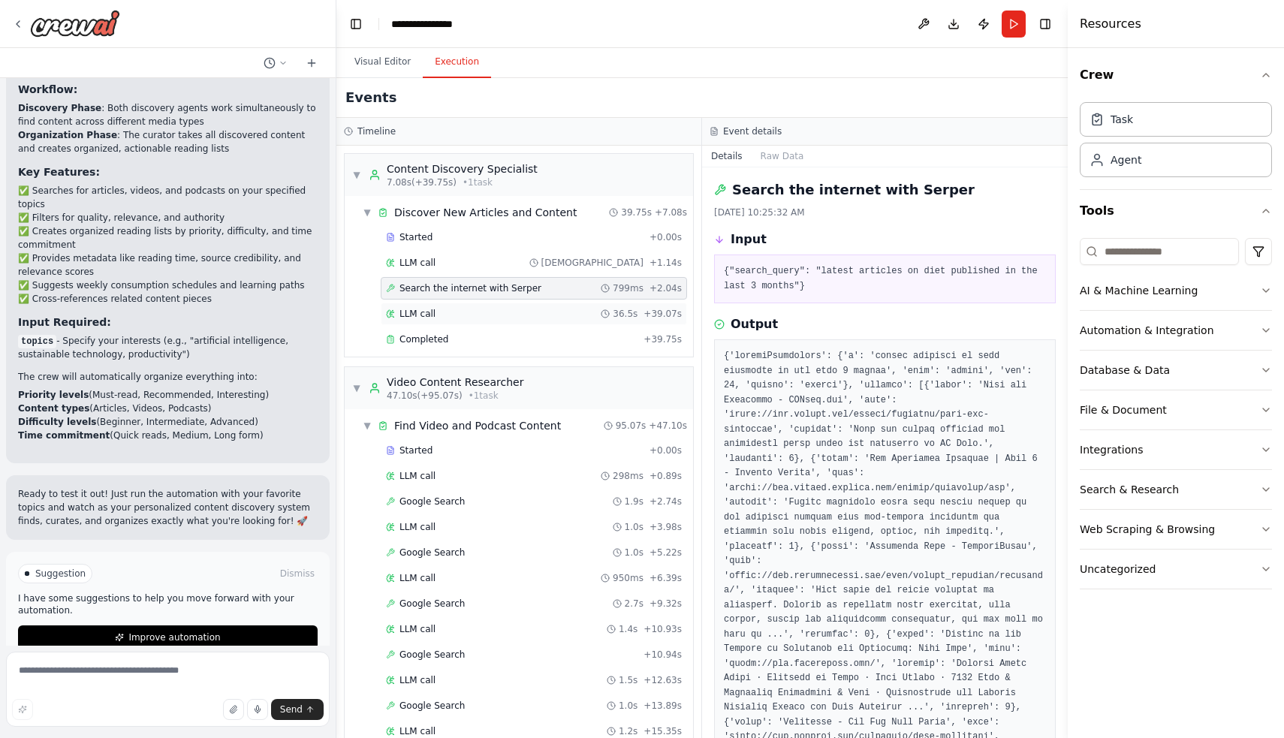
click at [496, 310] on div "LLM call 36.5s + 39.07s" at bounding box center [534, 314] width 296 height 12
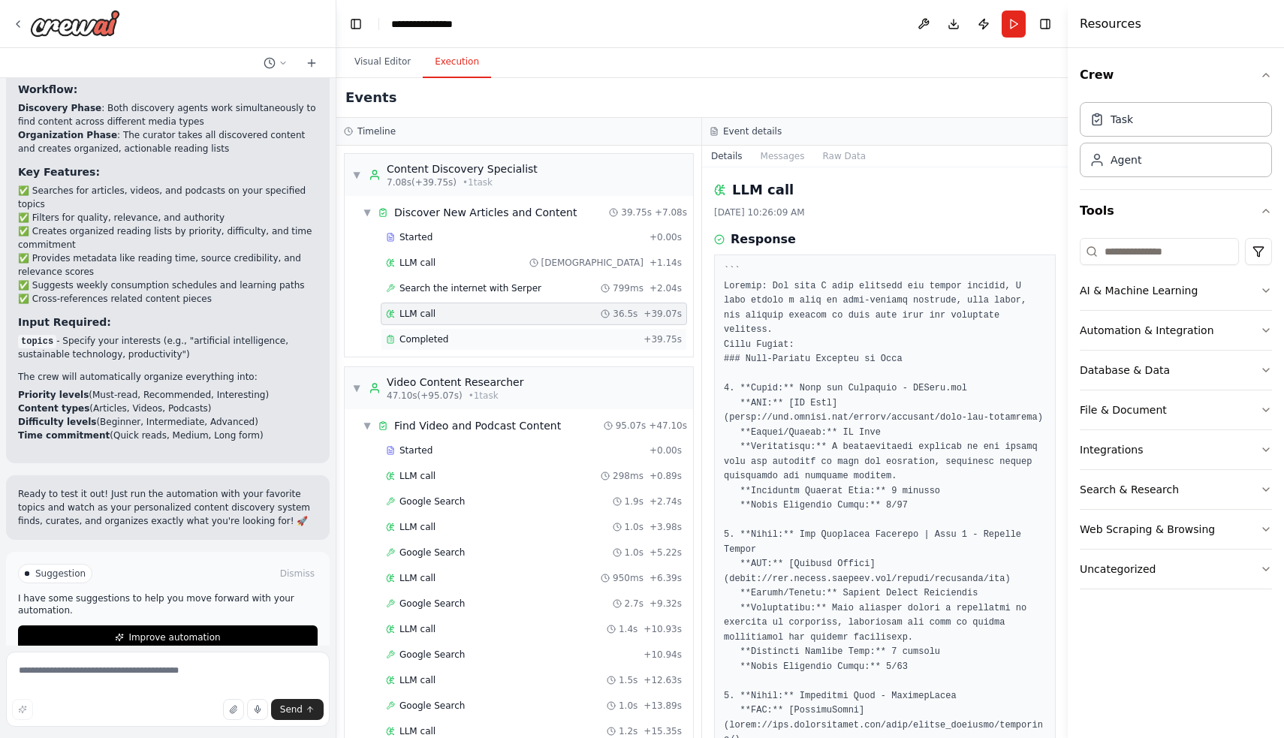
click at [499, 341] on div "Completed" at bounding box center [512, 339] width 252 height 12
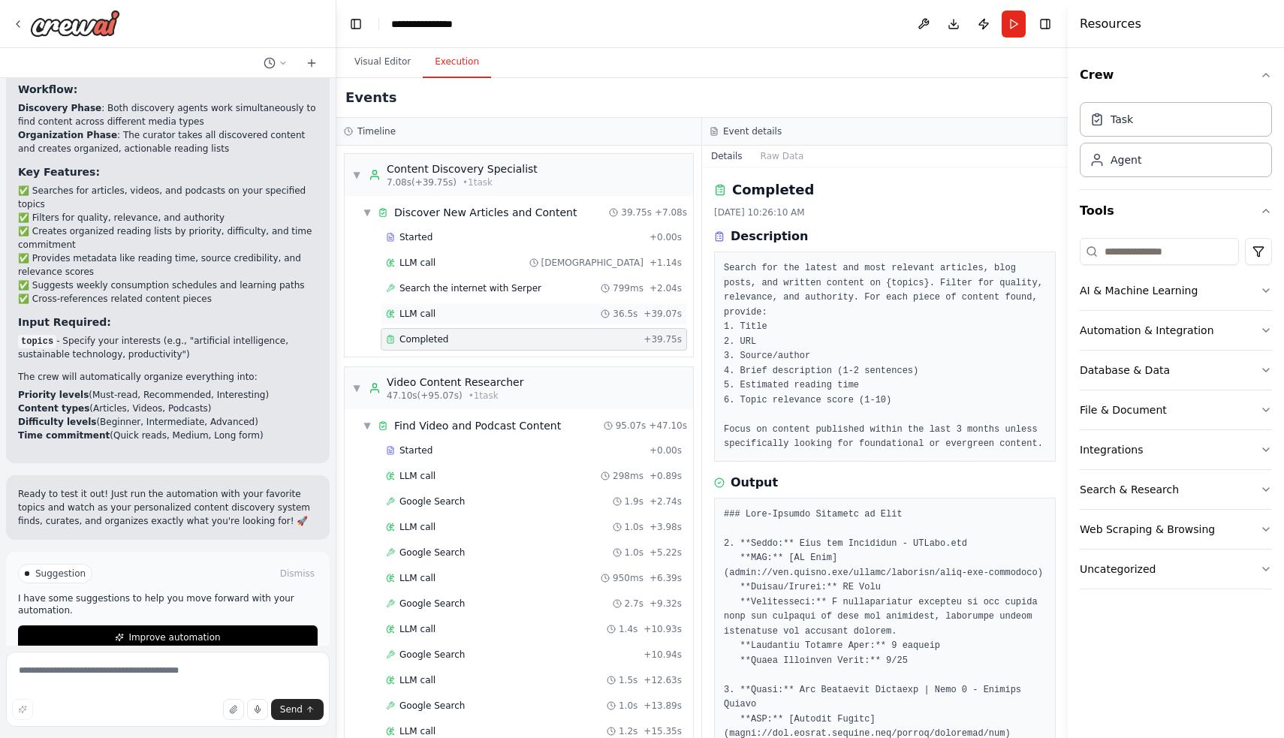
click at [511, 303] on div "LLM call 36.5s + 39.07s" at bounding box center [534, 314] width 306 height 23
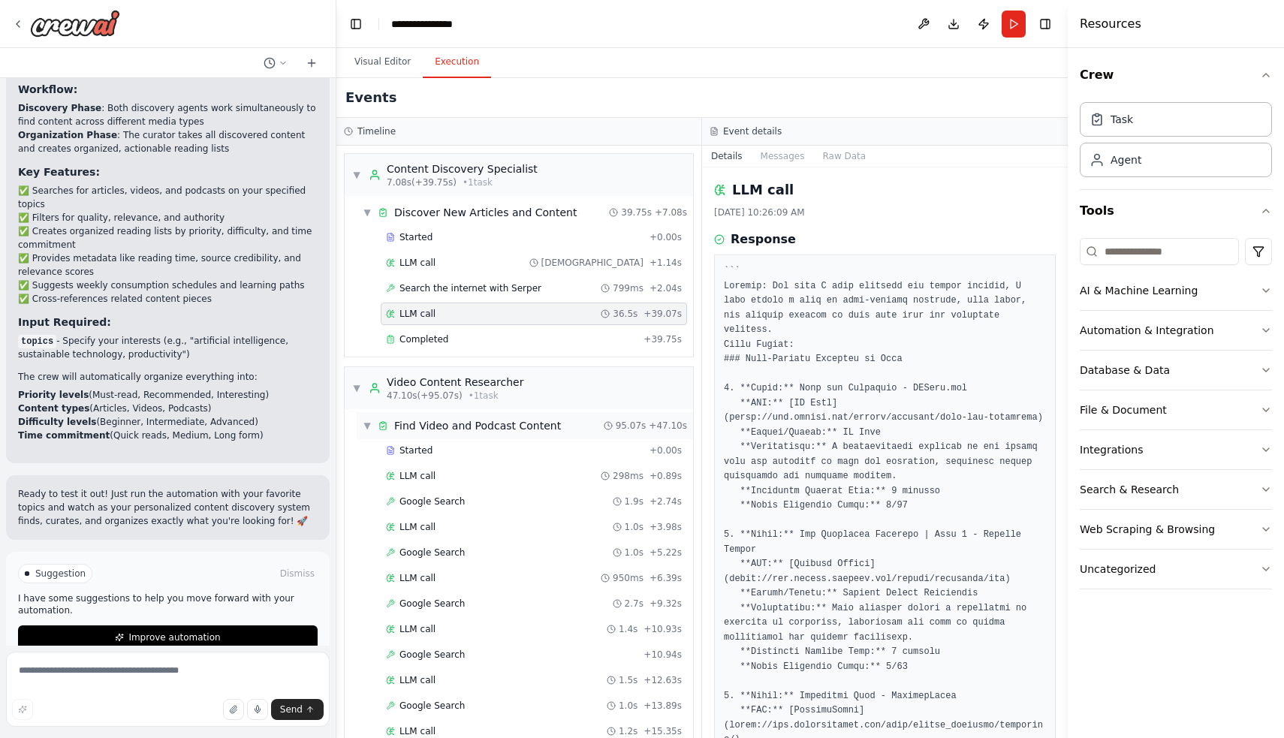
click at [494, 417] on div "▼ Find Video and Podcast Content 95.07s + 47.10s" at bounding box center [525, 425] width 336 height 27
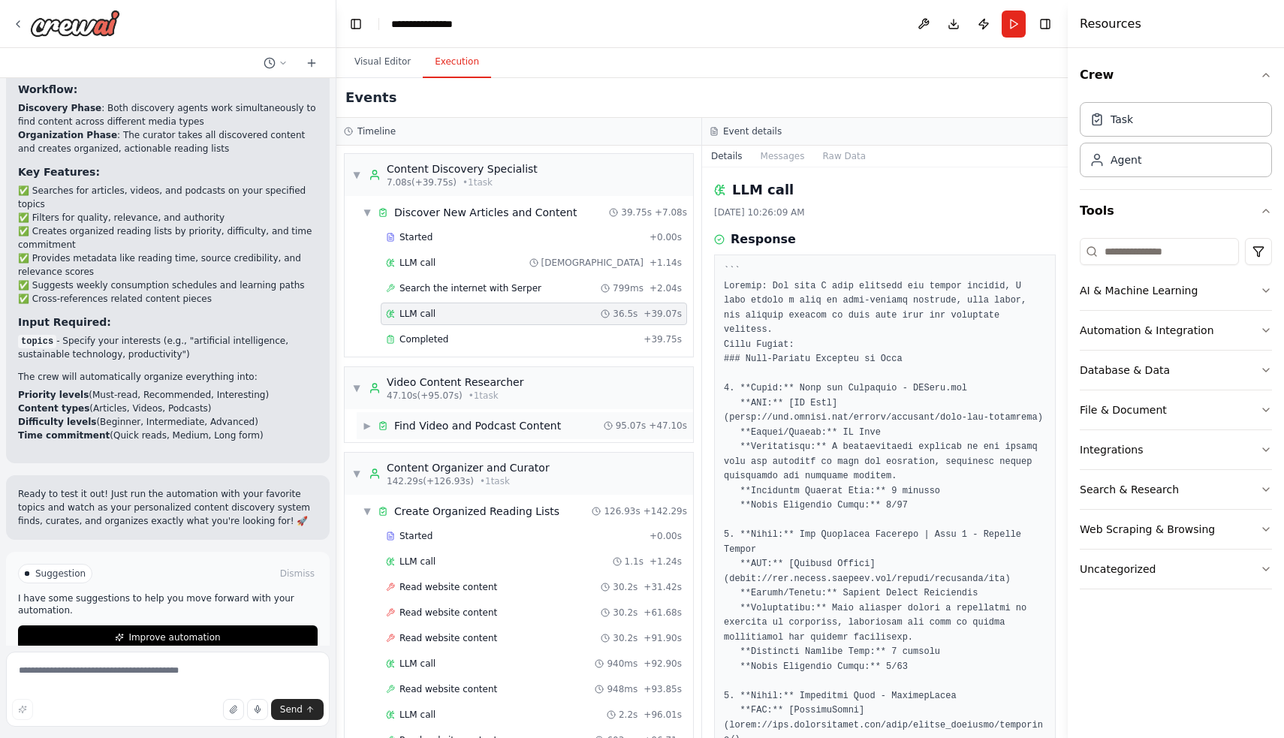
click at [494, 417] on div "▶ Find Video and Podcast Content 95.07s + 47.10s" at bounding box center [525, 425] width 336 height 27
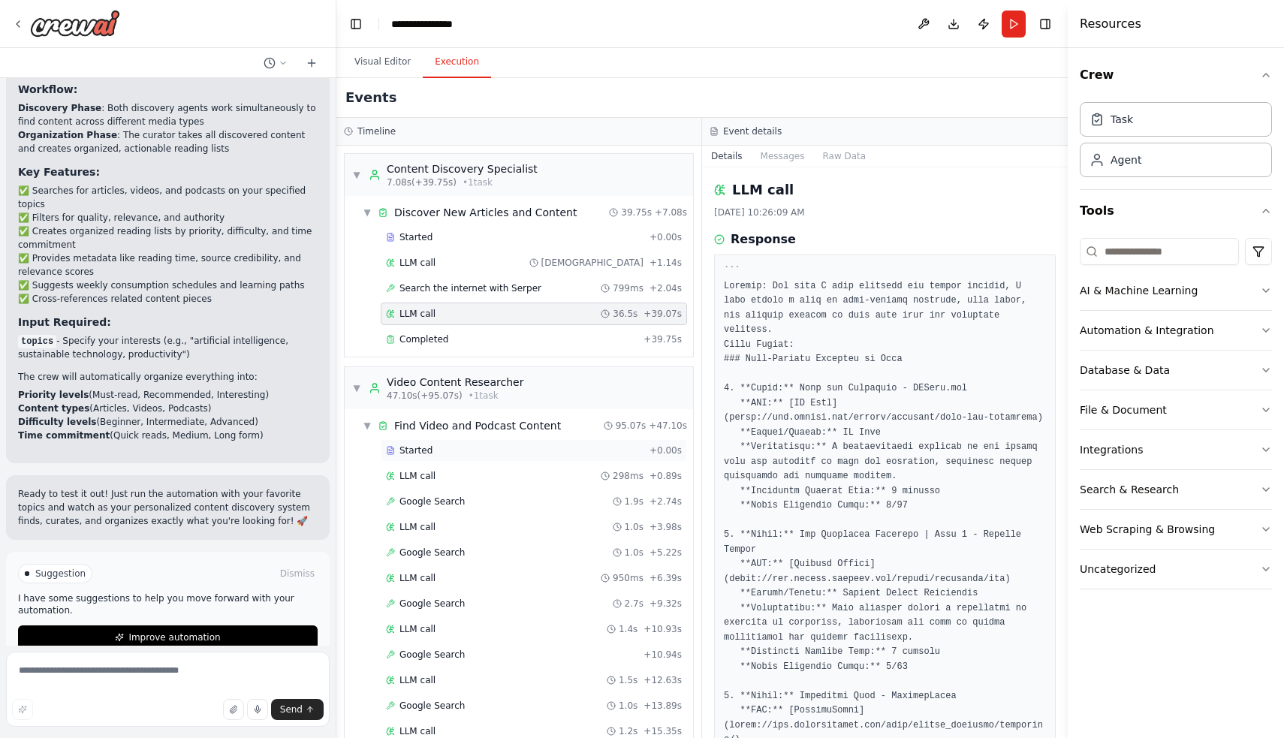
click at [488, 459] on div "Started + 0.00s" at bounding box center [534, 450] width 306 height 23
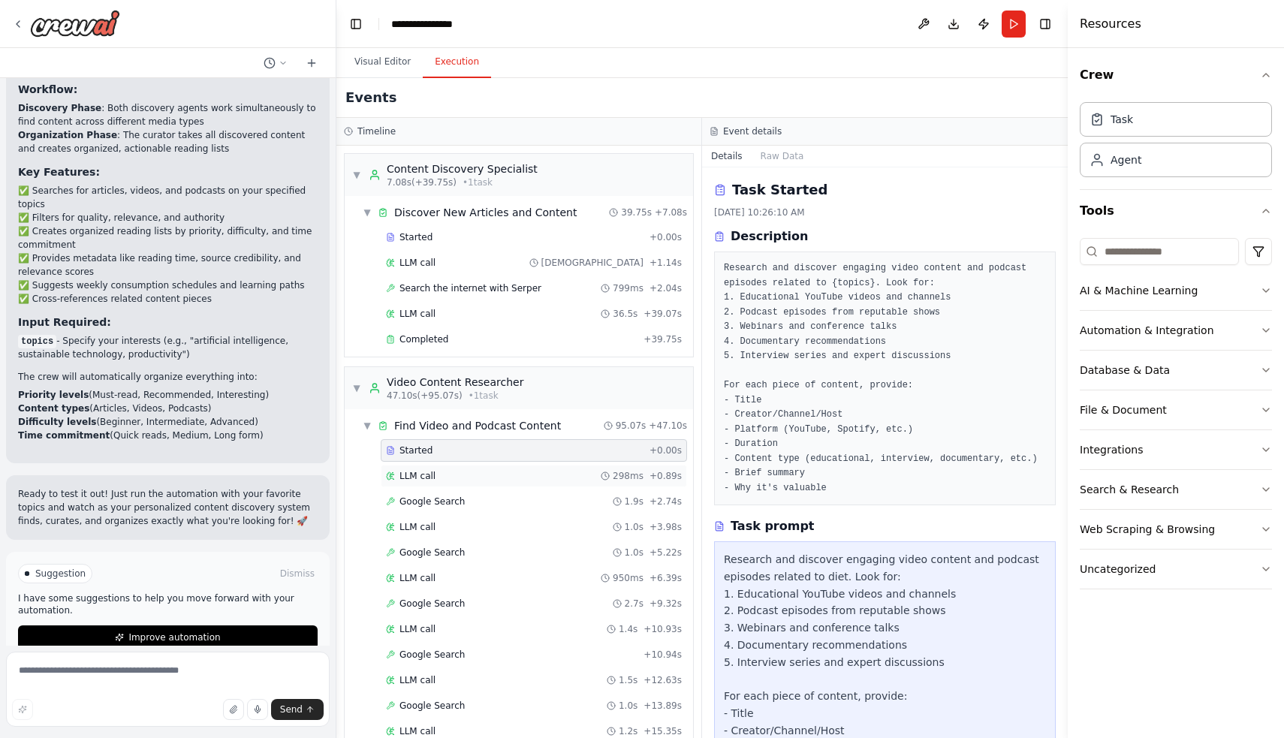
click at [490, 485] on div "LLM call 298ms + 0.89s" at bounding box center [534, 476] width 306 height 23
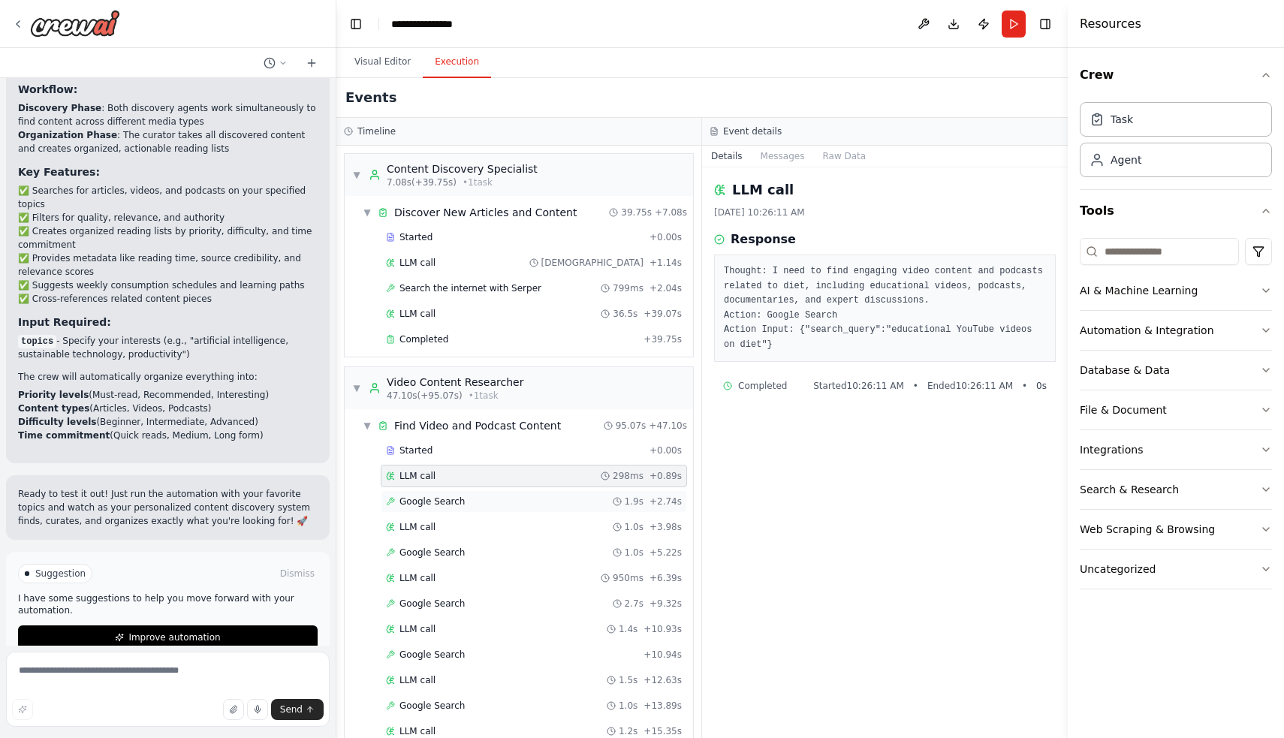
click at [505, 509] on div "Google Search 1.9s + 2.74s" at bounding box center [534, 501] width 306 height 23
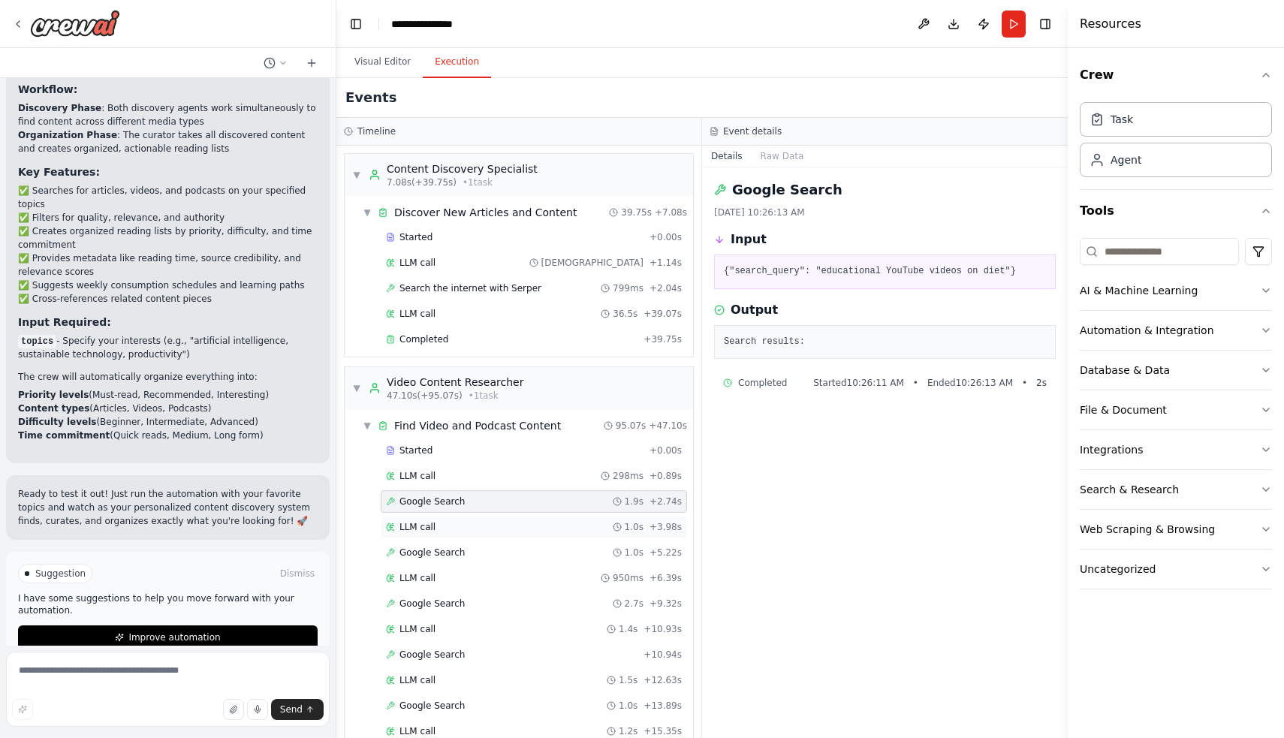
click at [505, 528] on div "LLM call 1.0s + 3.98s" at bounding box center [534, 527] width 296 height 12
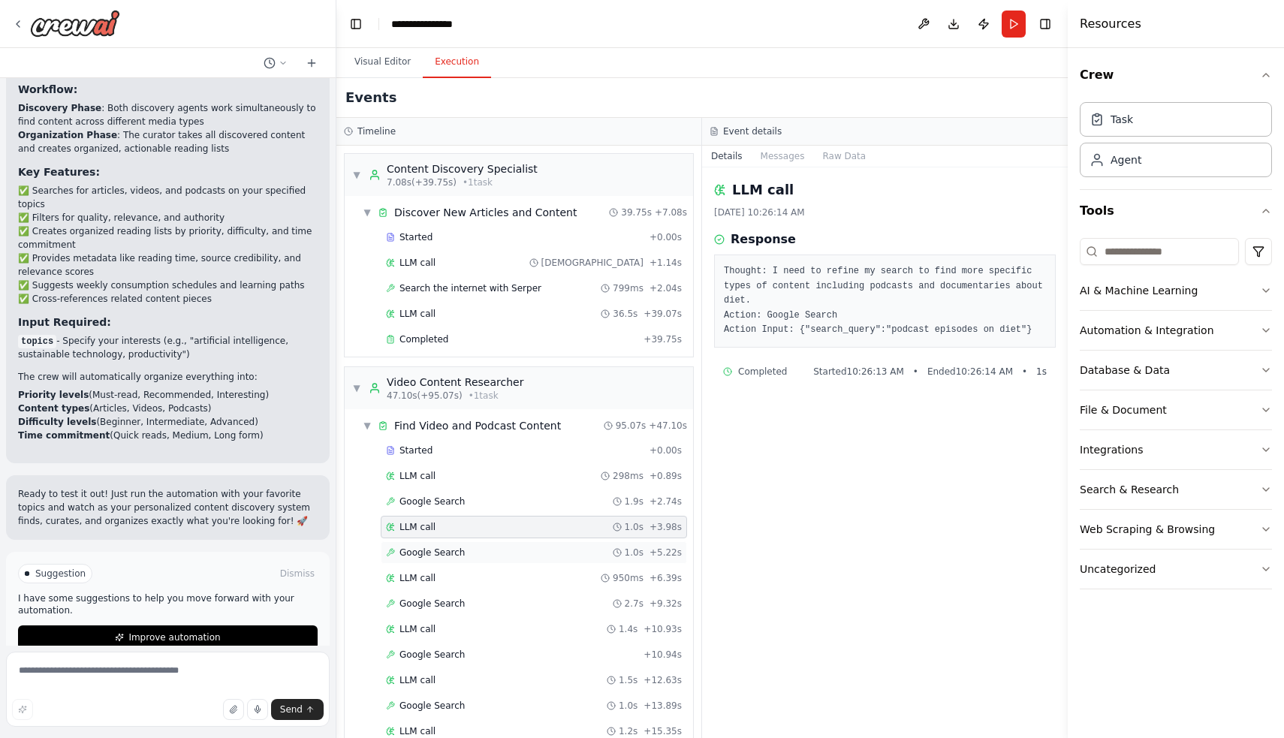
click at [511, 556] on div "Google Search 1.0s + 5.22s" at bounding box center [534, 553] width 296 height 12
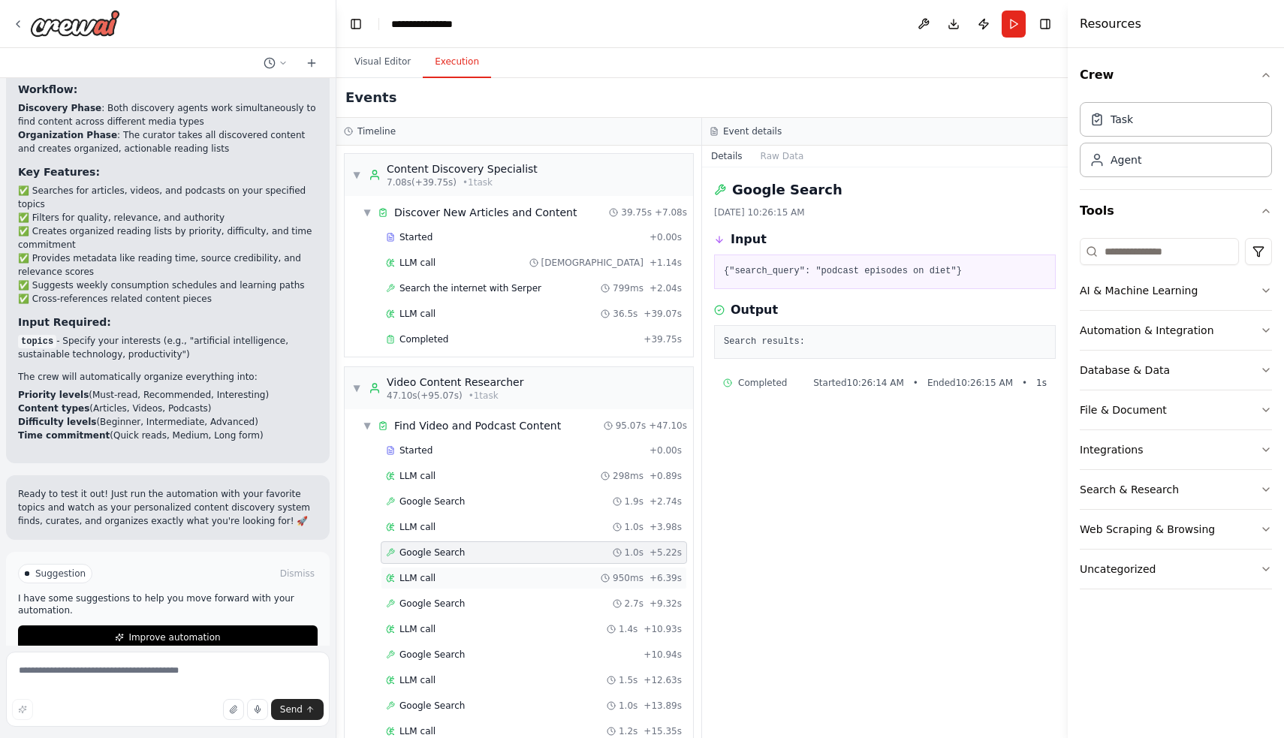
click at [511, 579] on div "LLM call 950ms + 6.39s" at bounding box center [534, 578] width 296 height 12
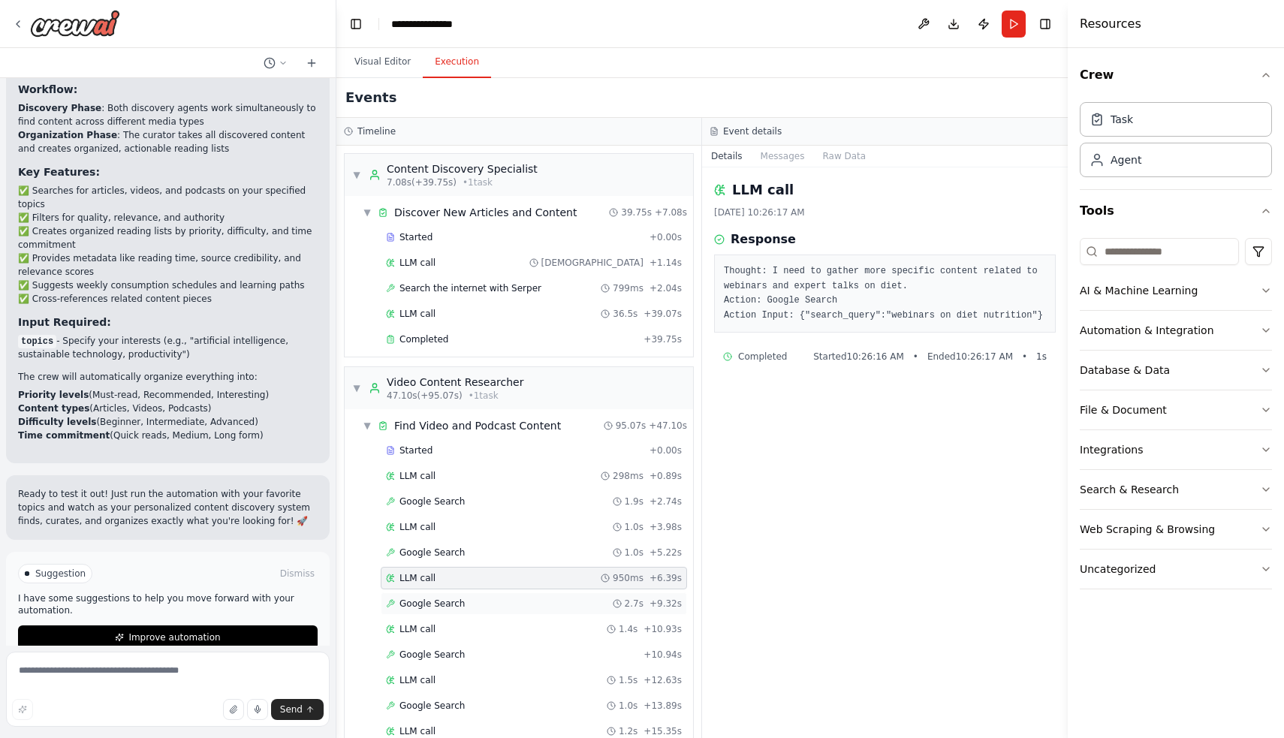
click at [514, 604] on div "Google Search 2.7s + 9.32s" at bounding box center [534, 604] width 296 height 12
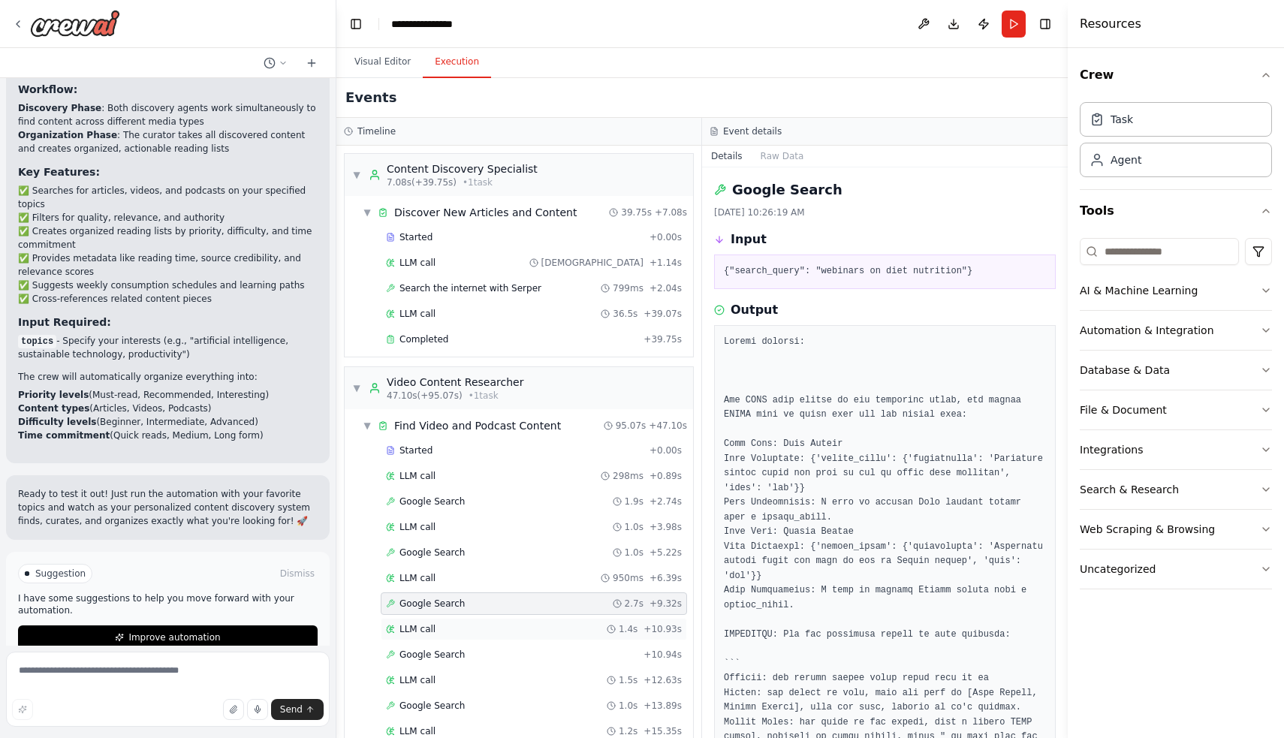
click at [509, 628] on div "LLM call 1.4s + 10.93s" at bounding box center [534, 629] width 296 height 12
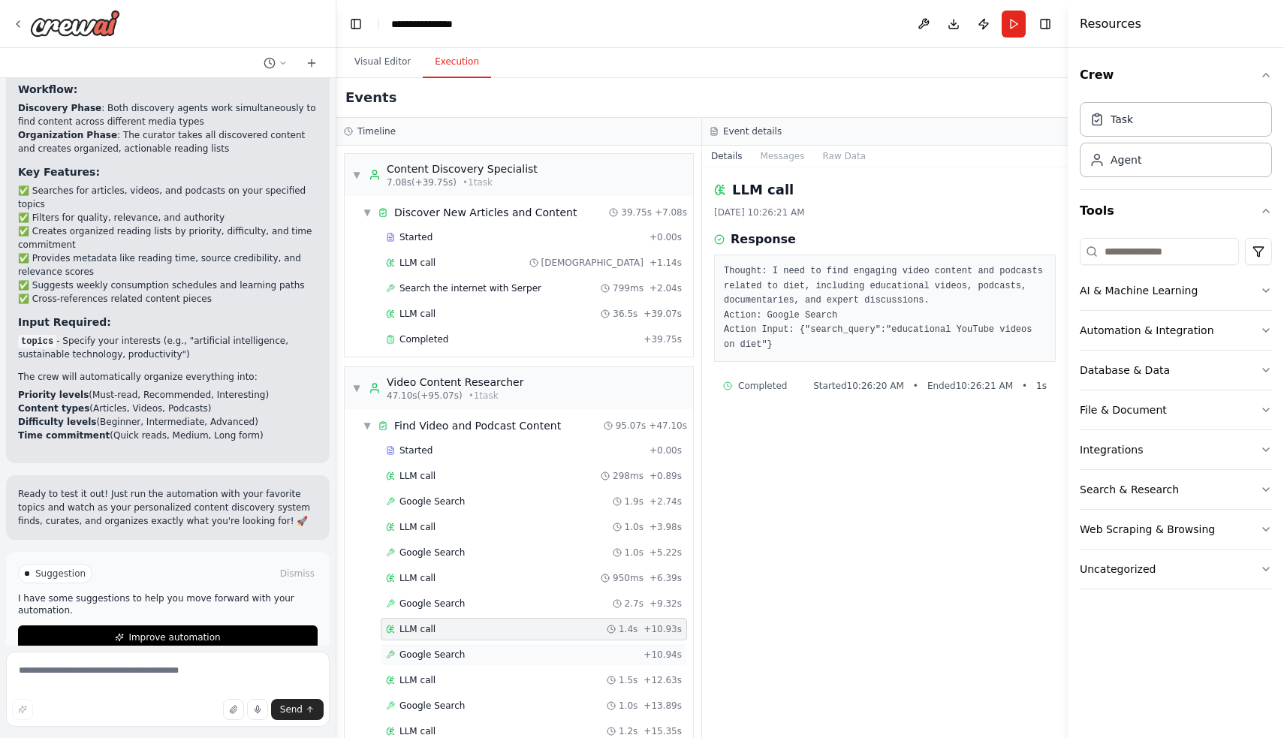
click at [514, 658] on div "Google Search + 10.94s" at bounding box center [534, 655] width 296 height 12
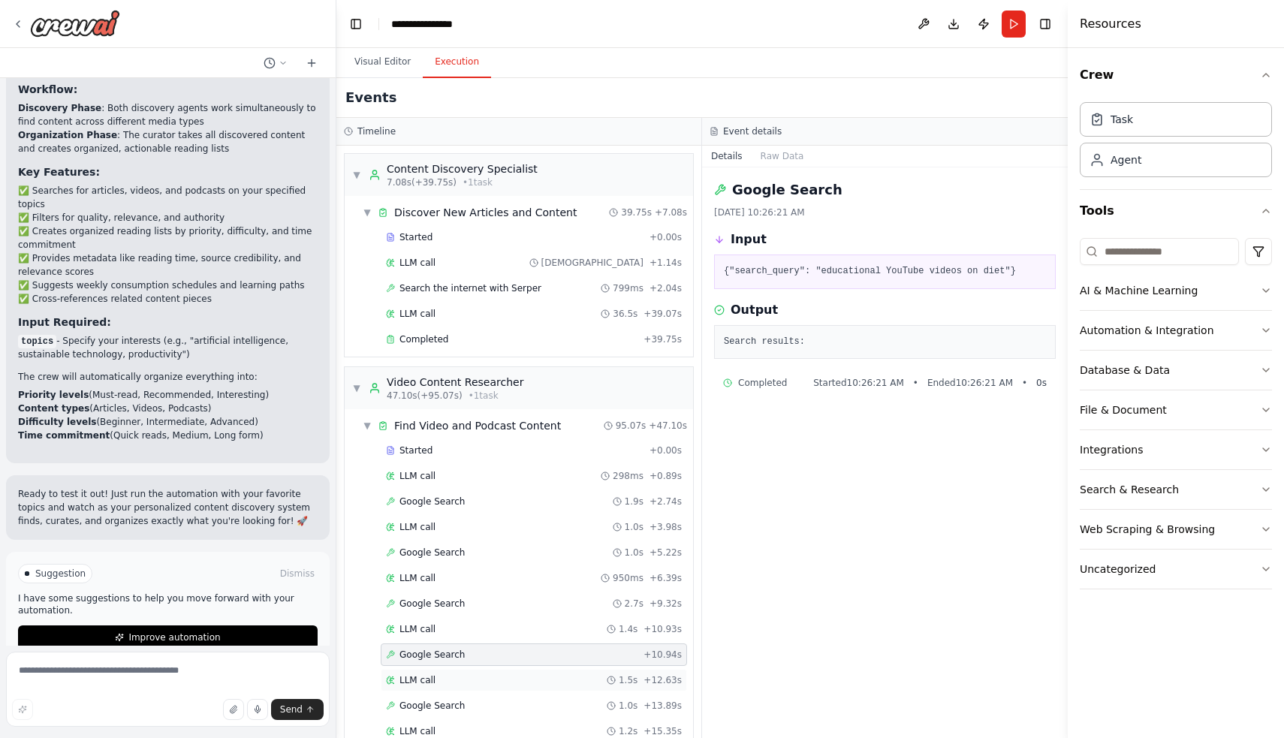
click at [514, 676] on div "LLM call 1.5s + 12.63s" at bounding box center [534, 680] width 296 height 12
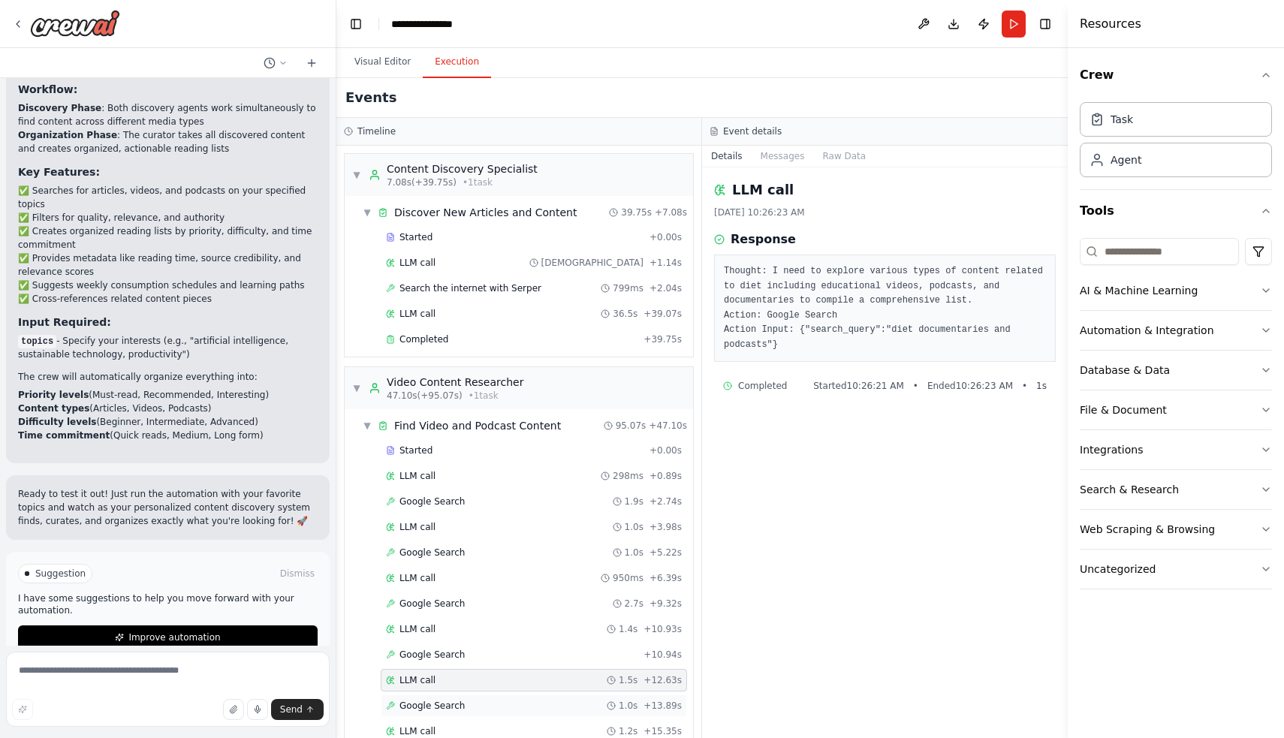
click at [514, 697] on div "Google Search 1.0s + 13.89s" at bounding box center [534, 705] width 306 height 23
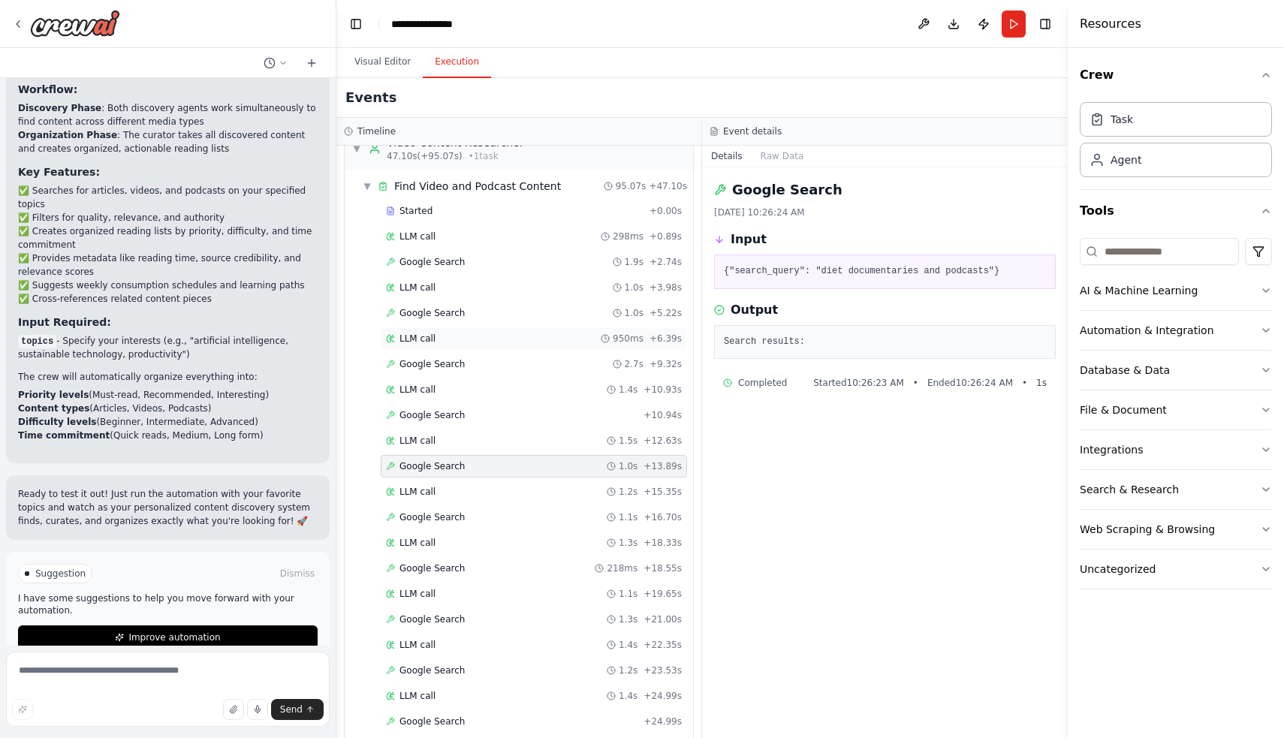
scroll to position [273, 0]
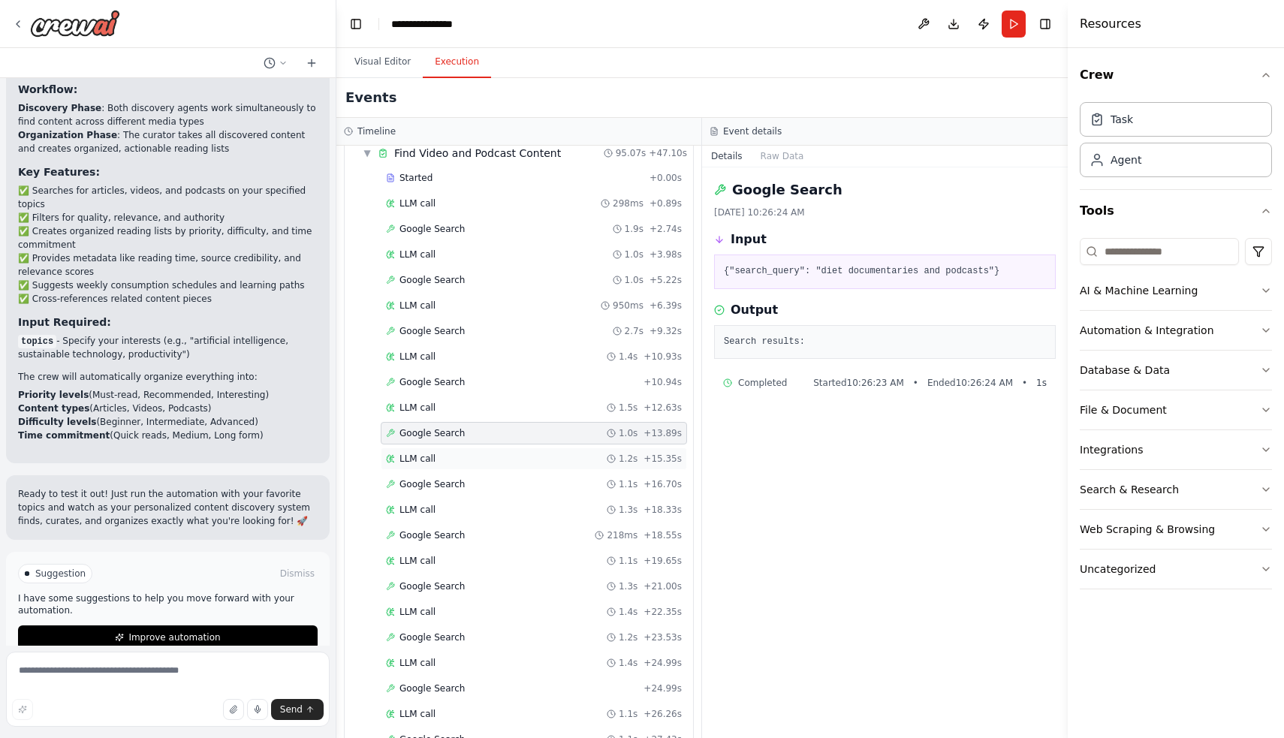
click at [541, 452] on div "LLM call 1.2s + 15.35s" at bounding box center [534, 458] width 306 height 23
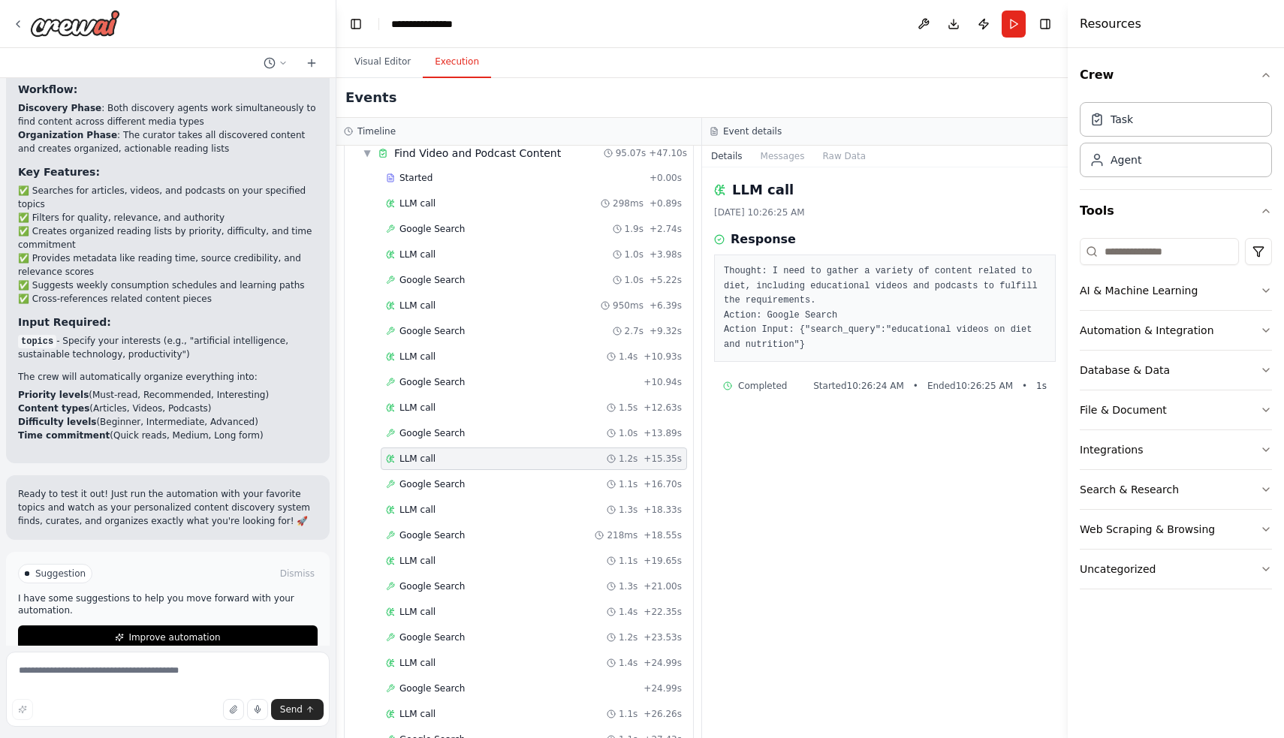
click at [544, 484] on div "Google Search 1.1s + 16.70s" at bounding box center [534, 484] width 296 height 12
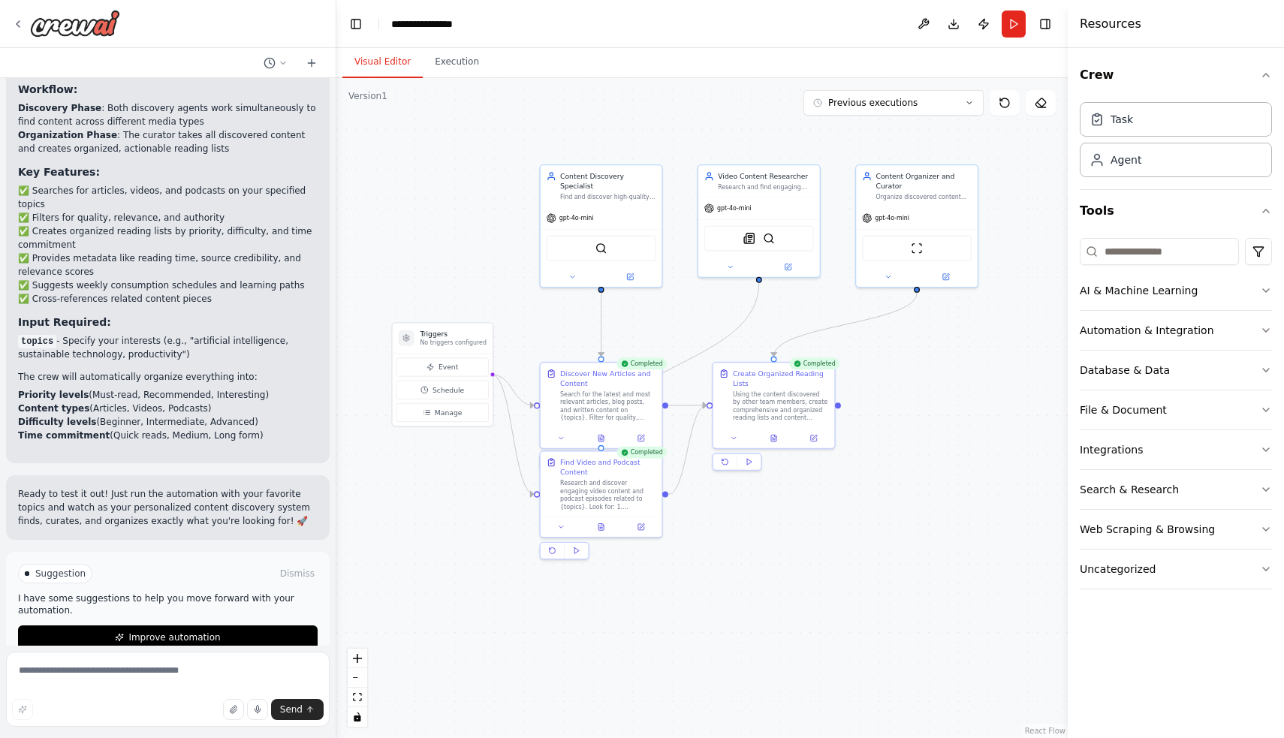
click at [379, 61] on button "Visual Editor" at bounding box center [382, 63] width 80 height 32
click at [447, 372] on span "Event" at bounding box center [448, 367] width 20 height 10
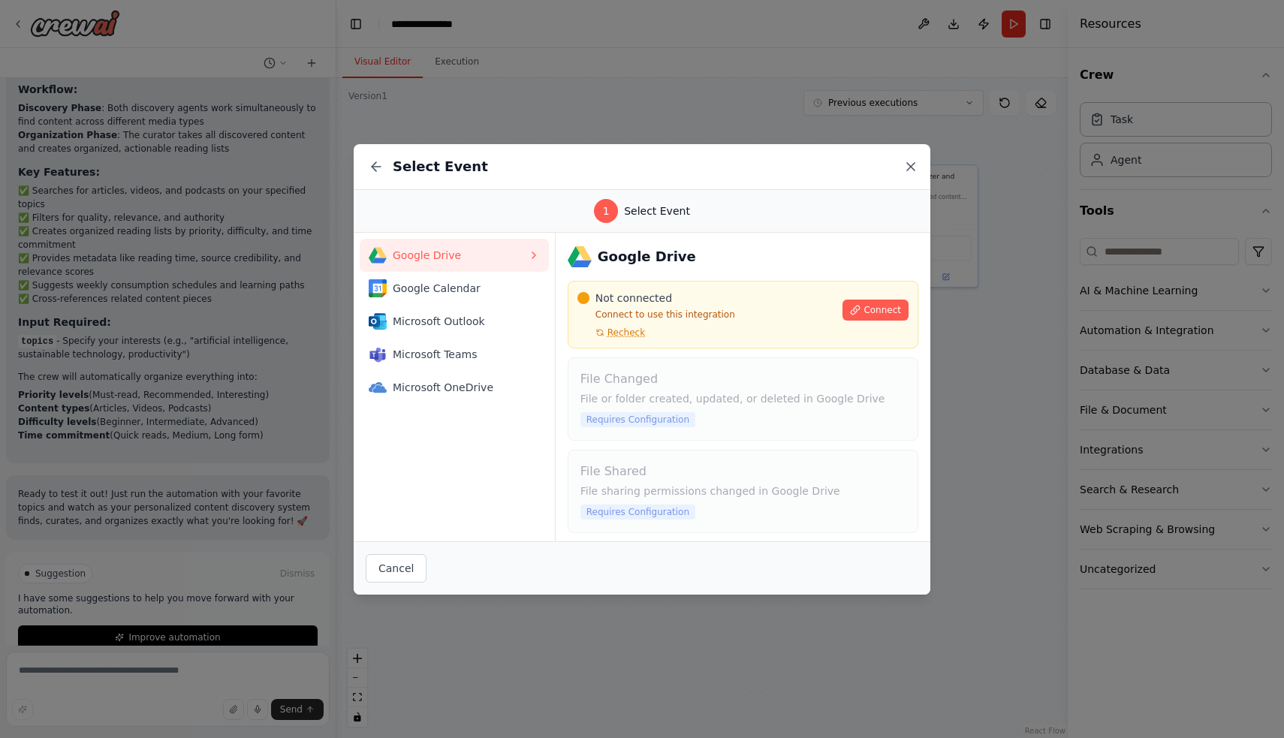
click at [905, 172] on icon at bounding box center [910, 166] width 15 height 15
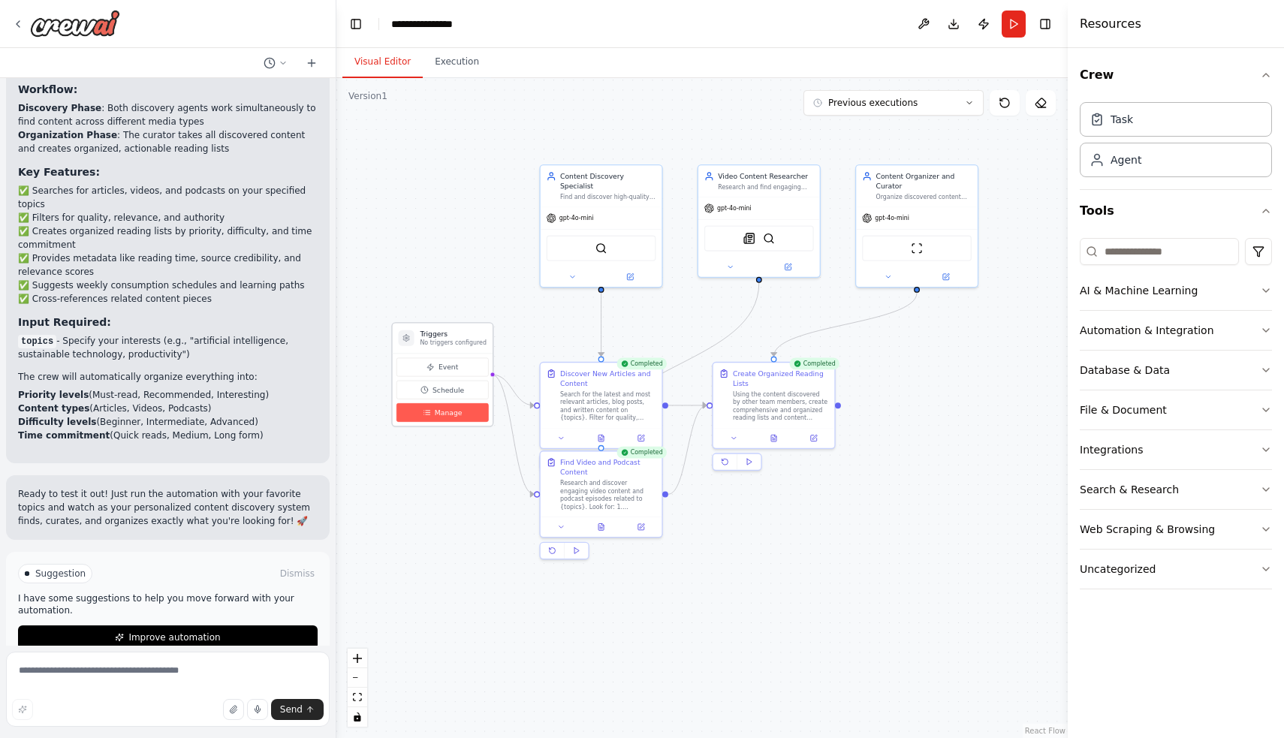
click at [455, 408] on span "Manage" at bounding box center [449, 413] width 28 height 10
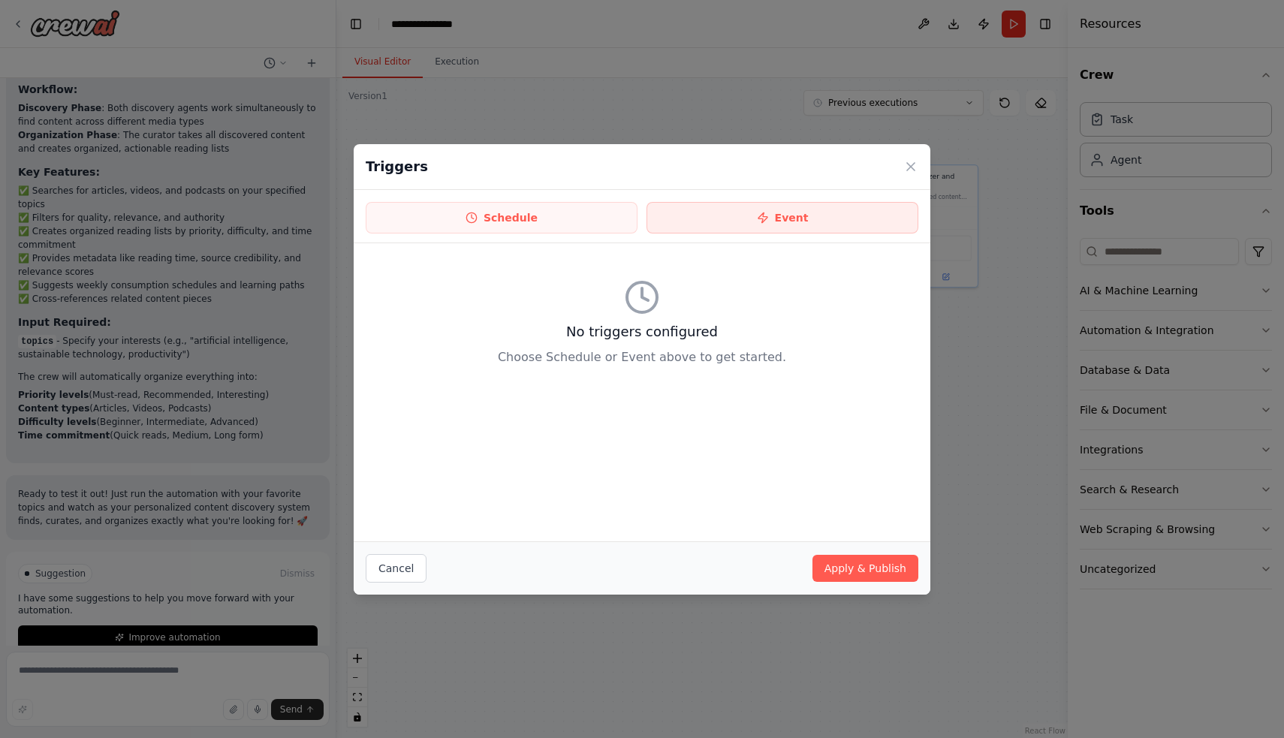
click at [785, 214] on button "Event" at bounding box center [782, 218] width 272 height 32
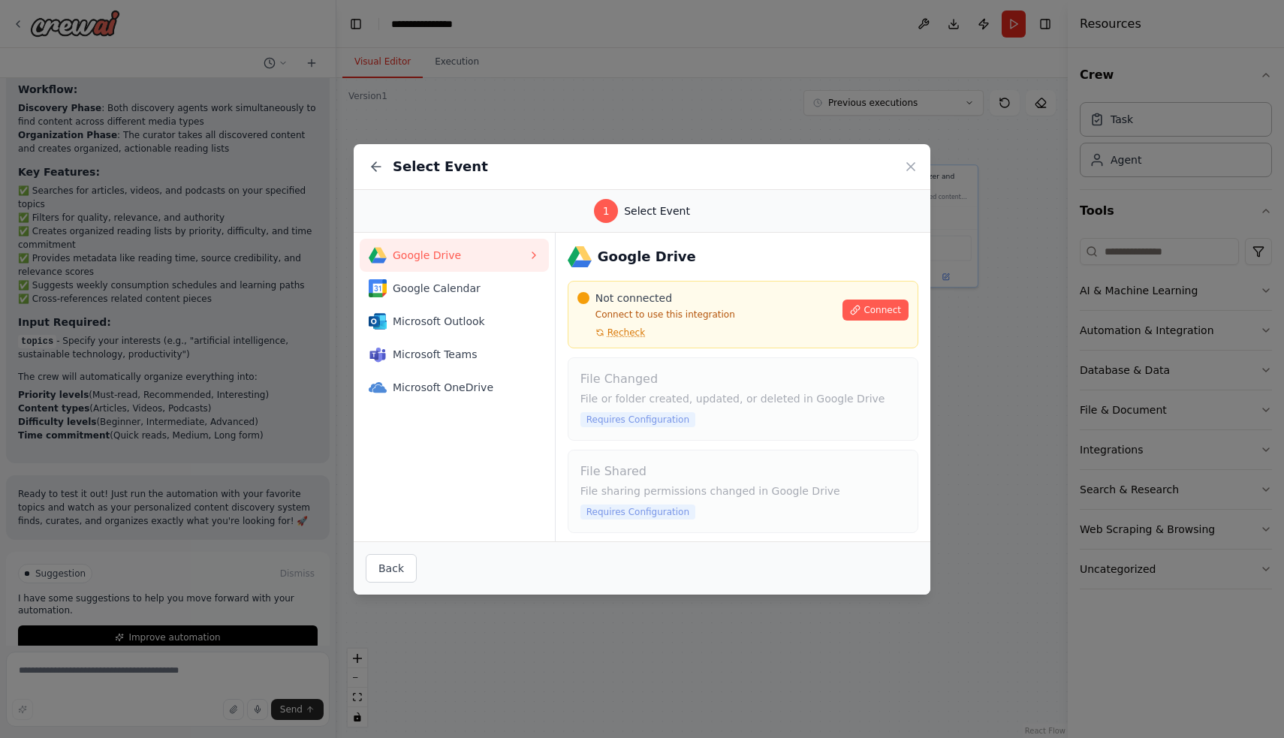
click at [633, 207] on span "Select Event" at bounding box center [657, 210] width 66 height 15
click at [448, 381] on span "Microsoft OneDrive" at bounding box center [460, 387] width 135 height 15
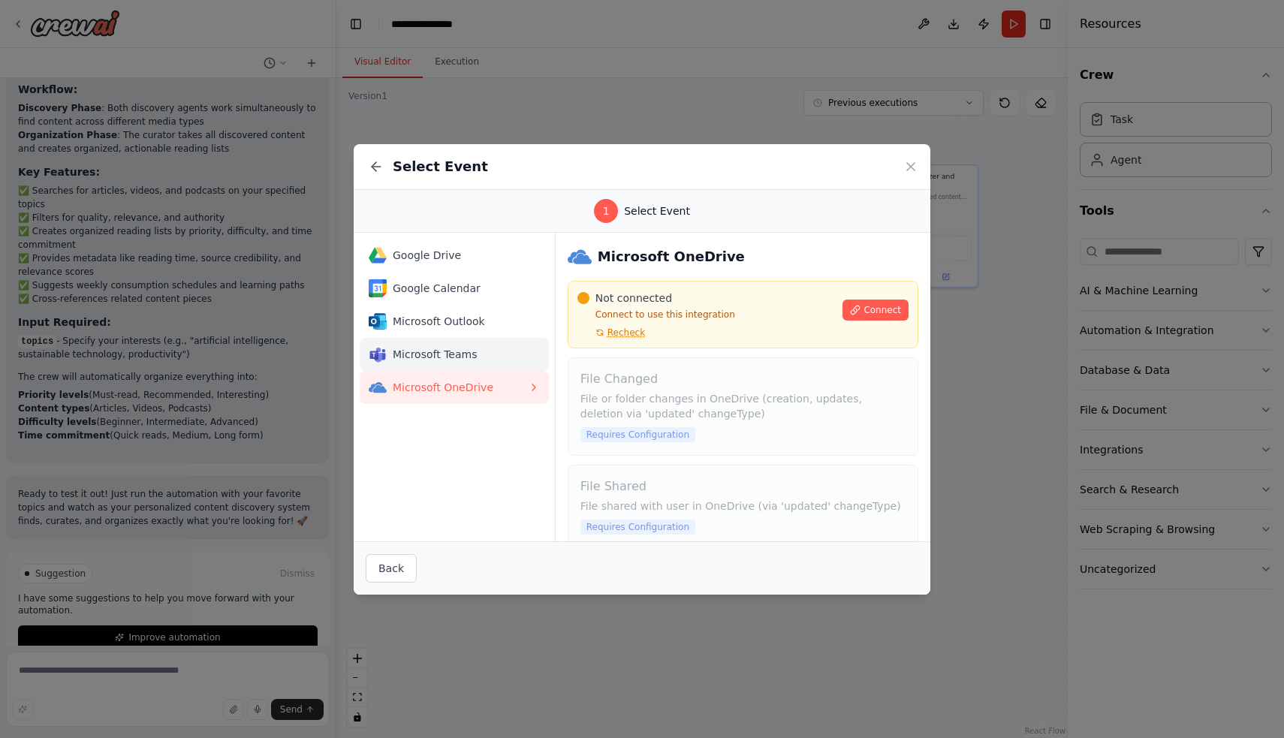
click at [449, 360] on span "Microsoft Teams" at bounding box center [460, 354] width 135 height 15
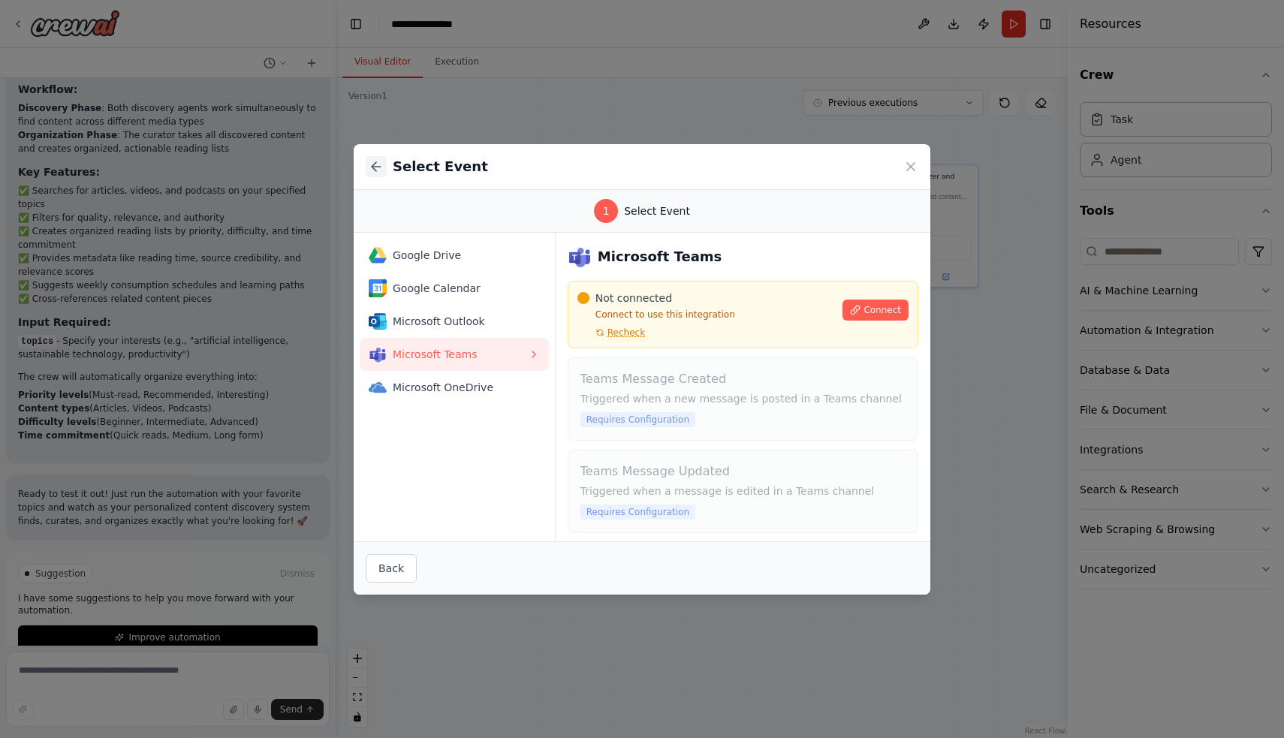
click at [375, 162] on icon at bounding box center [376, 166] width 15 height 15
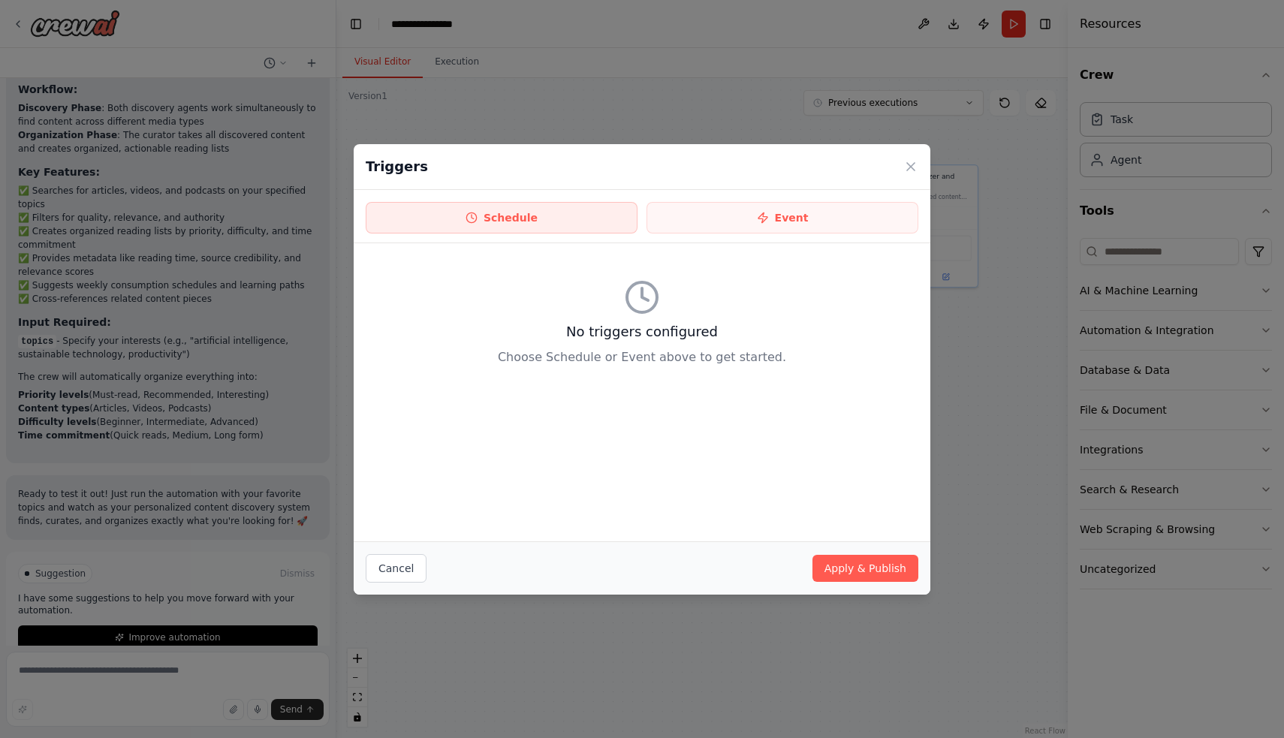
click at [454, 210] on button "Schedule" at bounding box center [502, 218] width 272 height 32
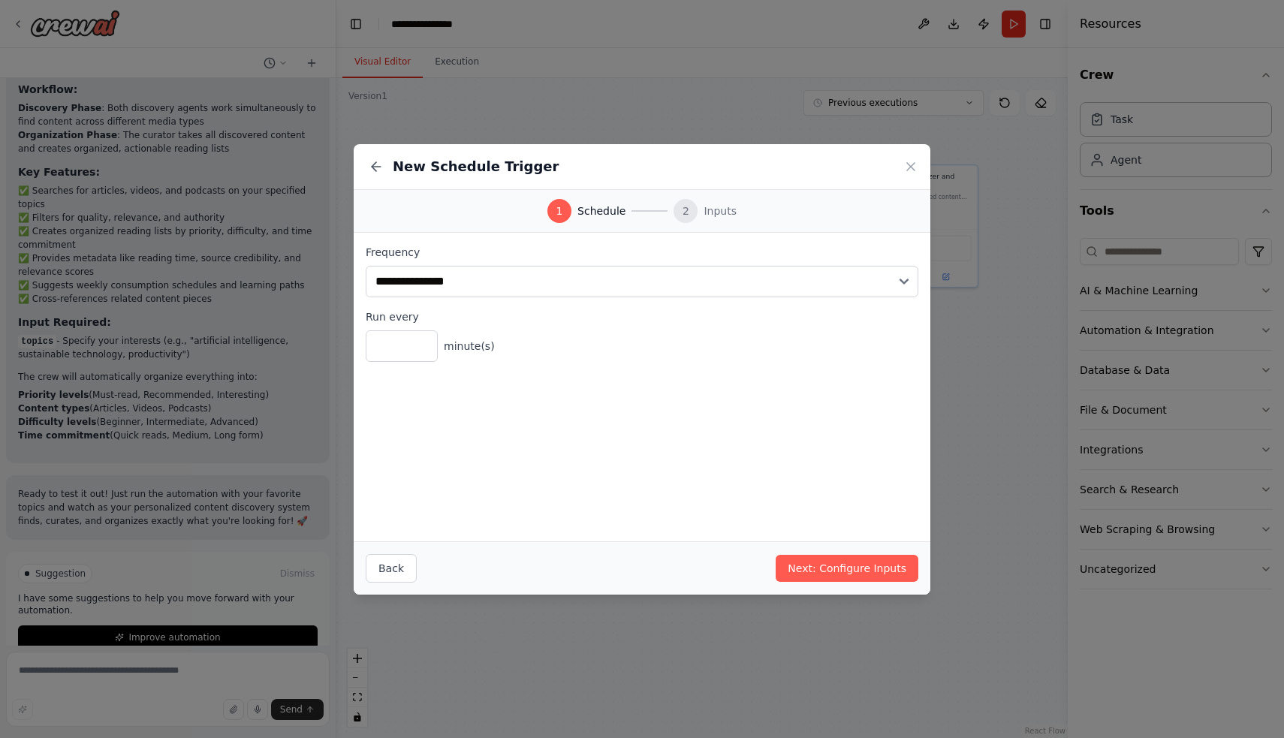
click at [366, 167] on button at bounding box center [376, 166] width 21 height 21
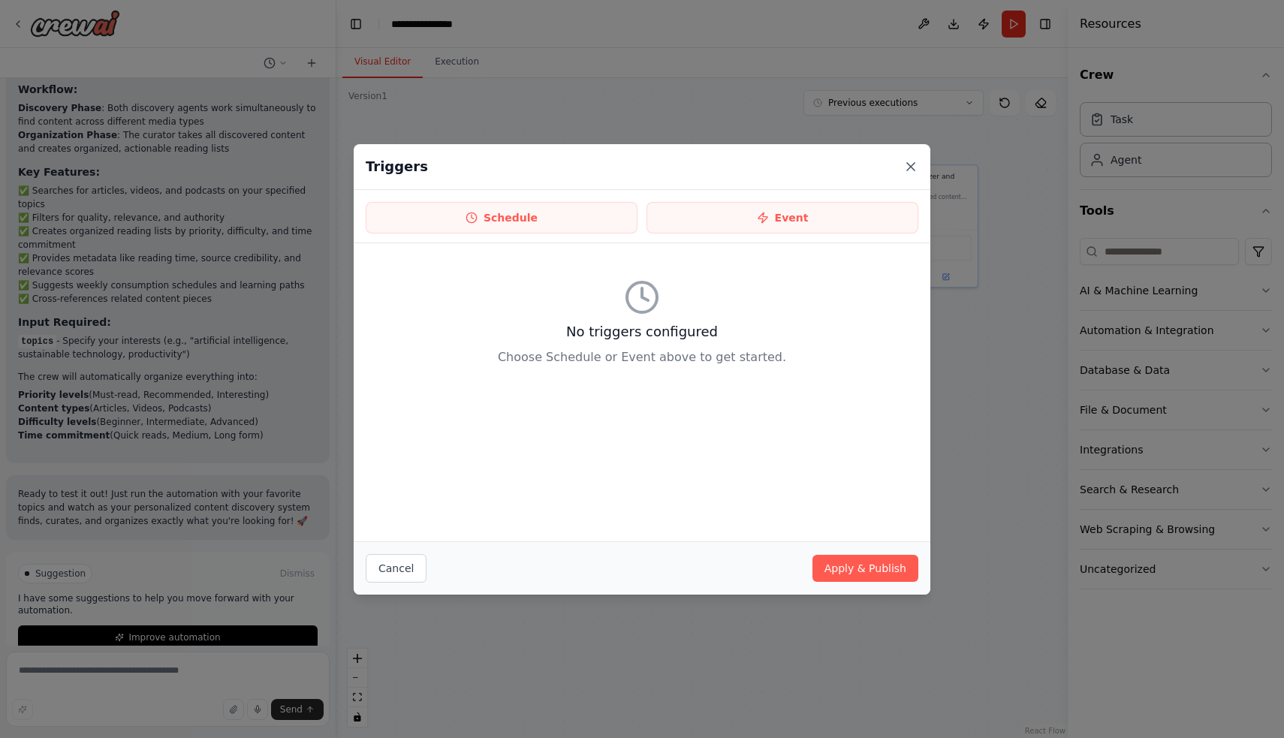
click at [905, 168] on icon at bounding box center [910, 166] width 15 height 15
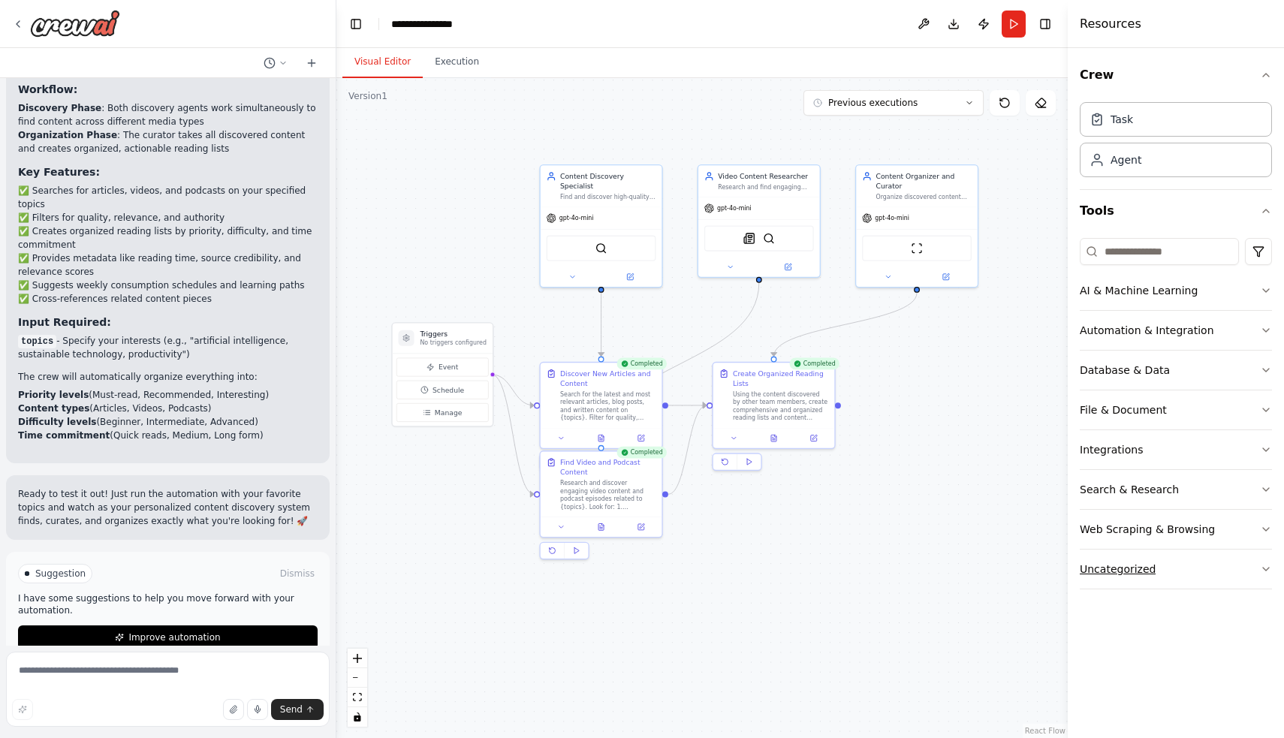
click at [1264, 568] on icon "button" at bounding box center [1266, 569] width 6 height 3
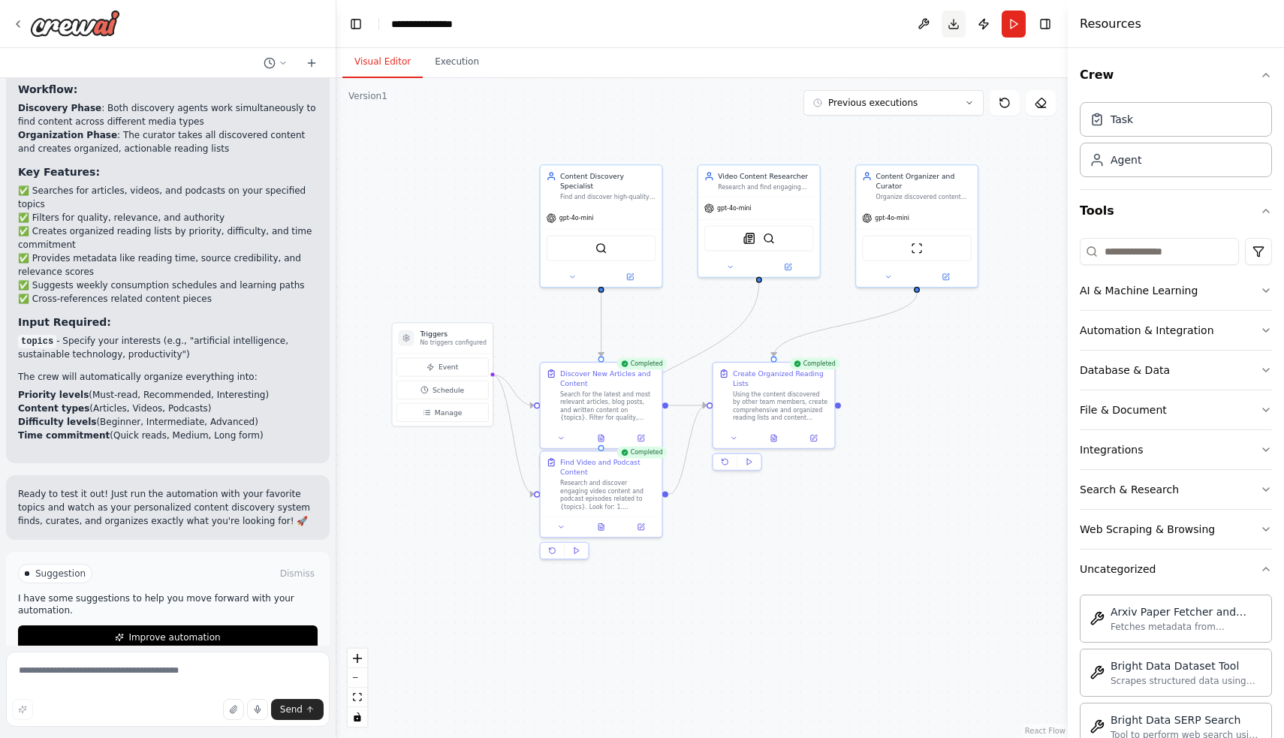
click at [960, 19] on button "Download" at bounding box center [953, 24] width 24 height 27
